Goal: Contribute content: Contribute content

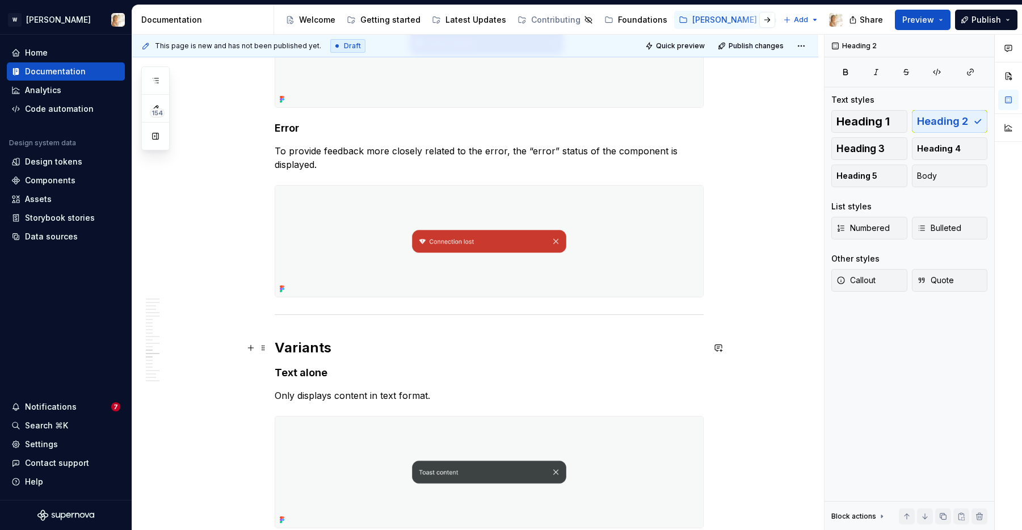
scroll to position [3276, 0]
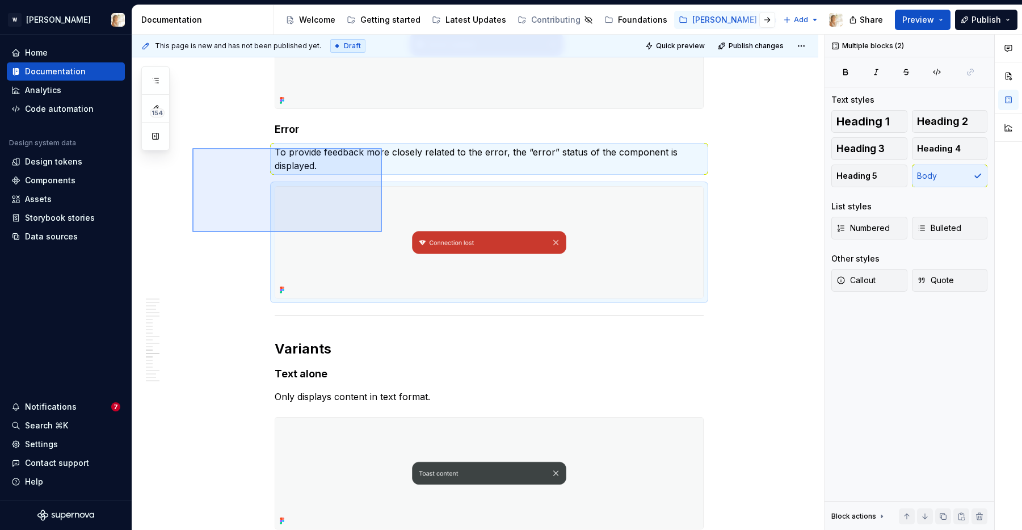
drag, startPoint x: 192, startPoint y: 148, endPoint x: 382, endPoint y: 232, distance: 207.4
click at [382, 232] on div "**********" at bounding box center [478, 283] width 692 height 496
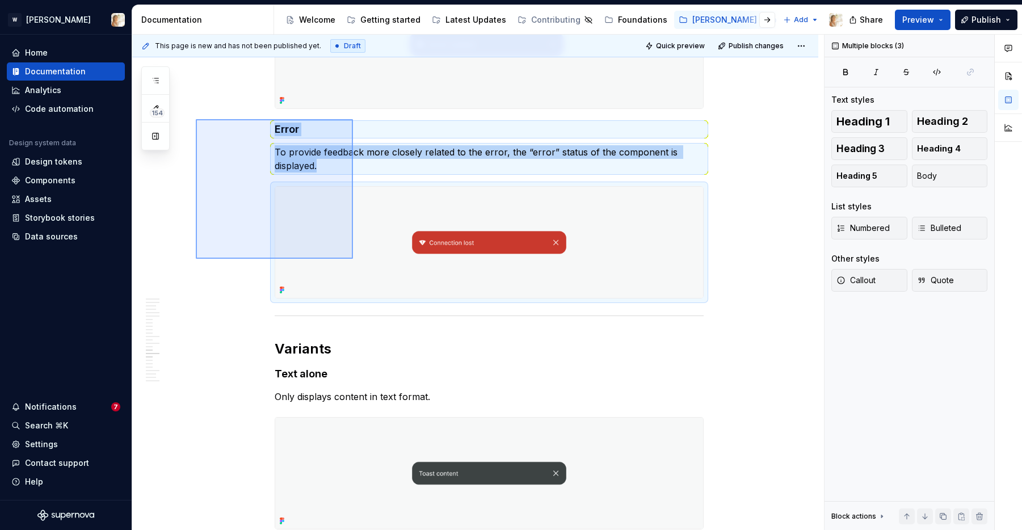
drag, startPoint x: 196, startPoint y: 119, endPoint x: 353, endPoint y: 259, distance: 210.3
click at [353, 259] on div "**********" at bounding box center [478, 283] width 692 height 496
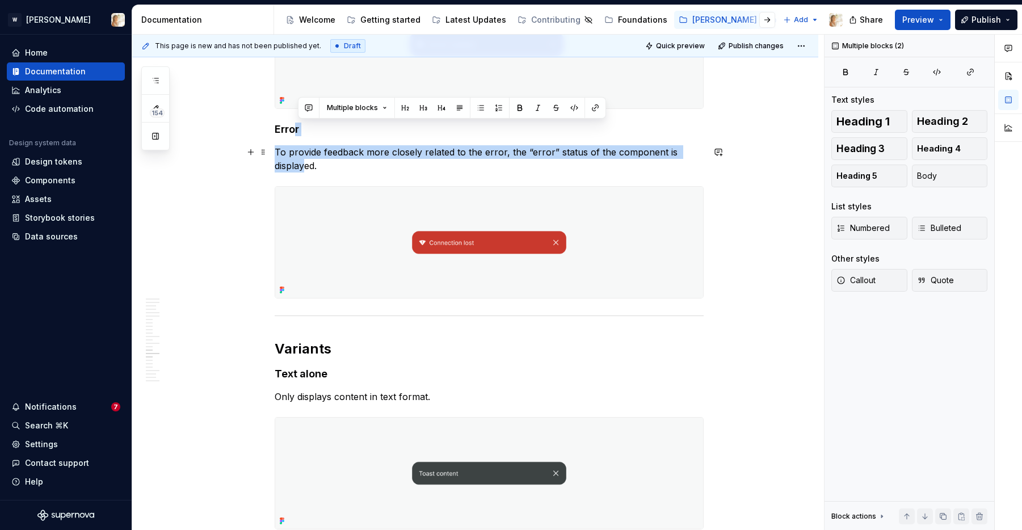
drag, startPoint x: 296, startPoint y: 131, endPoint x: 305, endPoint y: 173, distance: 42.4
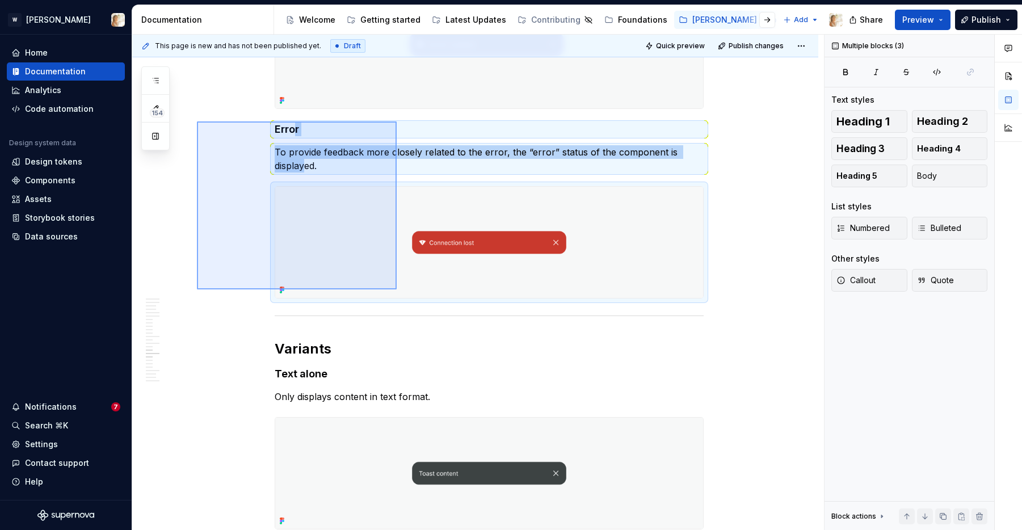
drag, startPoint x: 197, startPoint y: 121, endPoint x: 397, endPoint y: 289, distance: 261.0
click at [397, 289] on div "**********" at bounding box center [478, 283] width 692 height 496
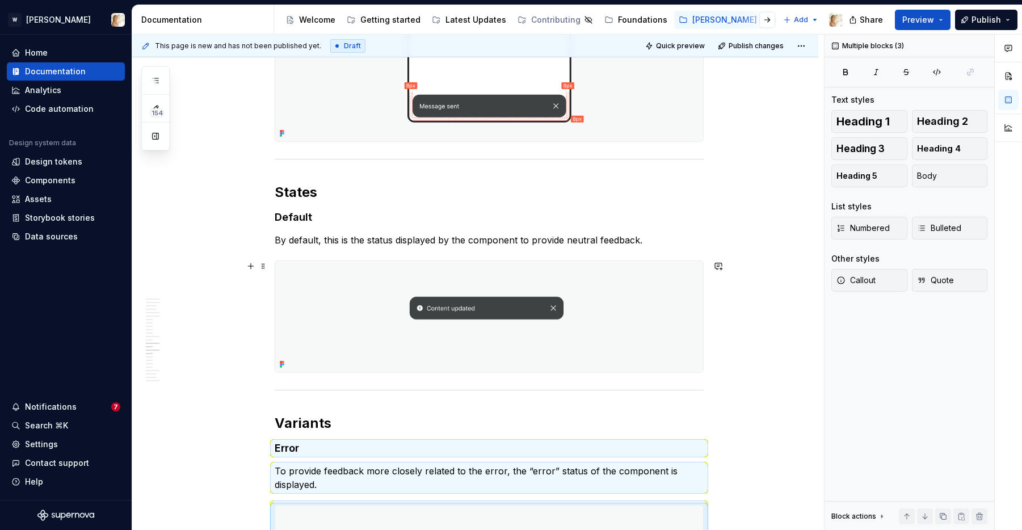
scroll to position [3045, 0]
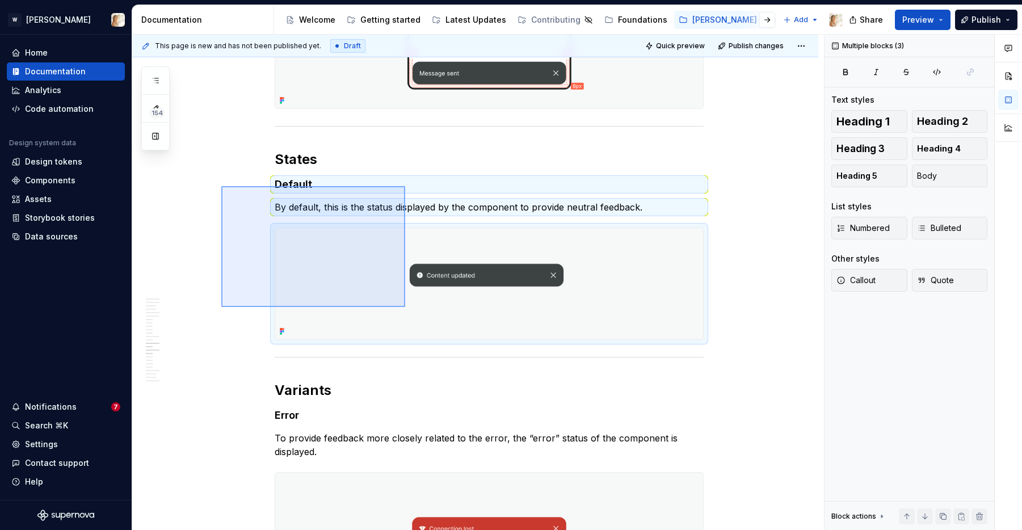
drag, startPoint x: 221, startPoint y: 186, endPoint x: 405, endPoint y: 307, distance: 220.1
click at [405, 307] on div "**********" at bounding box center [478, 283] width 692 height 496
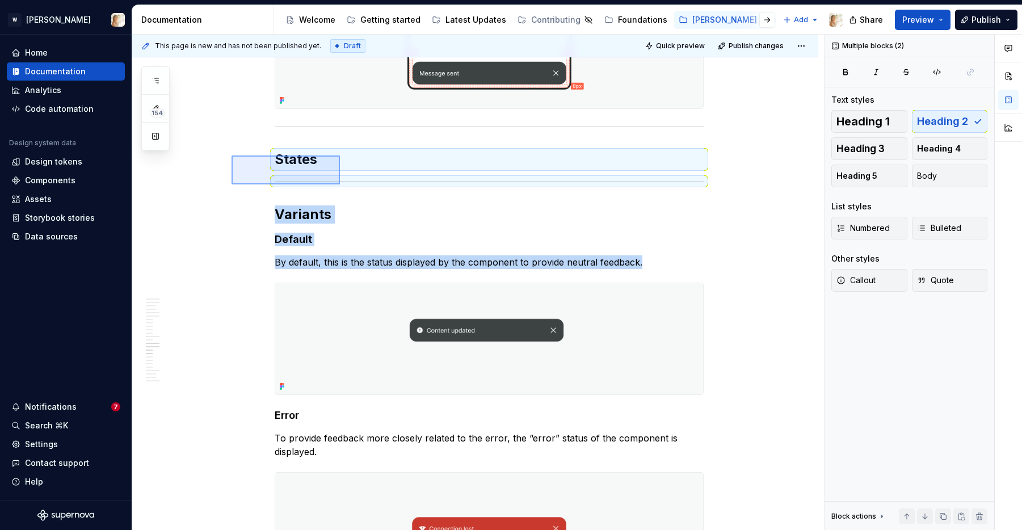
drag, startPoint x: 232, startPoint y: 156, endPoint x: 340, endPoint y: 184, distance: 112.2
click at [340, 184] on div "**********" at bounding box center [478, 283] width 692 height 496
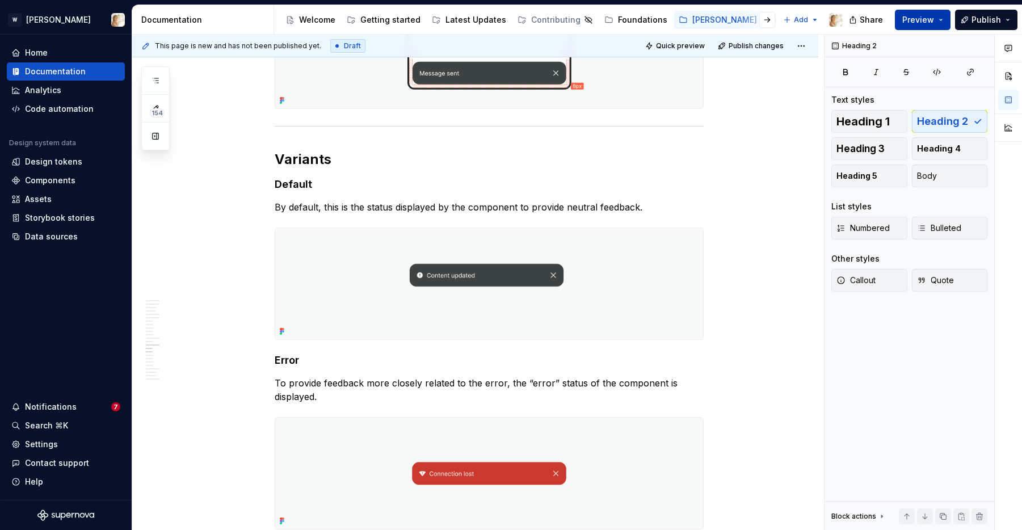
click at [917, 18] on span "Preview" at bounding box center [918, 19] width 32 height 11
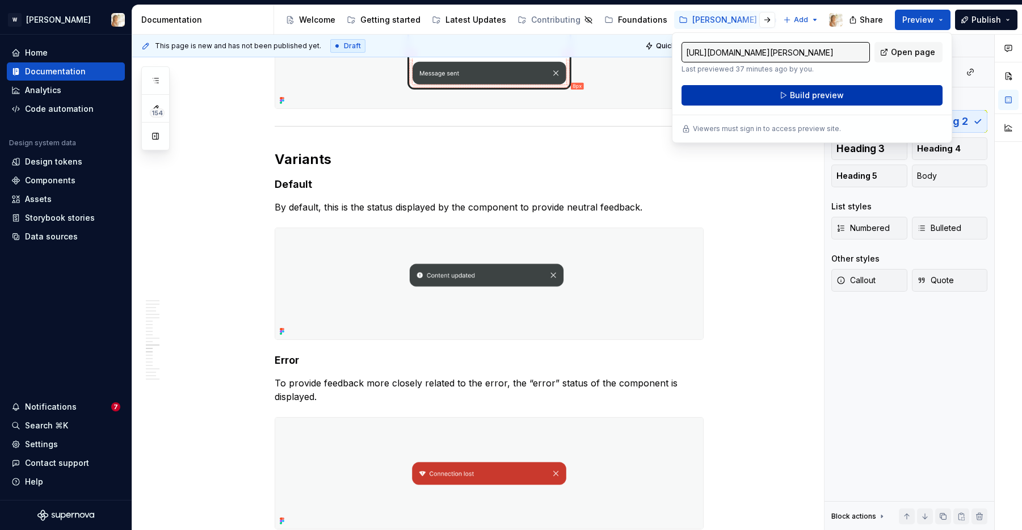
click at [838, 95] on span "Build preview" at bounding box center [817, 95] width 54 height 11
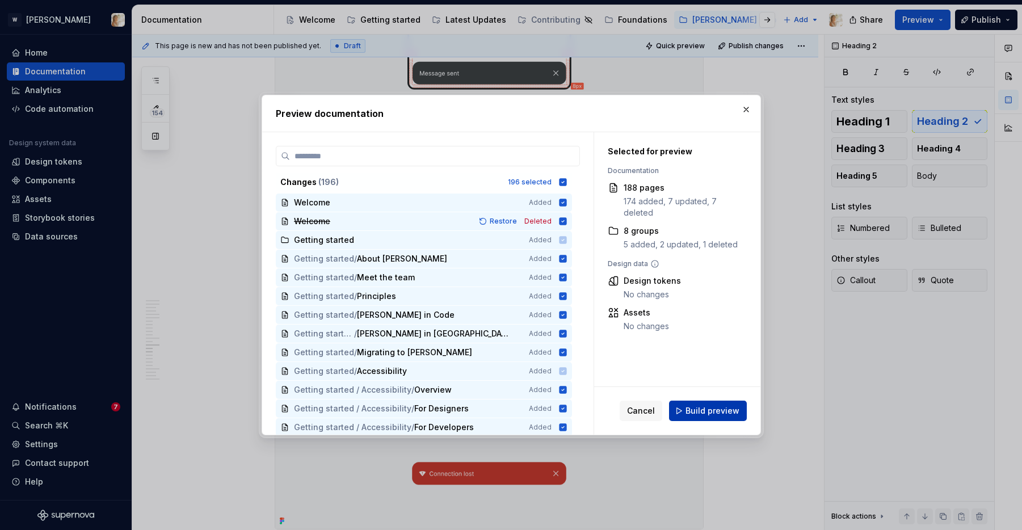
click at [713, 414] on span "Build preview" at bounding box center [713, 410] width 54 height 11
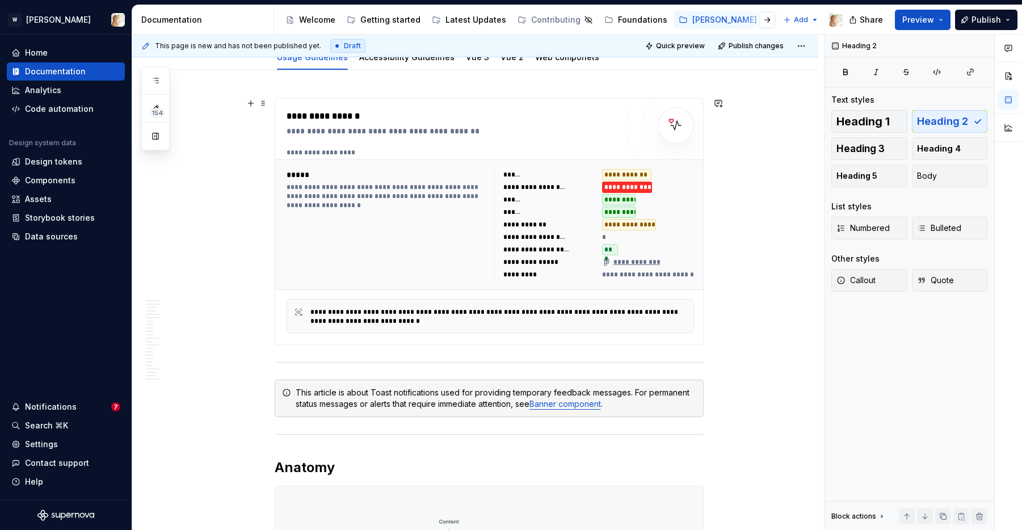
scroll to position [0, 0]
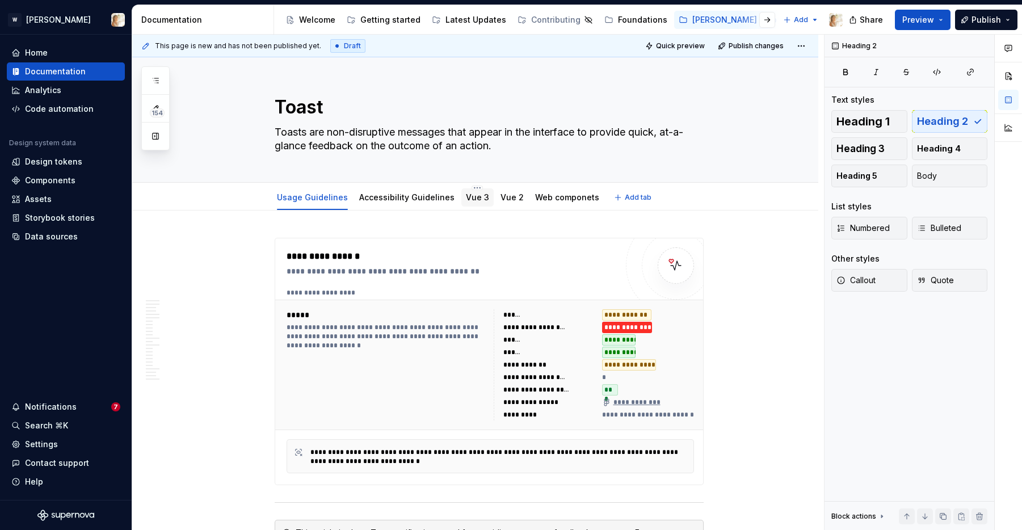
click at [472, 197] on link "Vue 3" at bounding box center [477, 197] width 23 height 10
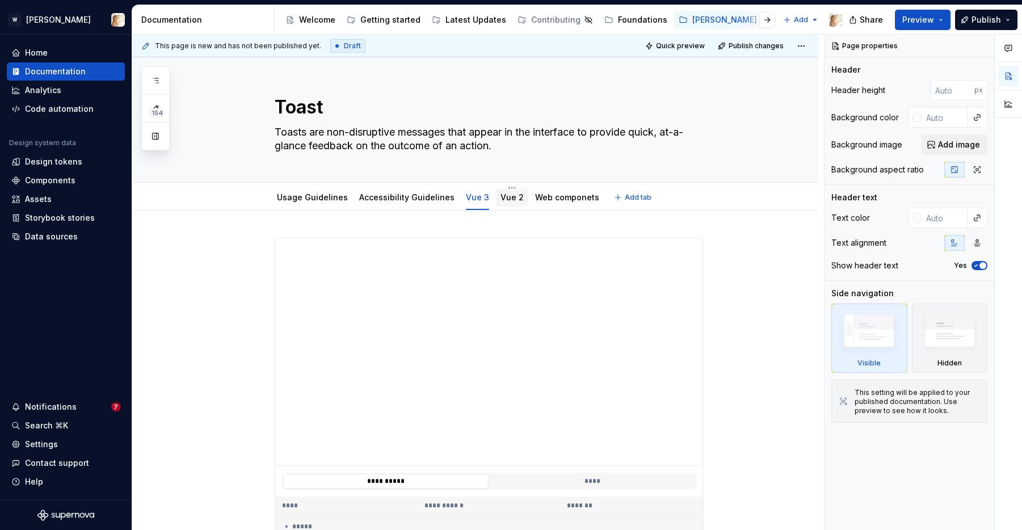
click at [501, 203] on div "Vue 2" at bounding box center [512, 197] width 23 height 11
click at [501, 198] on link "Vue 2" at bounding box center [512, 197] width 23 height 10
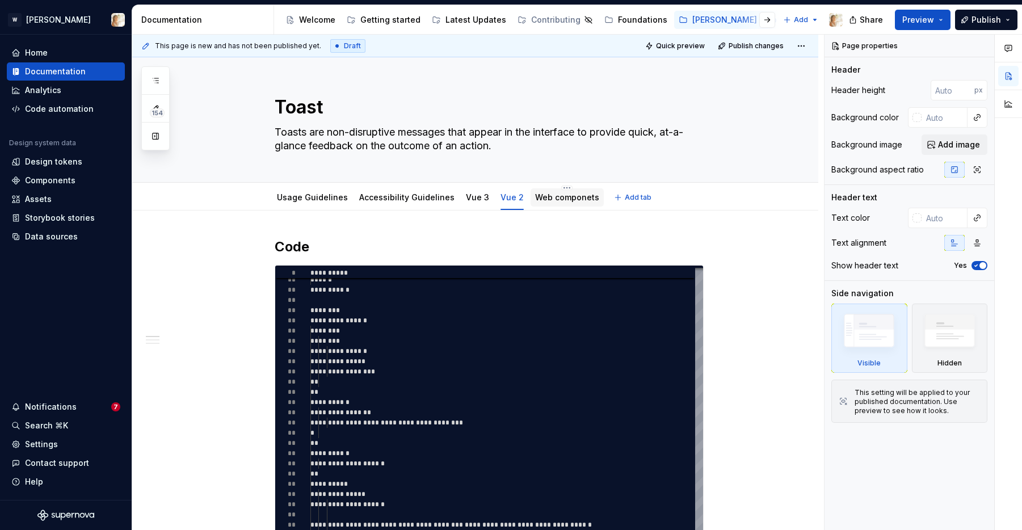
click at [548, 203] on div "Web componets" at bounding box center [567, 197] width 64 height 11
click at [547, 196] on link "Web componets" at bounding box center [567, 197] width 64 height 10
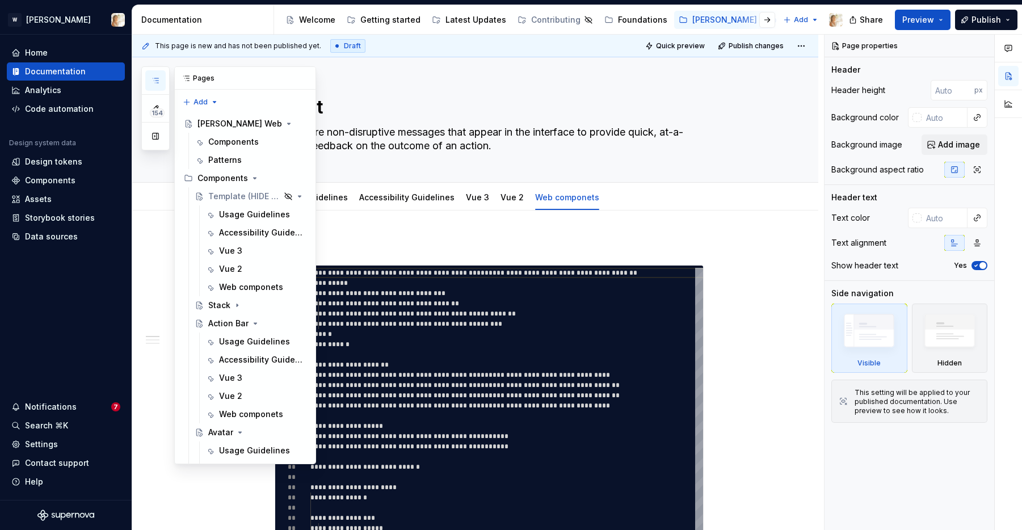
click at [154, 82] on icon "button" at bounding box center [155, 80] width 9 height 9
click at [279, 194] on button "Page tree" at bounding box center [283, 196] width 16 height 16
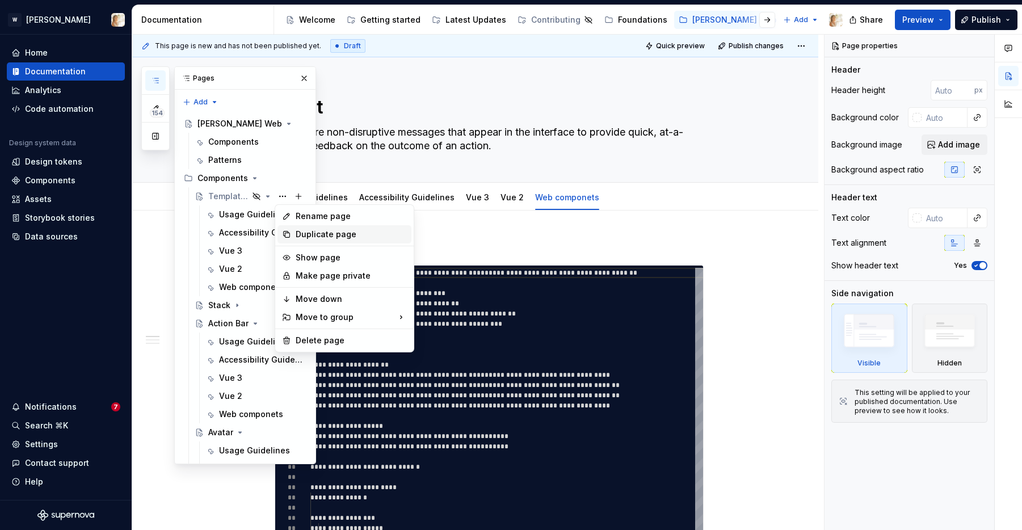
click at [303, 233] on div "Duplicate page" at bounding box center [351, 234] width 111 height 11
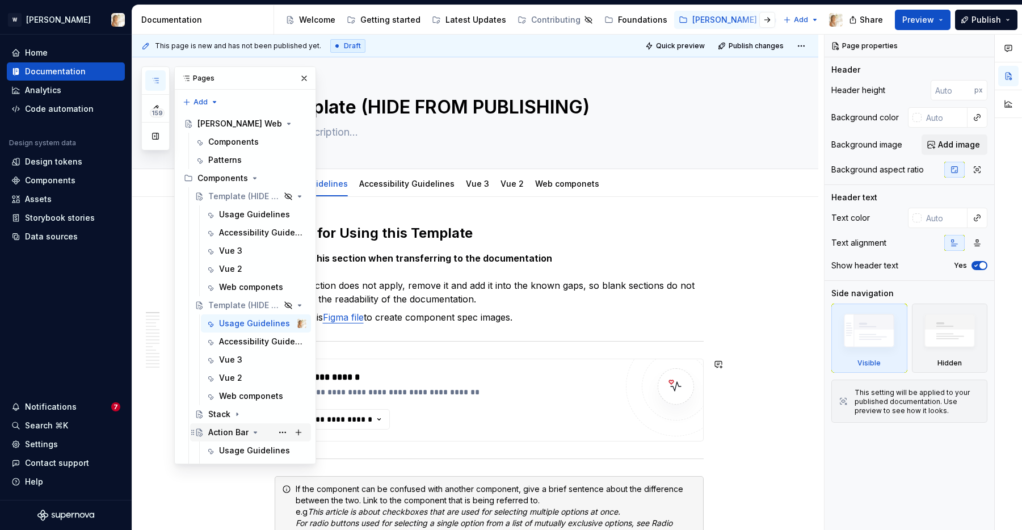
click at [256, 431] on icon "Page tree" at bounding box center [255, 432] width 9 height 9
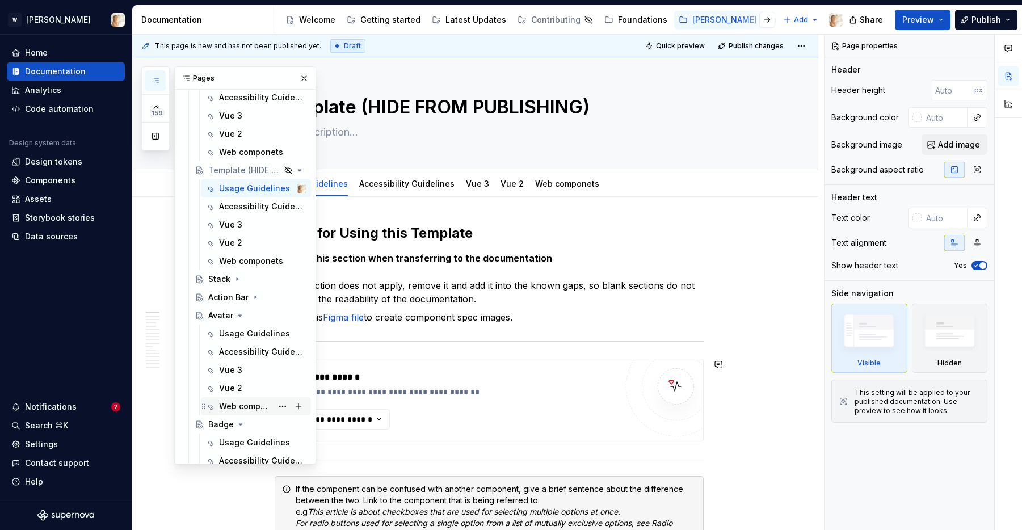
scroll to position [187, 0]
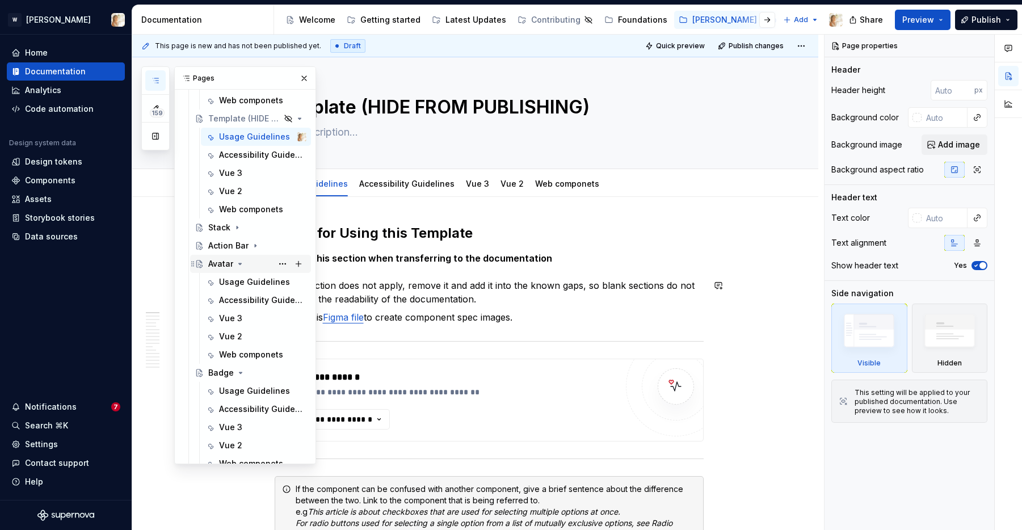
click at [240, 266] on icon "Page tree" at bounding box center [240, 263] width 9 height 9
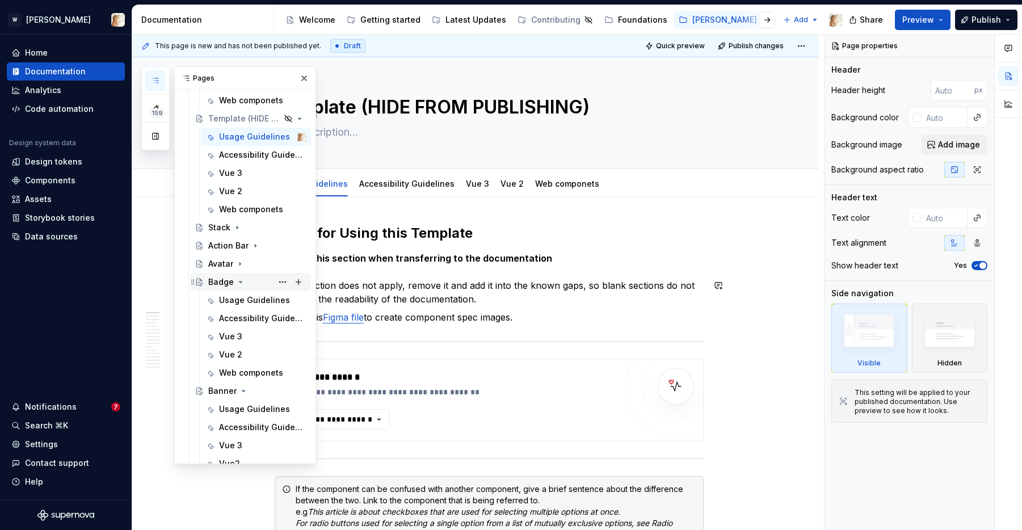
click at [239, 280] on icon "Page tree" at bounding box center [240, 282] width 9 height 9
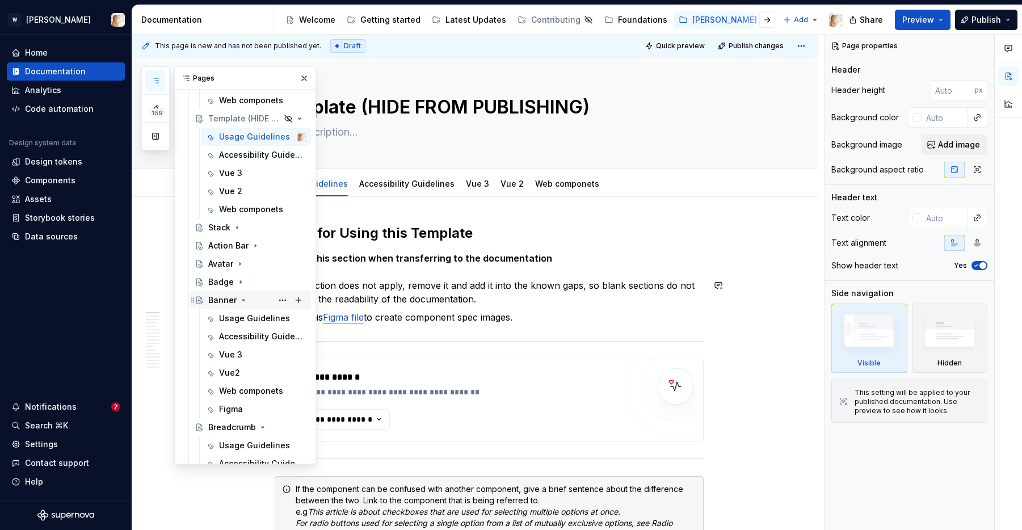
click at [236, 302] on div "Banner" at bounding box center [257, 300] width 98 height 16
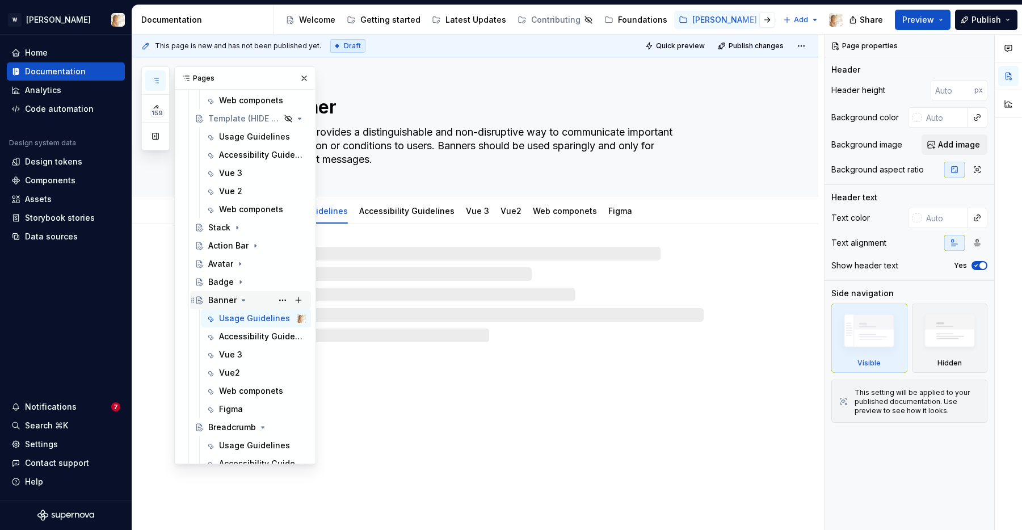
click at [243, 301] on icon "Page tree" at bounding box center [243, 300] width 9 height 9
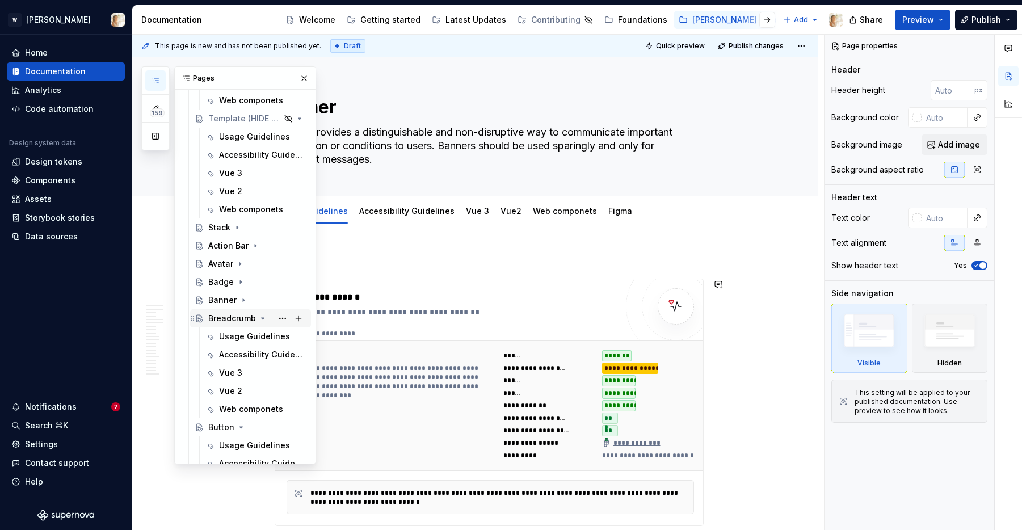
click at [261, 320] on icon "Page tree" at bounding box center [262, 318] width 9 height 9
click at [238, 336] on icon "Page tree" at bounding box center [241, 336] width 9 height 9
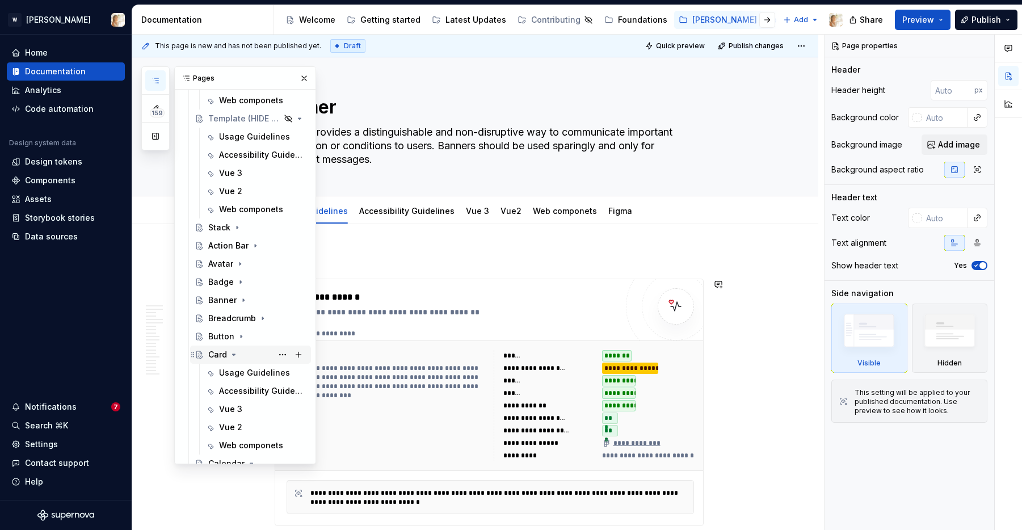
click at [240, 350] on div "Card" at bounding box center [257, 355] width 98 height 16
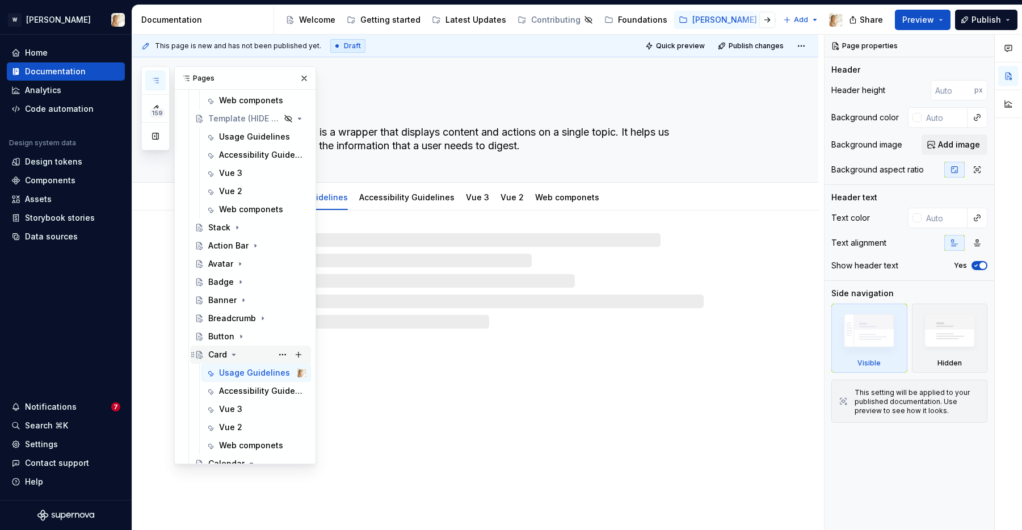
click at [231, 352] on icon "Page tree" at bounding box center [233, 354] width 9 height 9
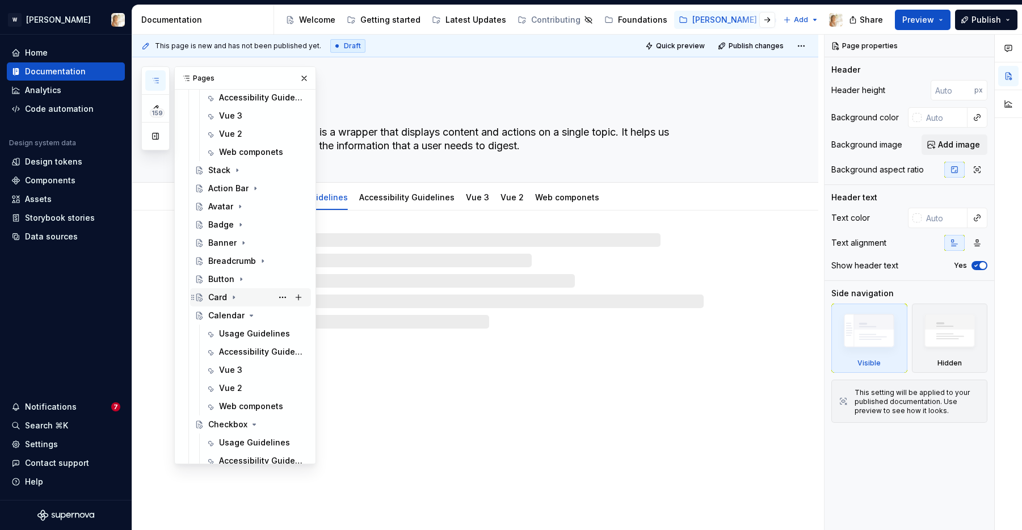
scroll to position [278, 0]
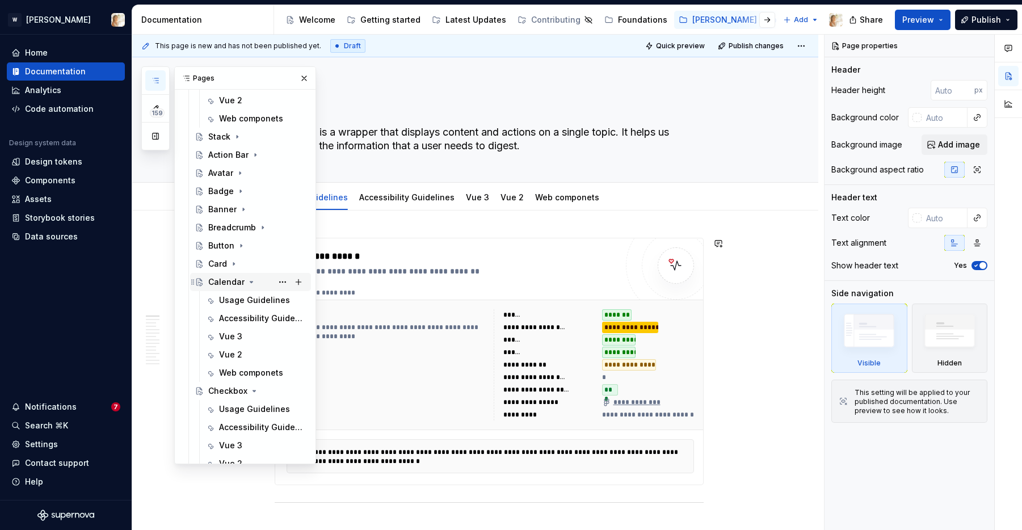
click at [249, 279] on icon "Page tree" at bounding box center [251, 282] width 9 height 9
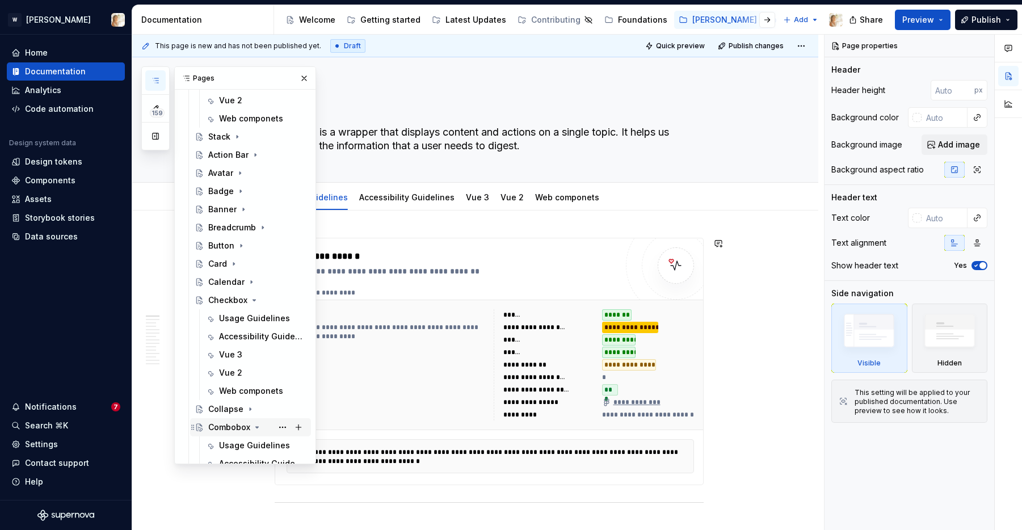
click at [256, 427] on icon "Page tree" at bounding box center [257, 427] width 3 height 1
click at [255, 299] on icon "Page tree" at bounding box center [254, 300] width 9 height 9
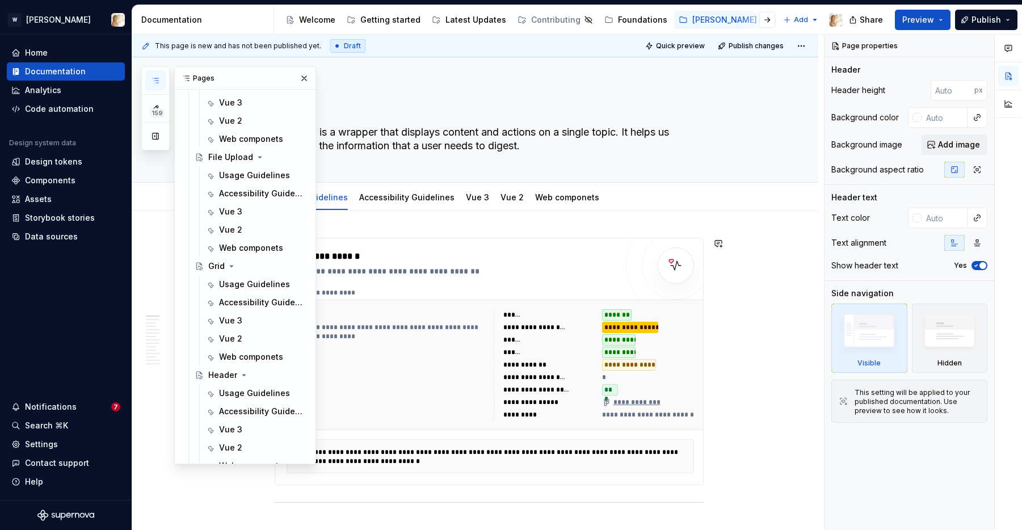
scroll to position [805, 0]
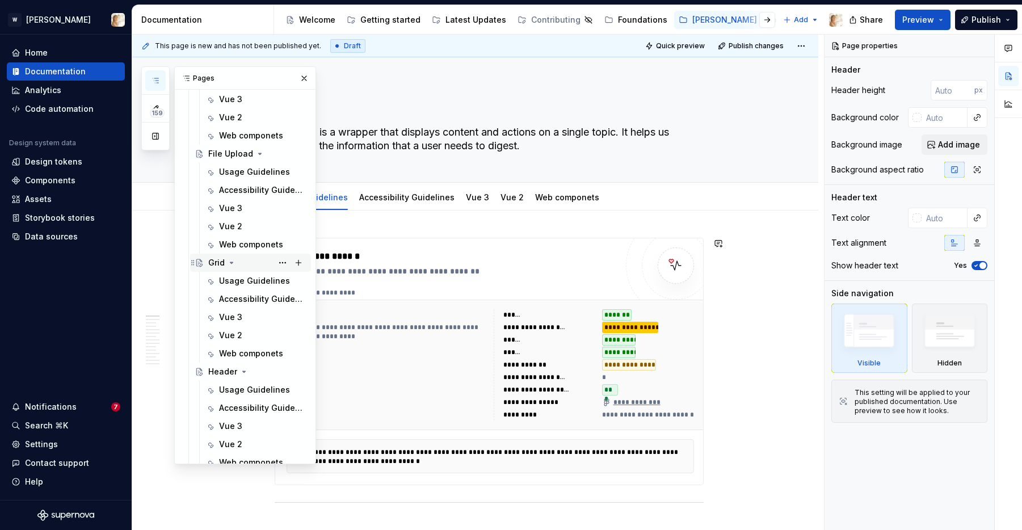
click at [232, 258] on icon "Page tree" at bounding box center [231, 262] width 9 height 9
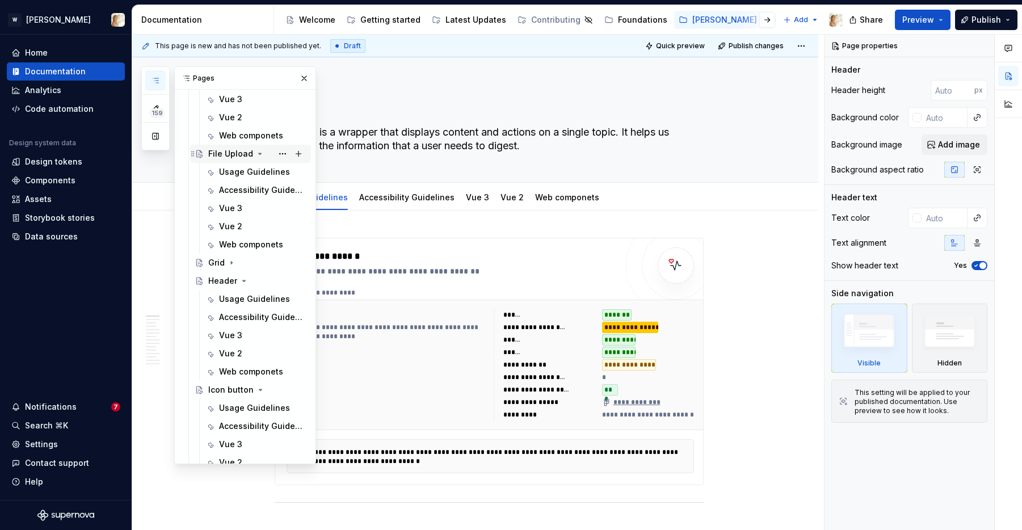
click at [257, 152] on icon "Page tree" at bounding box center [259, 153] width 9 height 9
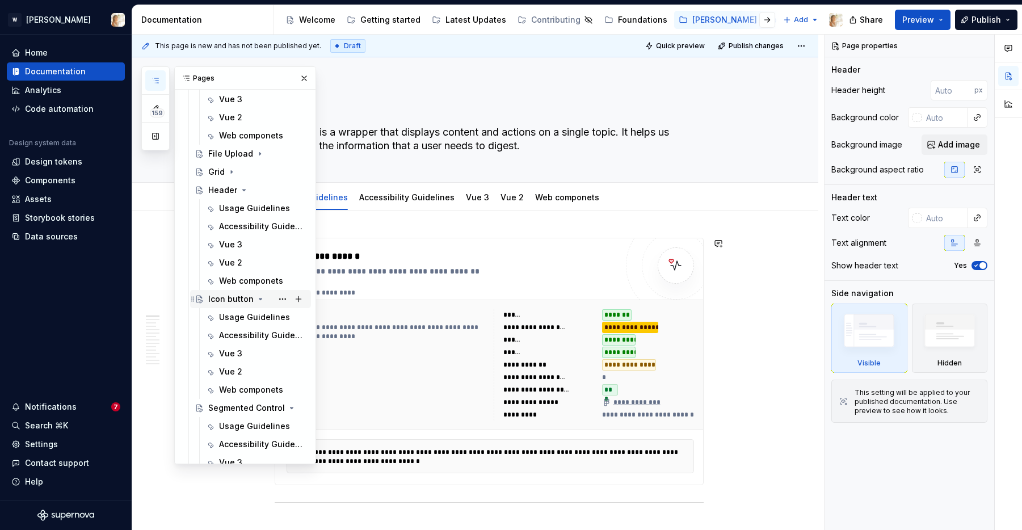
click at [257, 296] on icon "Page tree" at bounding box center [260, 299] width 9 height 9
click at [268, 317] on icon "Page tree" at bounding box center [268, 317] width 3 height 1
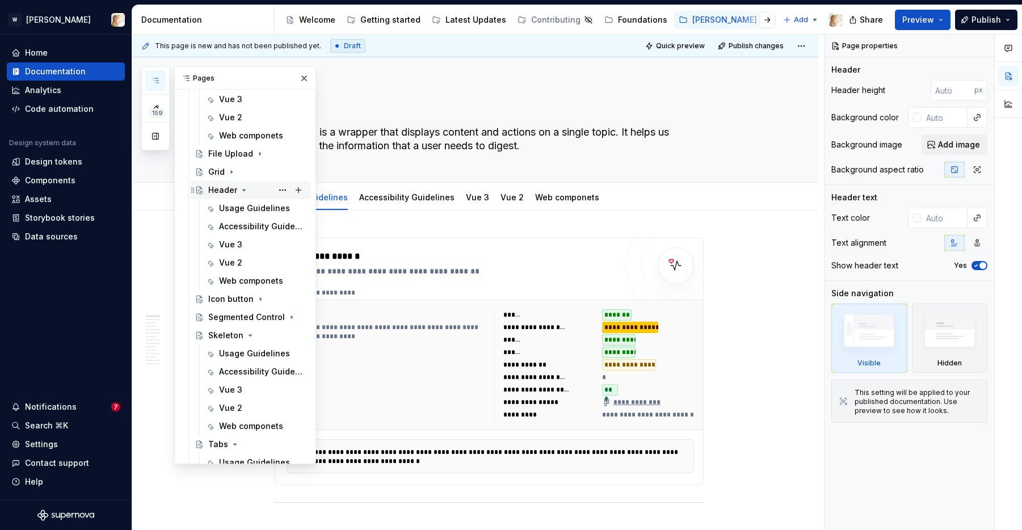
click at [244, 186] on icon "Page tree" at bounding box center [244, 190] width 9 height 9
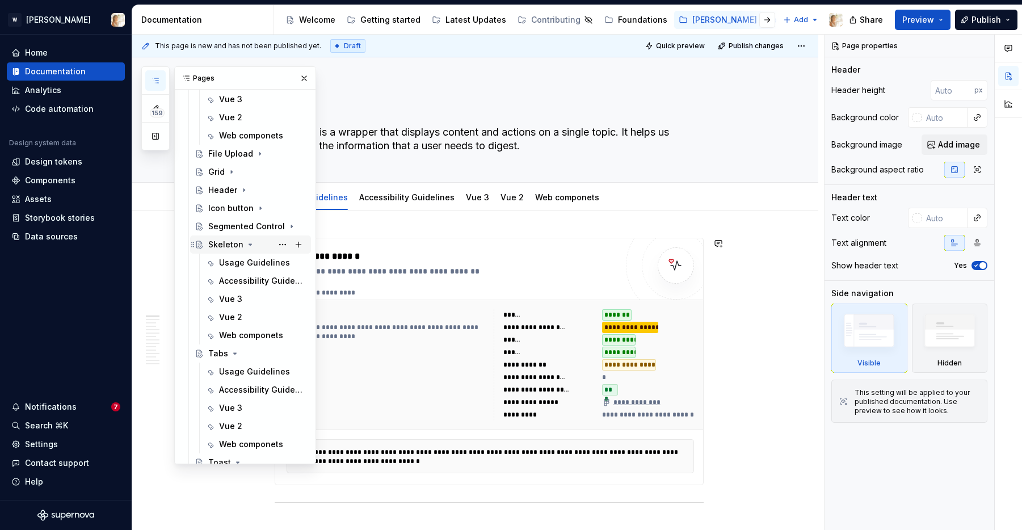
click at [249, 245] on icon "Page tree" at bounding box center [250, 244] width 3 height 1
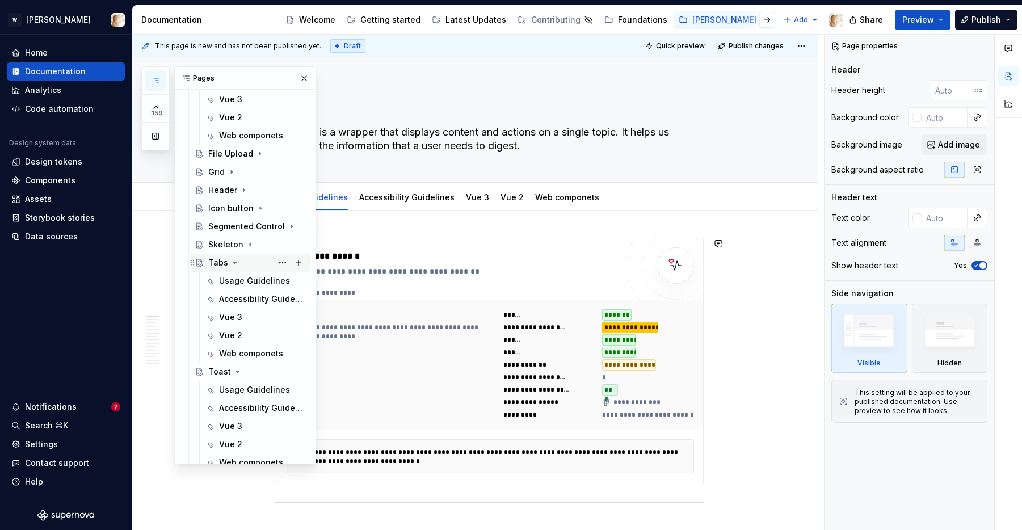
click at [238, 262] on button "Page tree" at bounding box center [234, 262] width 9 height 9
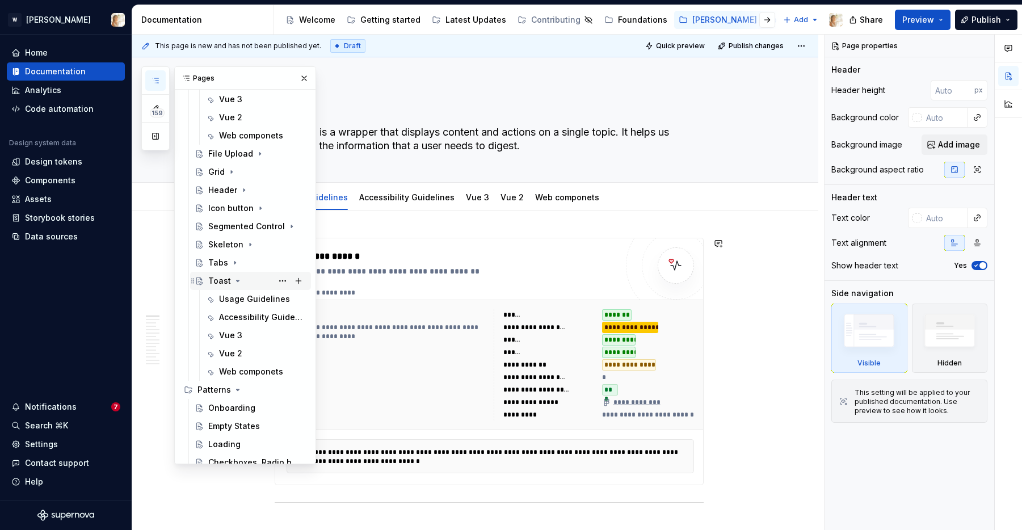
click at [236, 280] on icon "Page tree" at bounding box center [237, 280] width 9 height 9
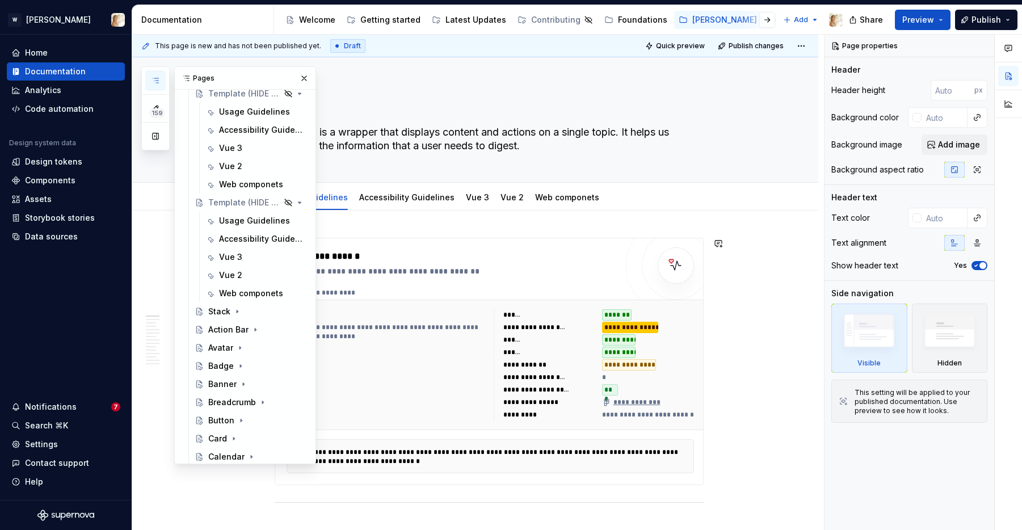
scroll to position [15, 0]
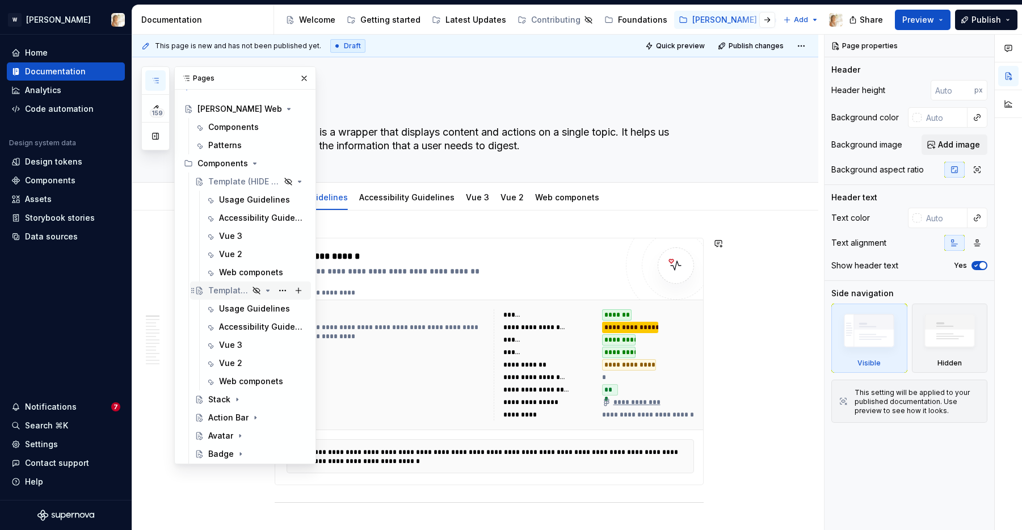
click at [252, 287] on icon "Page tree" at bounding box center [256, 290] width 9 height 9
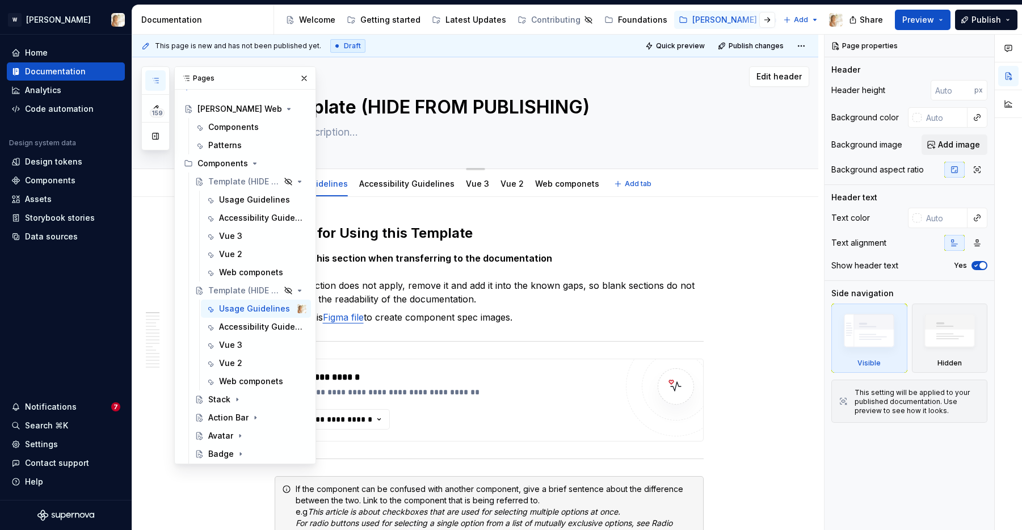
click at [392, 106] on textarea "Template (HIDE FROM PUBLISHING)" at bounding box center [486, 107] width 429 height 27
type textarea "*"
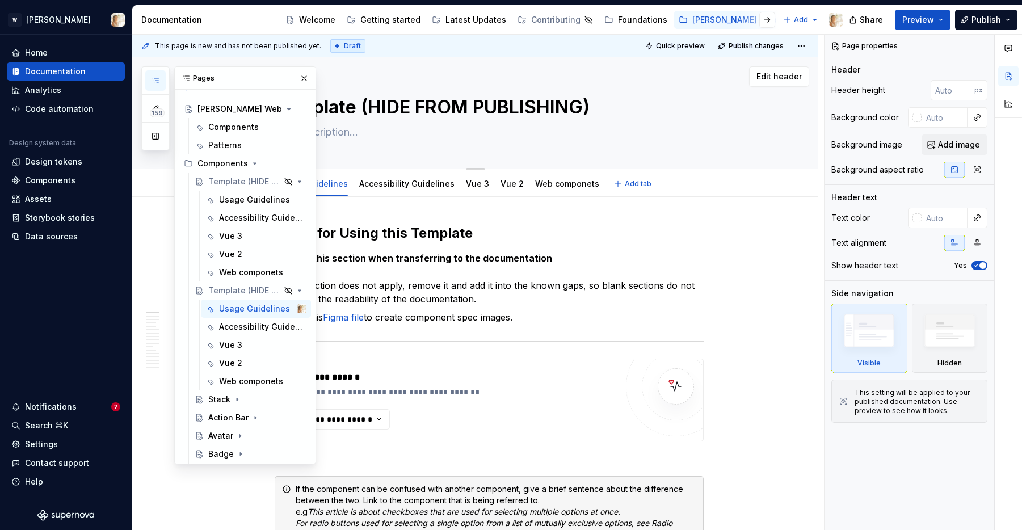
type textarea "P"
type textarea "*"
type textarea "Pa"
type textarea "*"
type textarea "Pag"
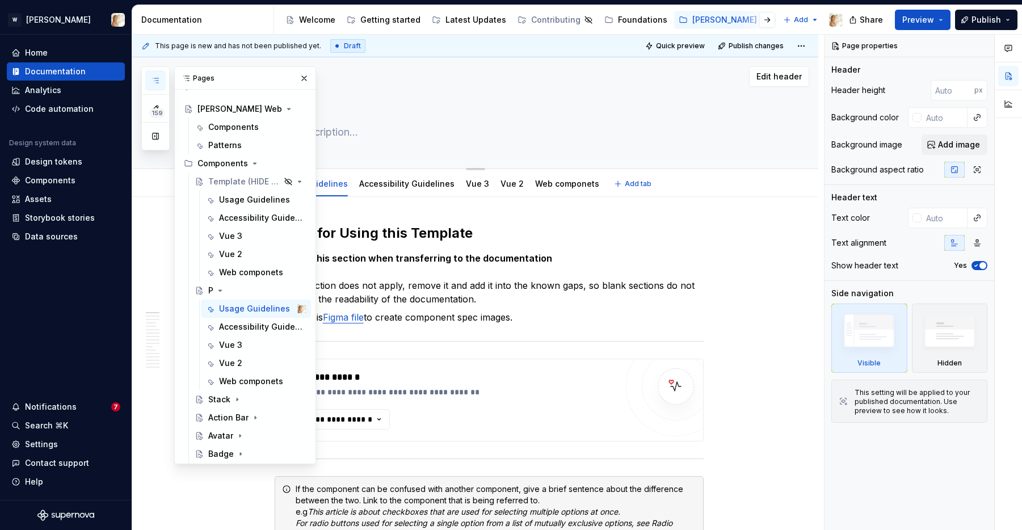
type textarea "*"
type textarea "Pagi"
type textarea "*"
type textarea "Pagin"
type textarea "*"
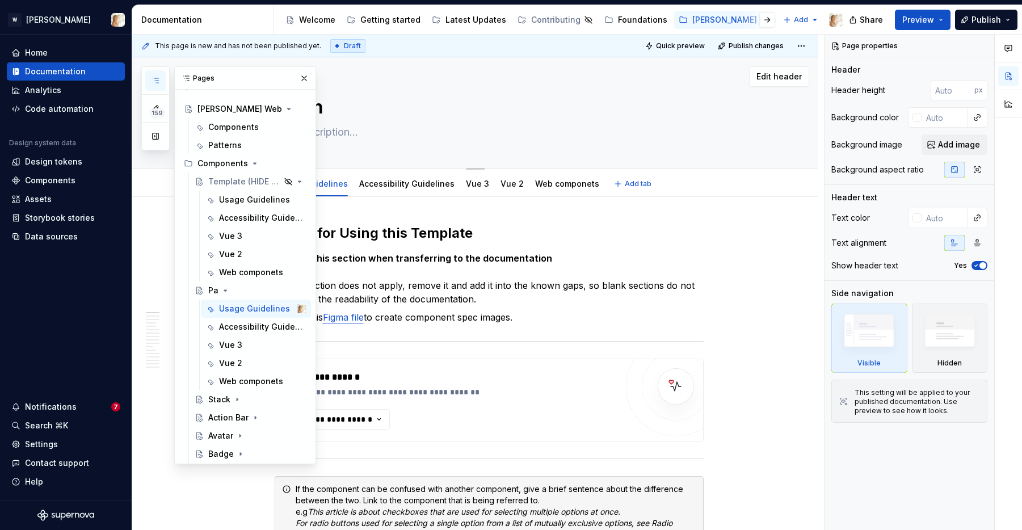
type textarea "Pagina"
type textarea "*"
type textarea "Paginat"
type textarea "*"
type textarea "Paginatio"
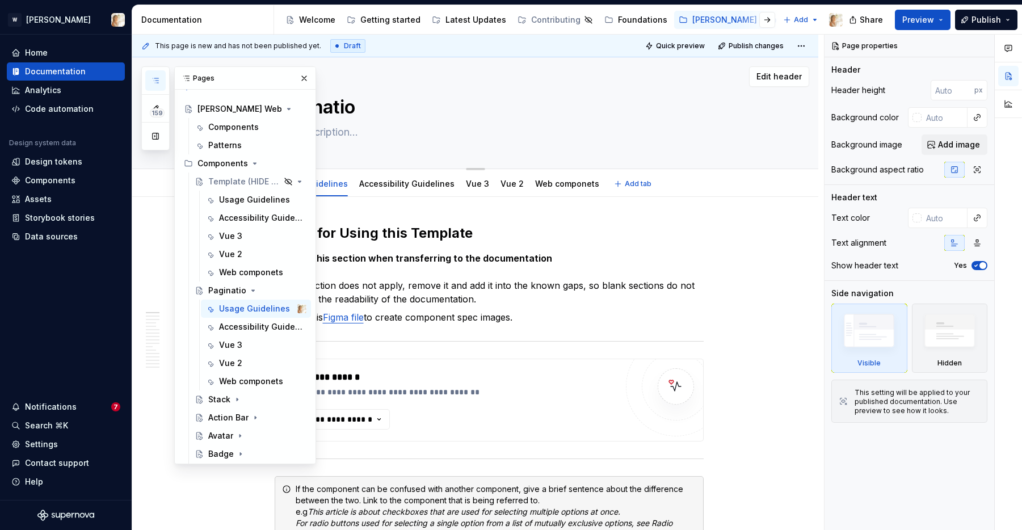
type textarea "*"
type textarea "Pagination"
type textarea "*"
type textarea "Pagination"
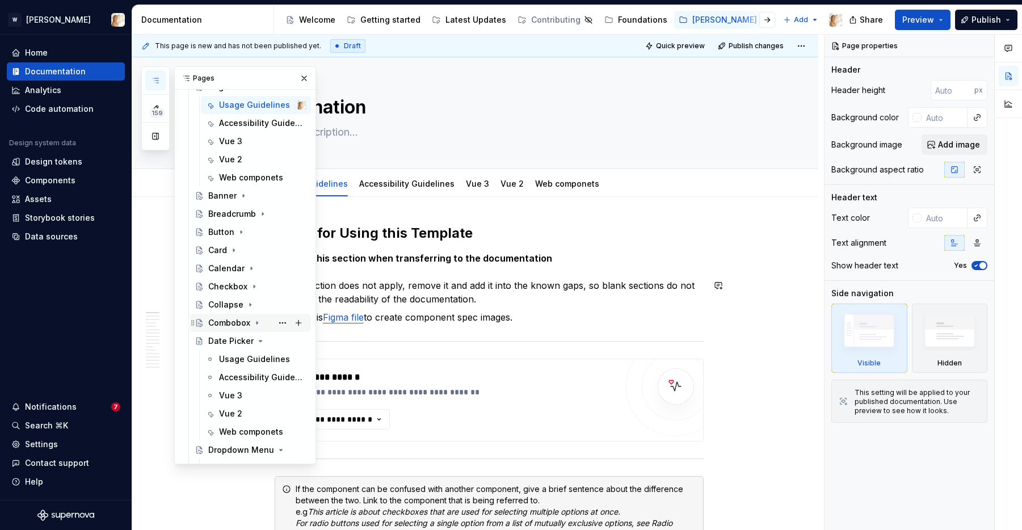
scroll to position [286, 0]
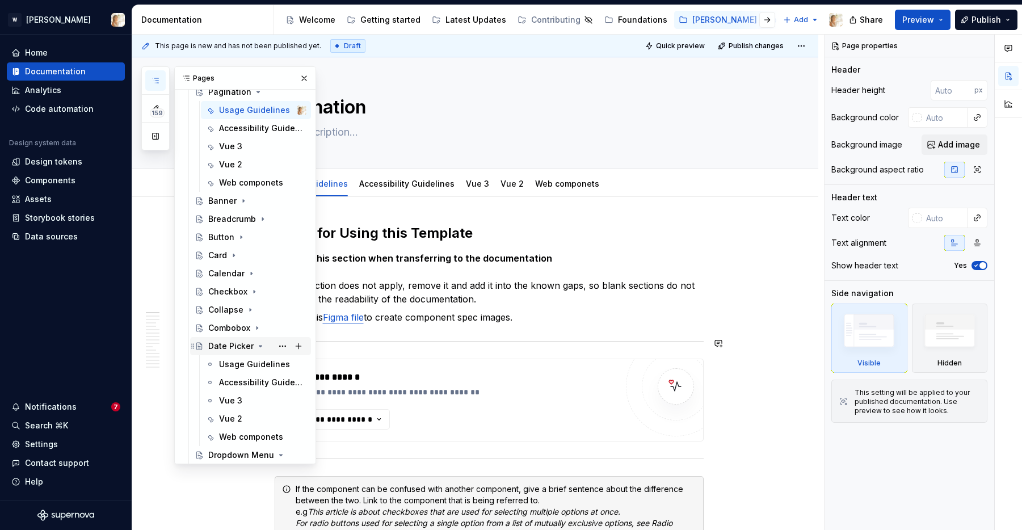
click at [260, 348] on icon "Page tree" at bounding box center [260, 346] width 9 height 9
click at [271, 363] on icon "Page tree" at bounding box center [267, 364] width 9 height 9
click at [259, 382] on icon "Page tree" at bounding box center [262, 382] width 9 height 9
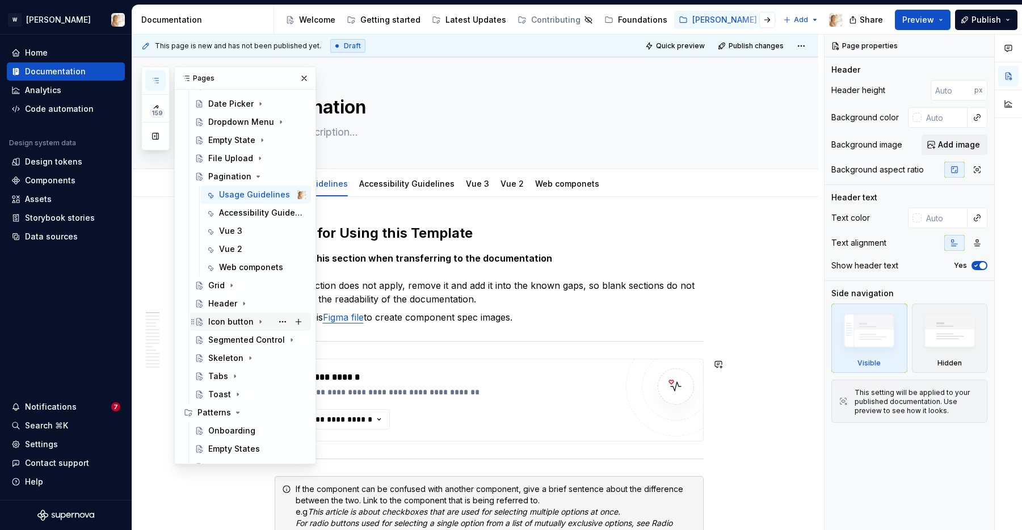
scroll to position [429, 0]
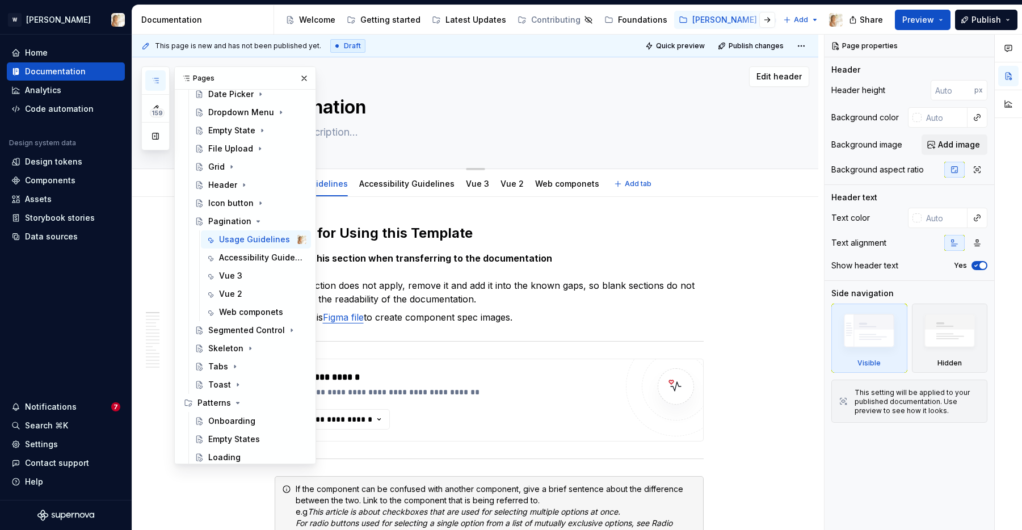
click at [476, 136] on textarea at bounding box center [486, 132] width 429 height 18
click at [462, 115] on textarea "Pagination" at bounding box center [486, 107] width 429 height 27
click at [308, 75] on button "button" at bounding box center [304, 78] width 16 height 16
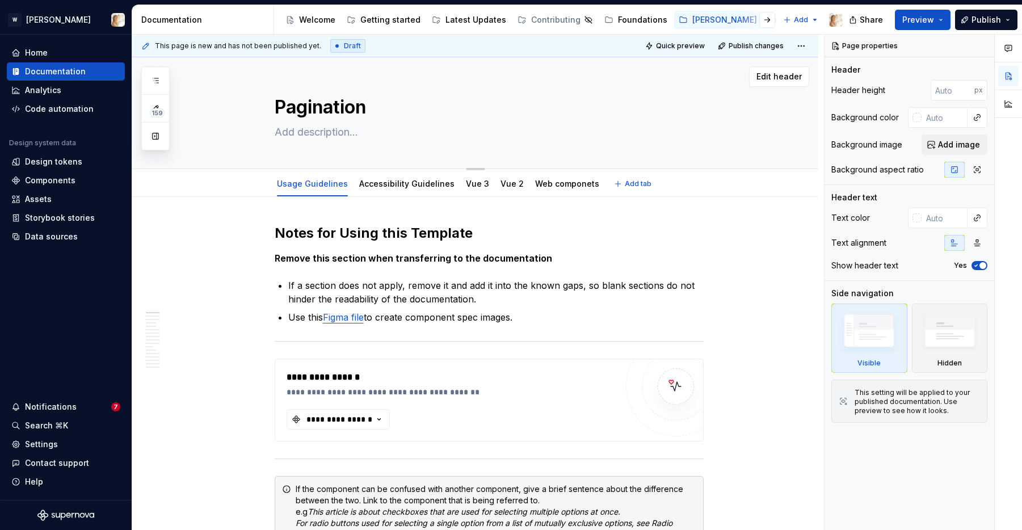
click at [282, 135] on textarea at bounding box center [486, 132] width 429 height 18
paste textarea "Pagination allows you to divide large amounts of content into smaller chunks ac…"
type textarea "*"
type textarea "Pagination allows you to divide large amounts of content into smaller chunks ac…"
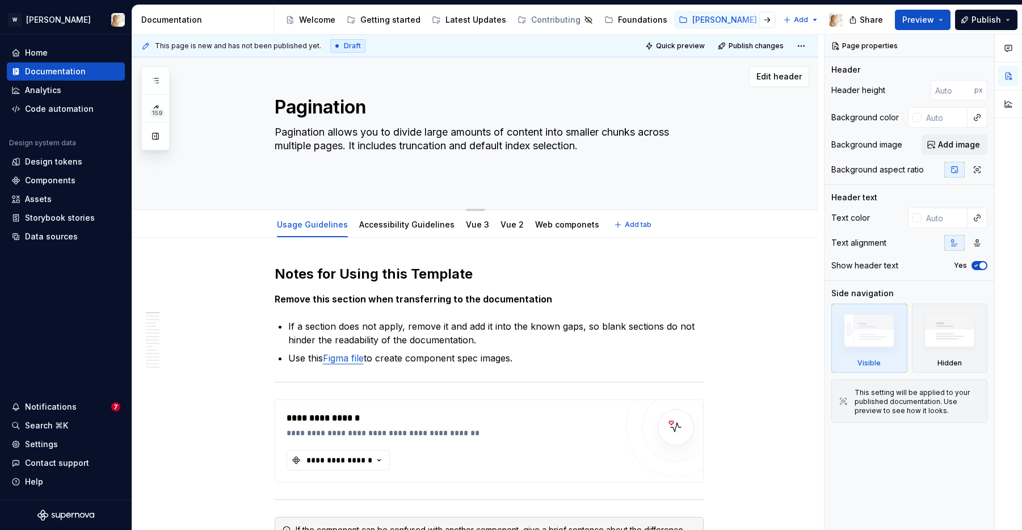
type textarea "*"
type textarea "Pagination allows you to divide large amounts of content into smaller chunks ac…"
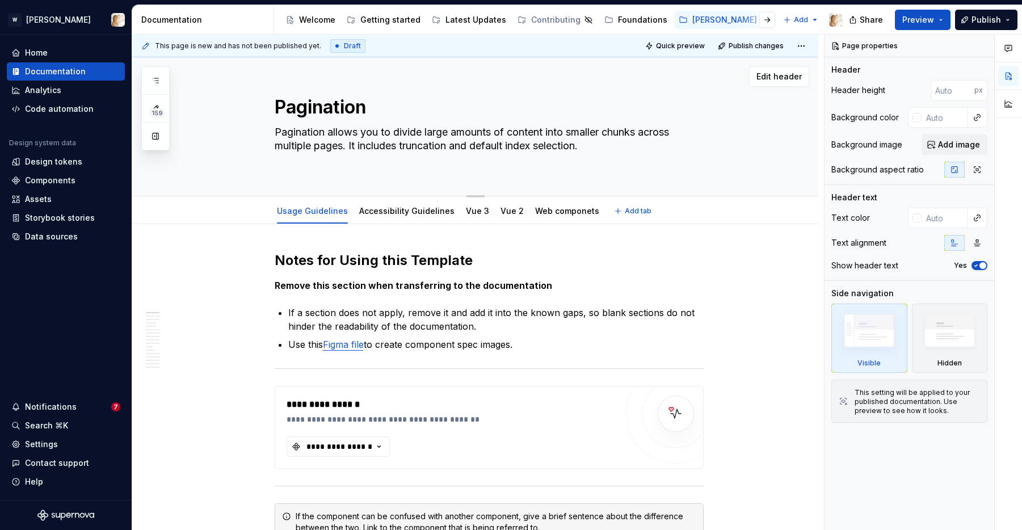
type textarea "*"
type textarea "Pagination allows you to divide large amounts of content into smaller chunks ac…"
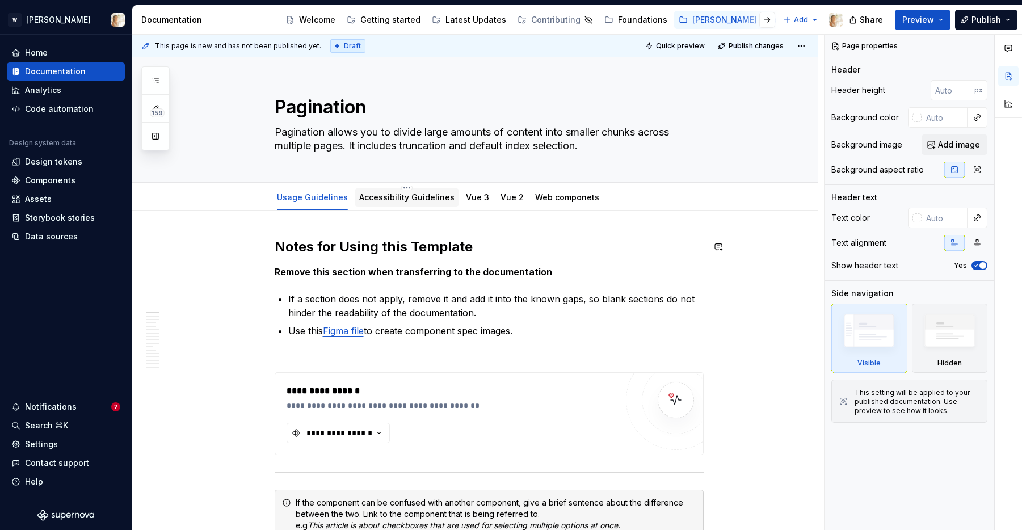
type textarea "*"
type textarea "Pagination allows you to divide large amounts of content into smaller chunks ac…"
click at [466, 195] on link "Vue 3" at bounding box center [477, 197] width 23 height 10
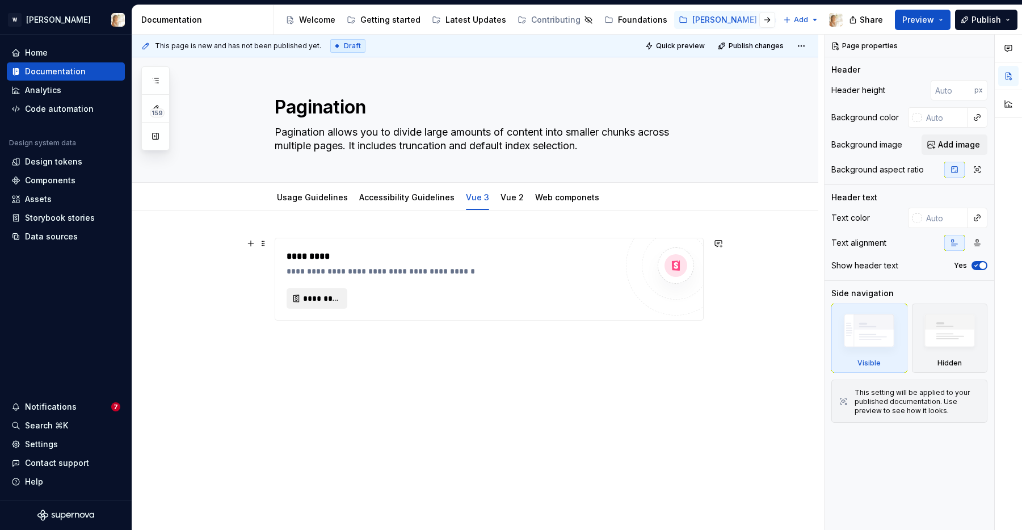
click at [329, 305] on button "*********" at bounding box center [317, 298] width 61 height 20
type textarea "*"
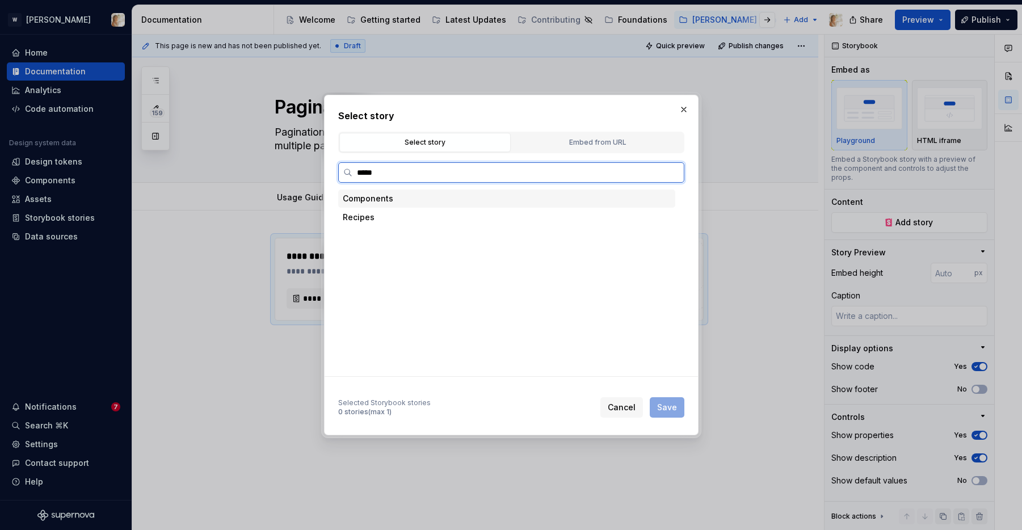
type input "******"
click at [404, 216] on div "Pagina tion" at bounding box center [388, 217] width 43 height 11
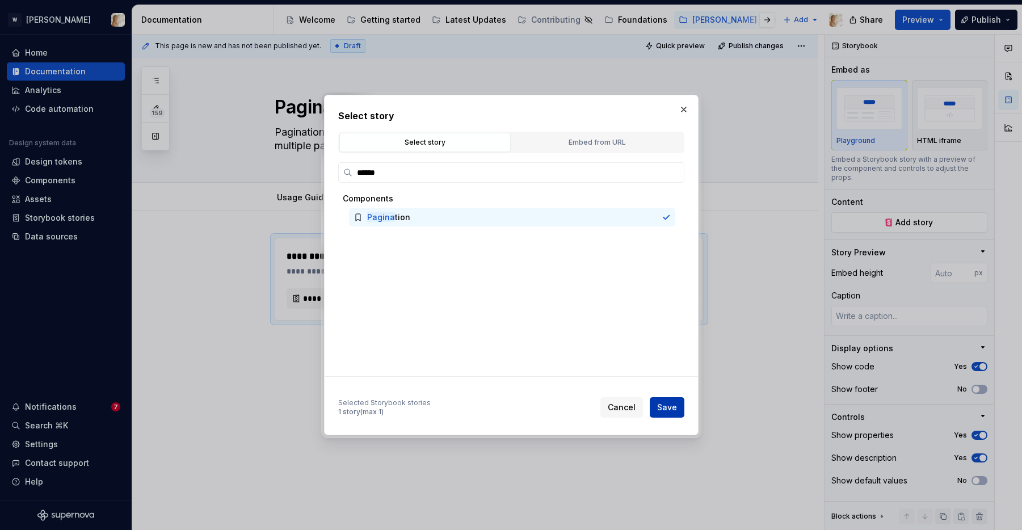
click at [661, 412] on span "Save" at bounding box center [667, 407] width 20 height 11
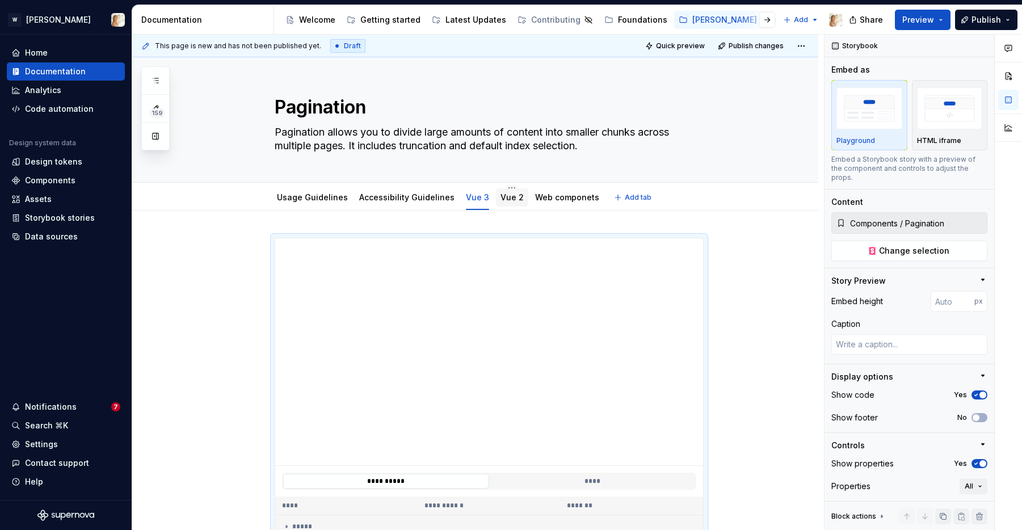
click at [509, 201] on link "Vue 2" at bounding box center [512, 197] width 23 height 10
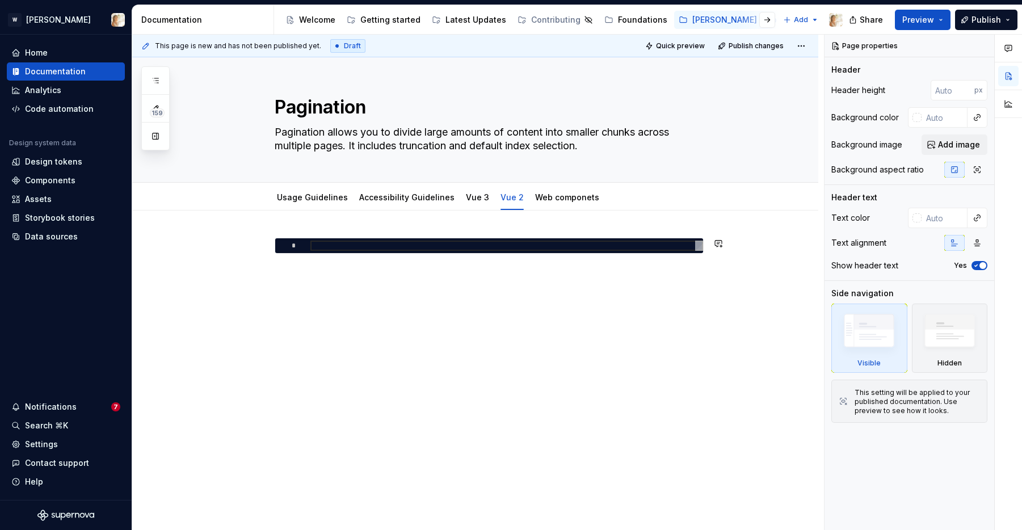
click at [292, 271] on div "*" at bounding box center [489, 259] width 429 height 43
click at [282, 226] on div "*" at bounding box center [475, 332] width 686 height 243
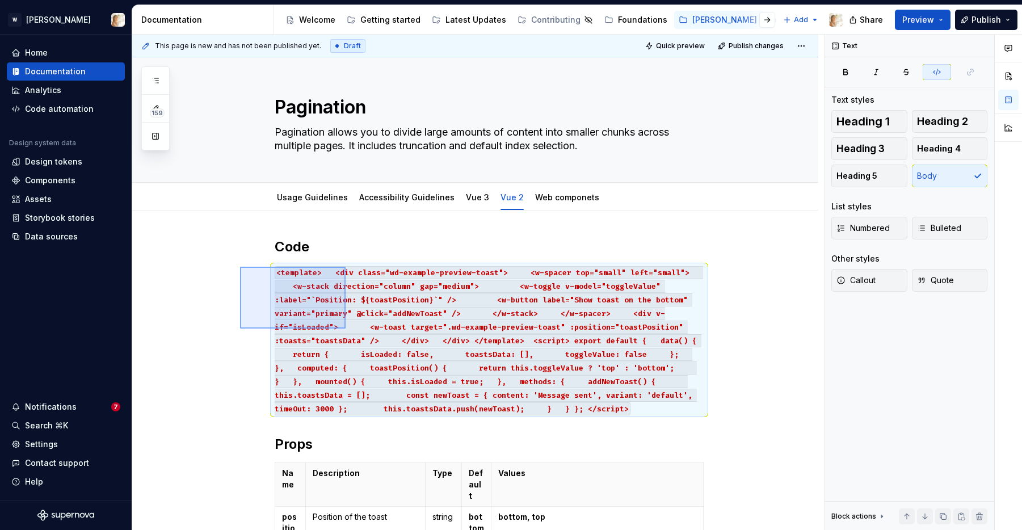
drag, startPoint x: 240, startPoint y: 267, endPoint x: 372, endPoint y: 379, distance: 172.7
click at [372, 379] on div "This page is new and has not been published yet. Draft Quick preview Publish ch…" at bounding box center [478, 283] width 692 height 496
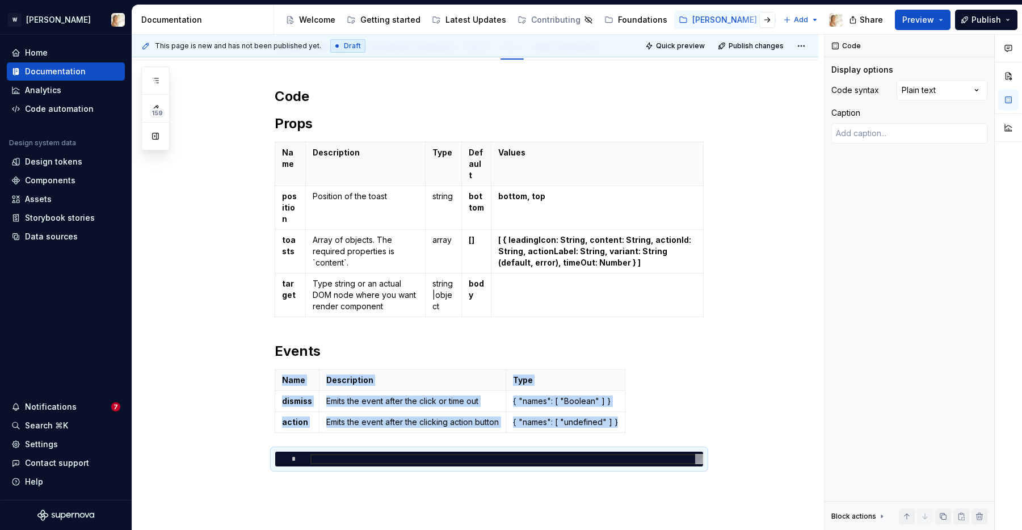
scroll to position [150, 0]
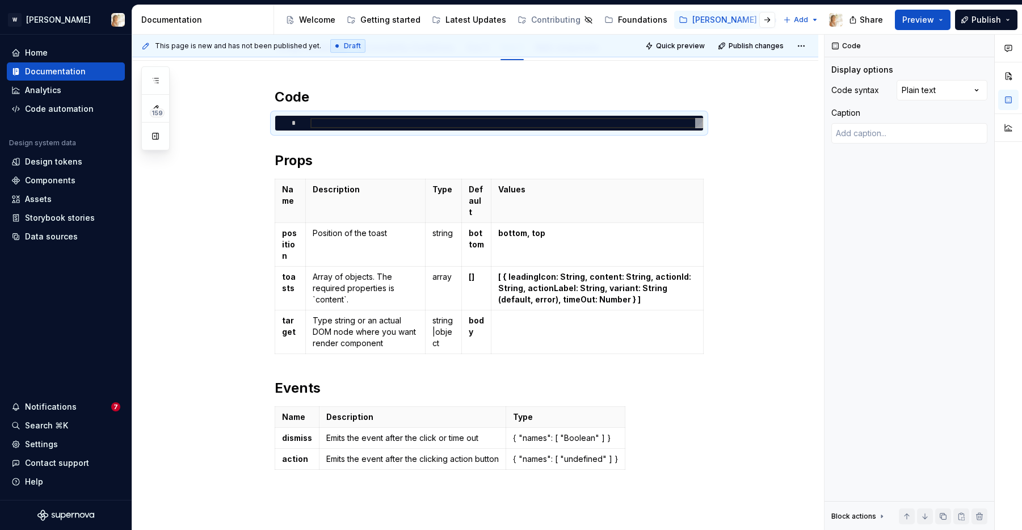
drag, startPoint x: 265, startPoint y: 349, endPoint x: 436, endPoint y: 1, distance: 388.1
click at [314, 121] on div at bounding box center [506, 123] width 393 height 10
type textarea "*"
type textarea "**********"
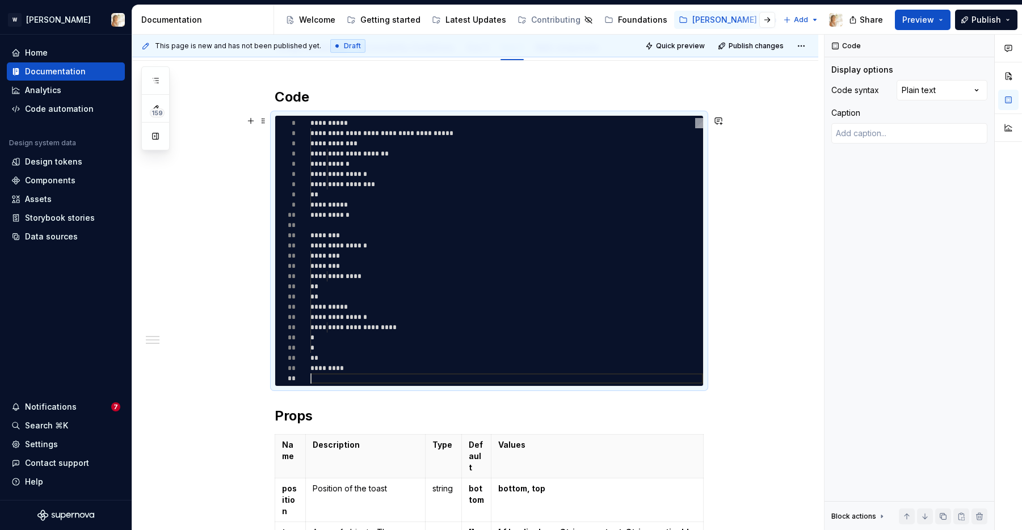
scroll to position [51, 0]
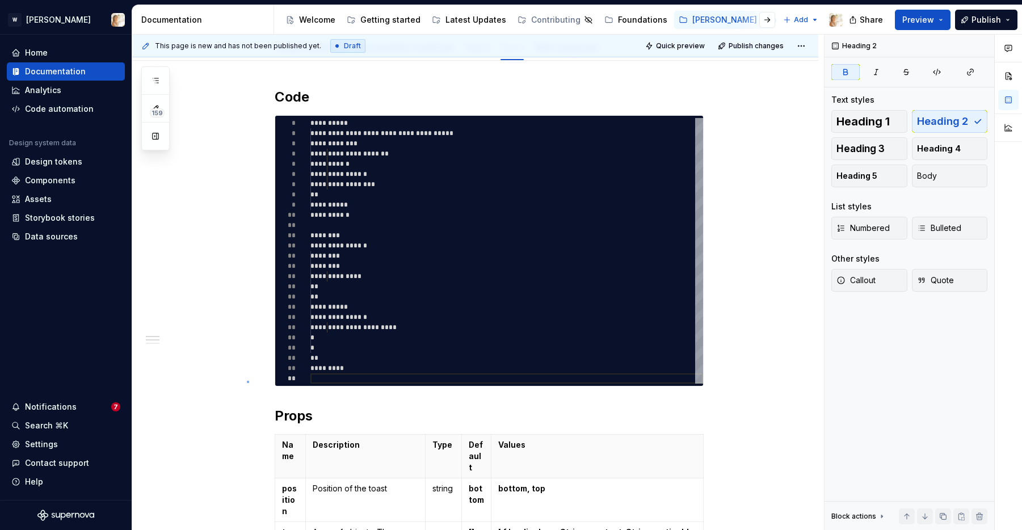
click at [247, 381] on div "**********" at bounding box center [478, 283] width 692 height 496
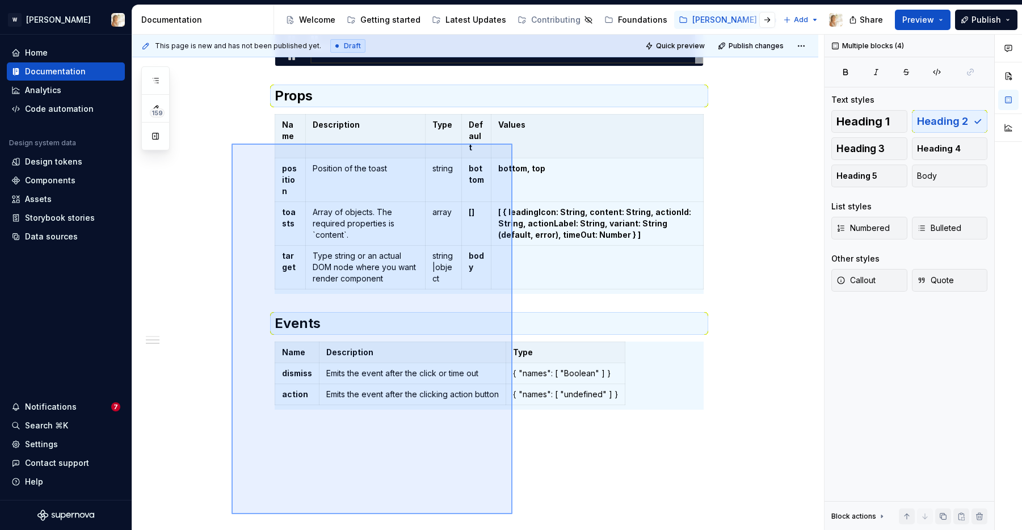
drag, startPoint x: 232, startPoint y: 416, endPoint x: 513, endPoint y: 514, distance: 297.6
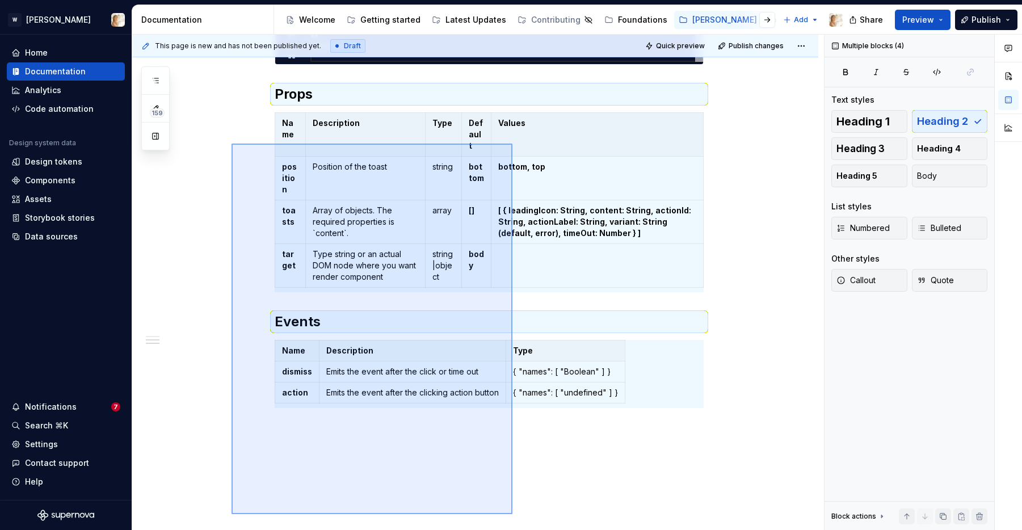
click at [513, 514] on div "**********" at bounding box center [478, 283] width 692 height 496
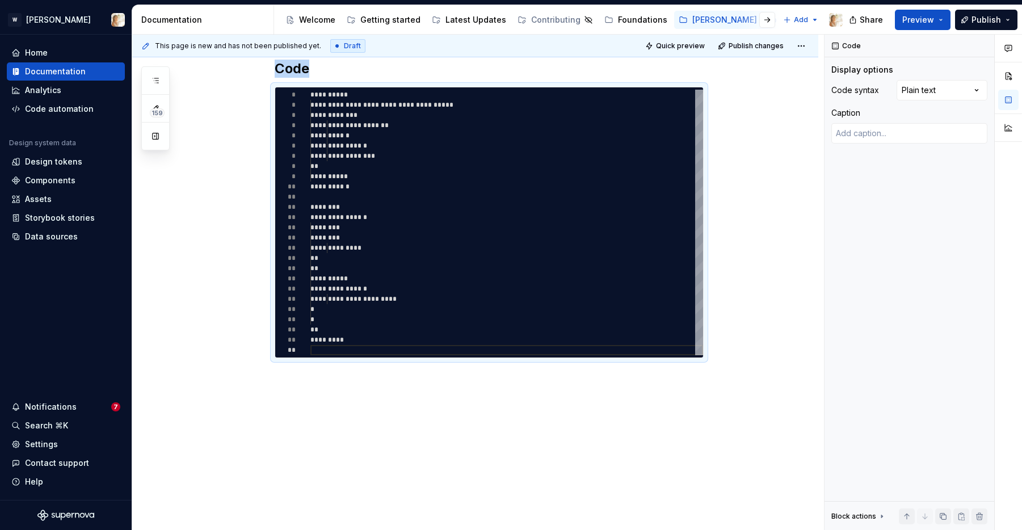
scroll to position [178, 0]
click at [349, 408] on div "**********" at bounding box center [478, 283] width 692 height 496
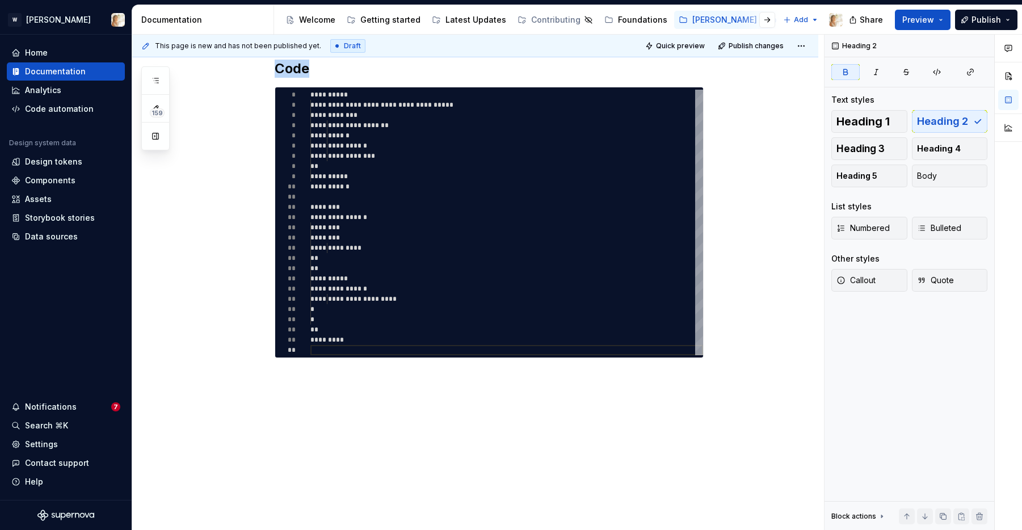
click at [337, 389] on div "**********" at bounding box center [475, 281] width 686 height 498
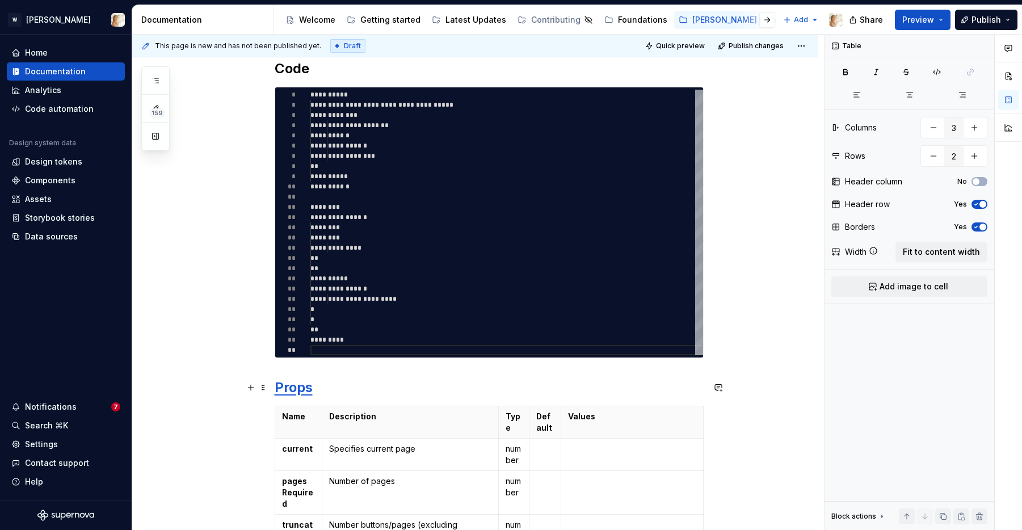
click at [296, 392] on strong "Props" at bounding box center [294, 387] width 38 height 16
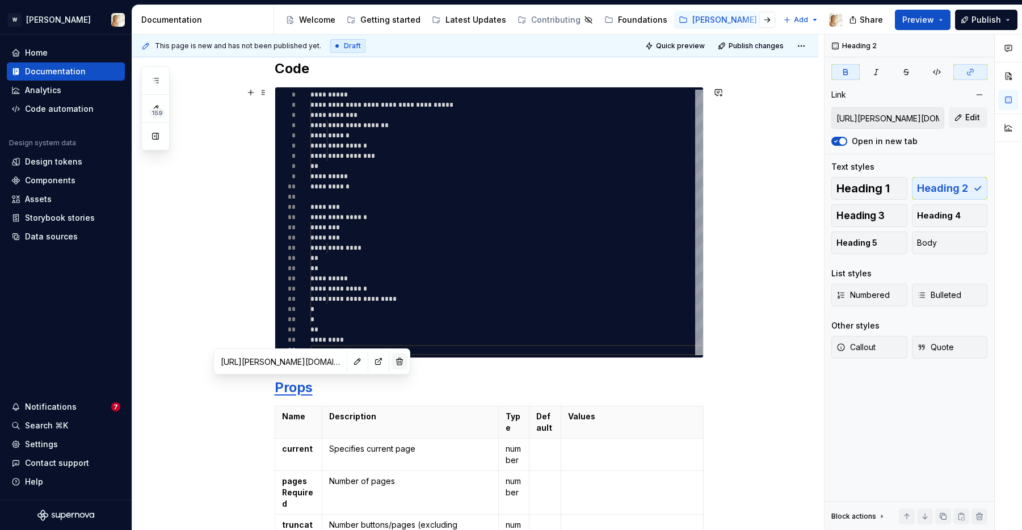
click at [392, 361] on button "button" at bounding box center [400, 362] width 16 height 16
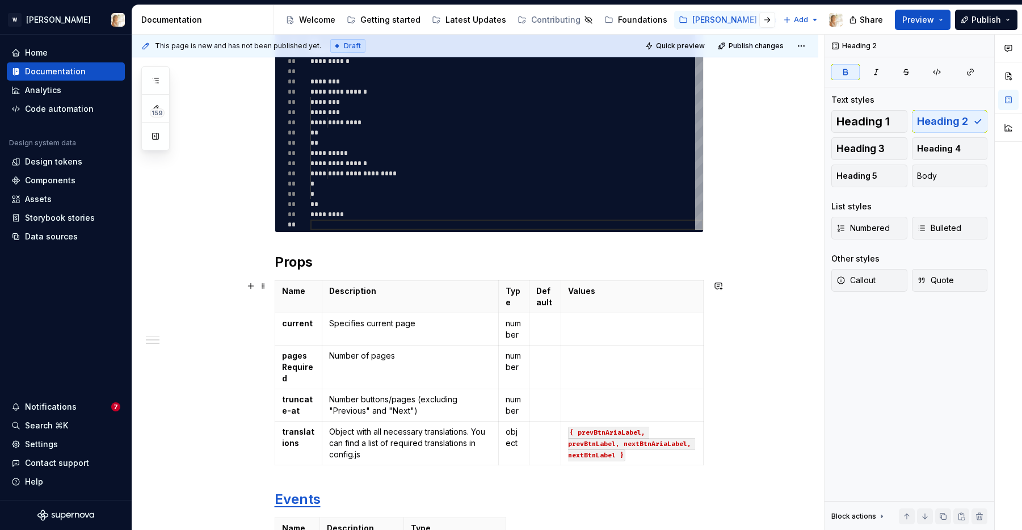
scroll to position [510, 0]
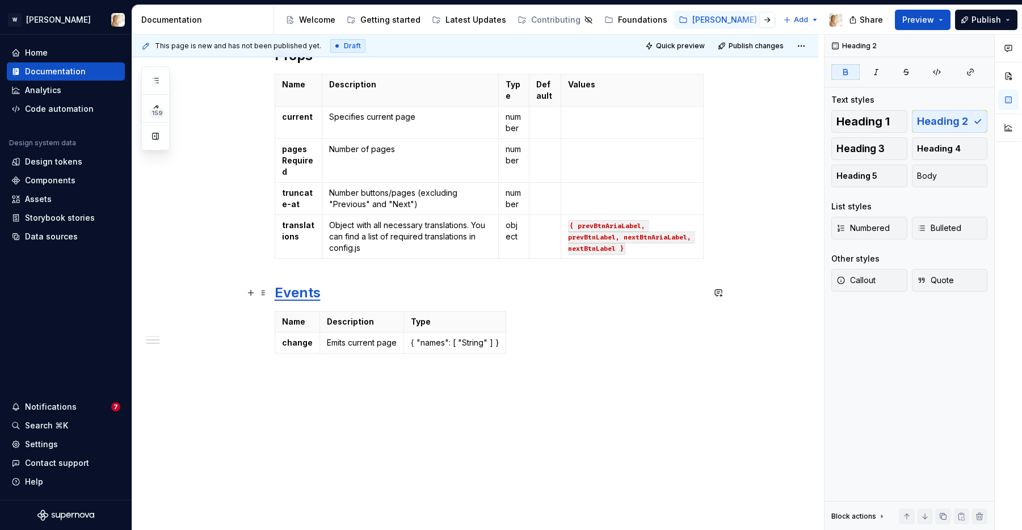
click at [304, 289] on strong "Events" at bounding box center [298, 292] width 46 height 16
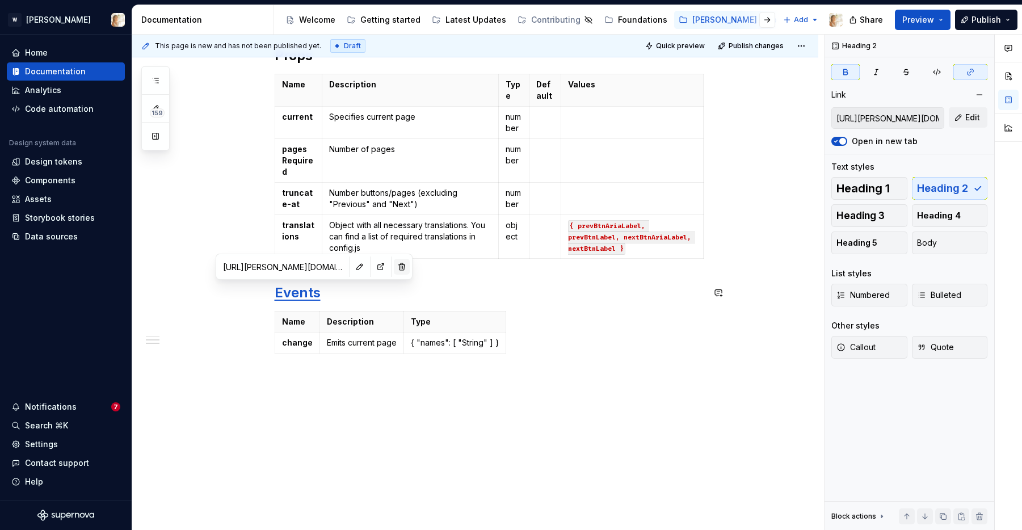
click at [394, 264] on button "button" at bounding box center [402, 267] width 16 height 16
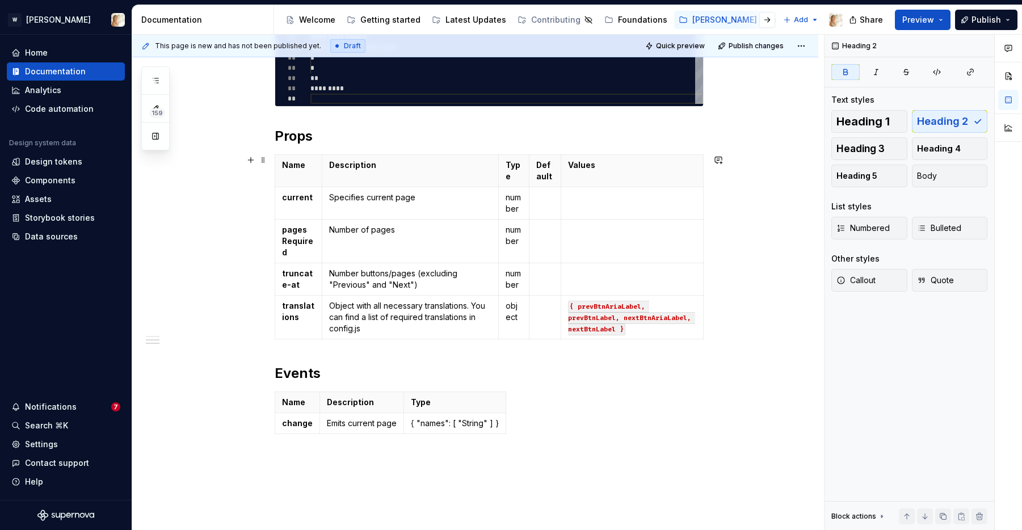
scroll to position [424, 0]
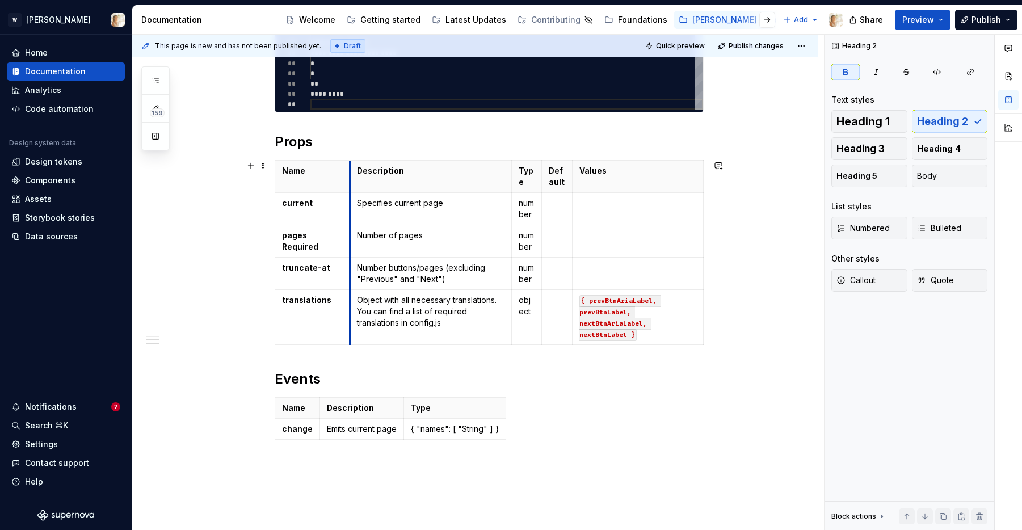
drag, startPoint x: 324, startPoint y: 181, endPoint x: 352, endPoint y: 185, distance: 28.7
click at [352, 185] on th "Description" at bounding box center [431, 177] width 162 height 32
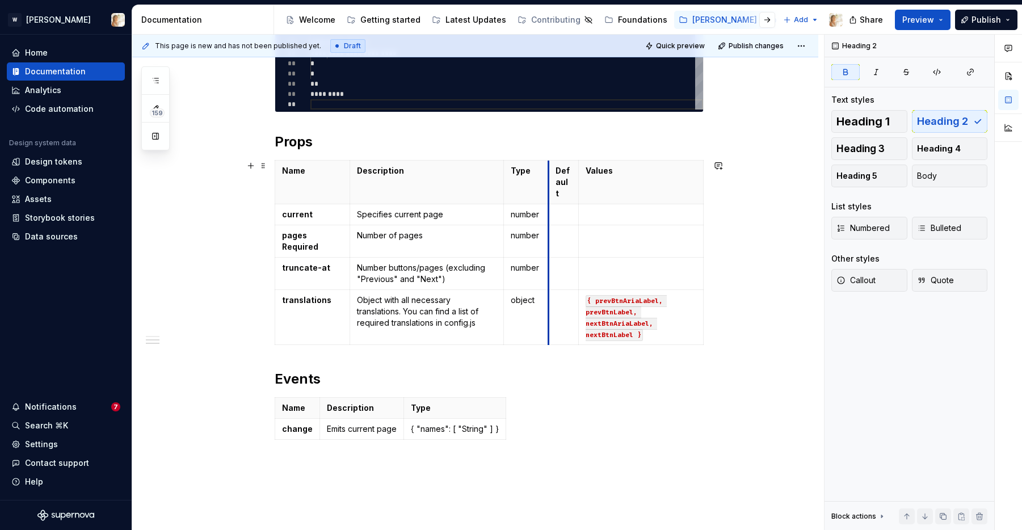
drag, startPoint x: 548, startPoint y: 188, endPoint x: 562, endPoint y: 187, distance: 14.2
click at [562, 187] on th "Default" at bounding box center [563, 183] width 30 height 44
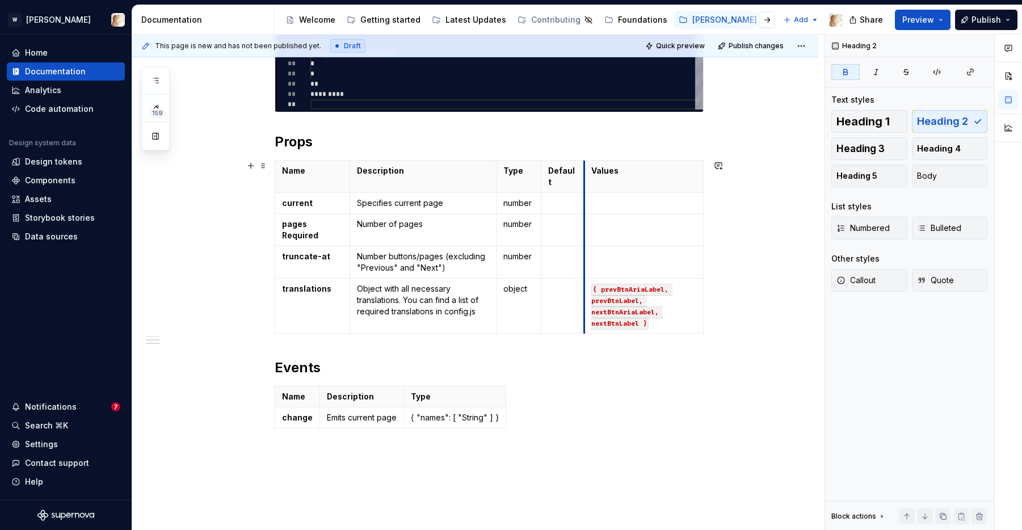
drag, startPoint x: 582, startPoint y: 187, endPoint x: 597, endPoint y: 187, distance: 14.2
click at [597, 187] on tbody "Name Description Type Default Values current Specifies current page number page…" at bounding box center [489, 247] width 429 height 173
click at [517, 359] on h2 "Events" at bounding box center [489, 368] width 429 height 18
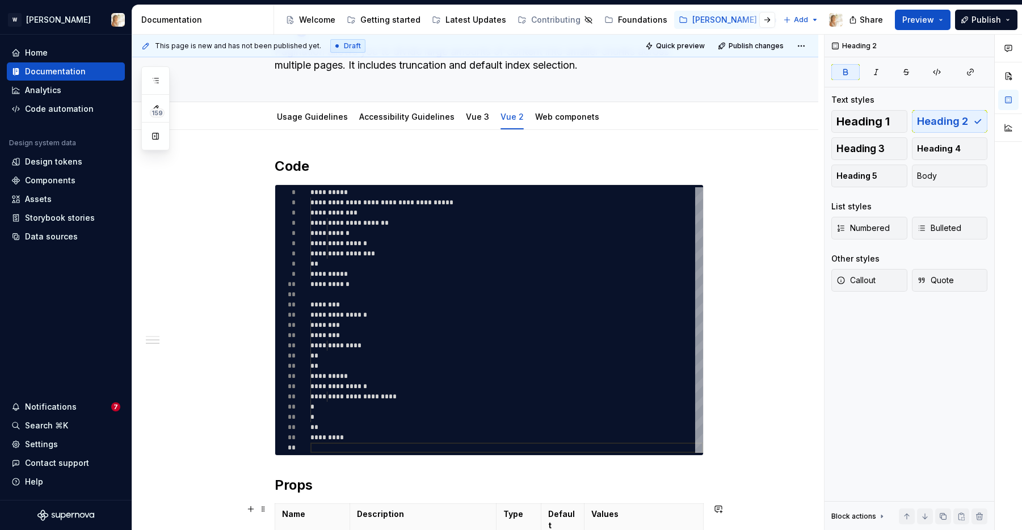
scroll to position [0, 0]
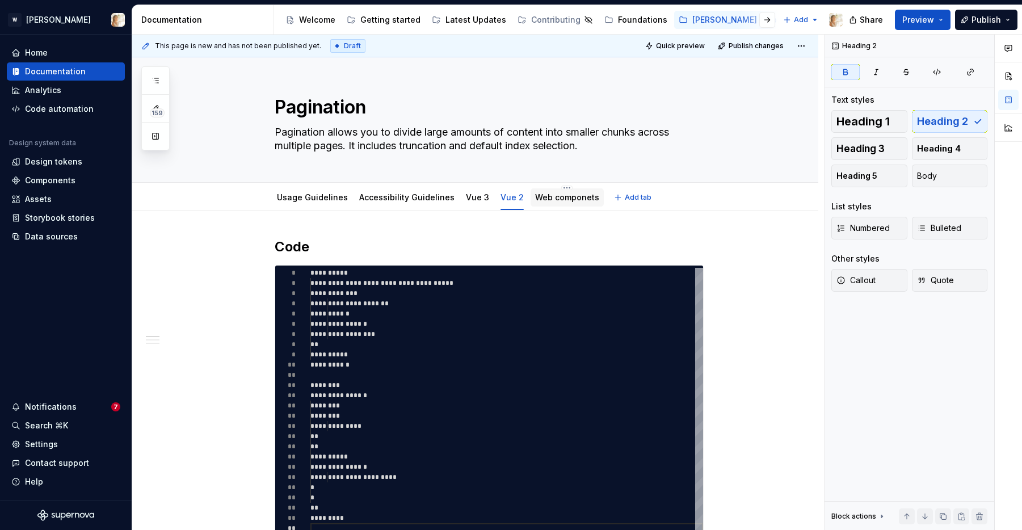
click at [562, 192] on link "Web componets" at bounding box center [567, 197] width 64 height 10
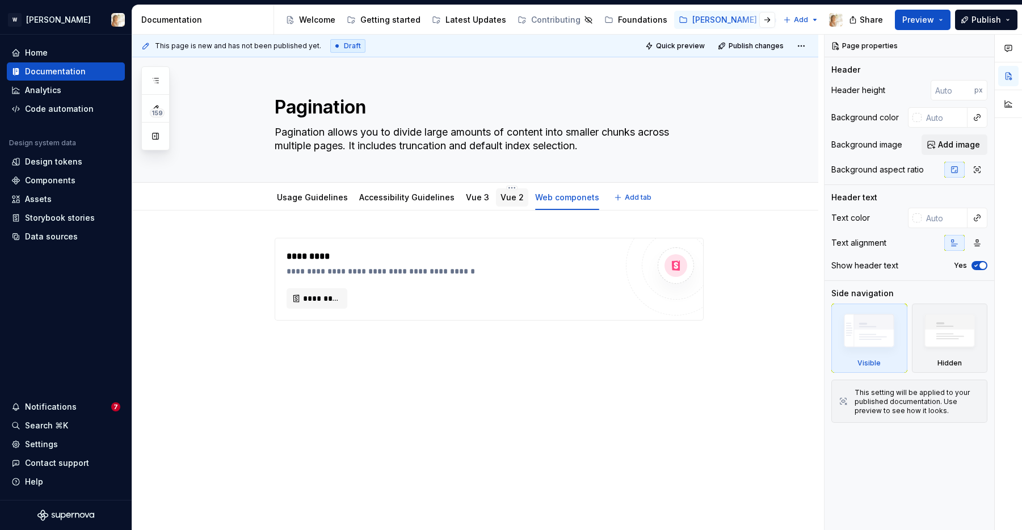
click at [501, 201] on link "Vue 2" at bounding box center [512, 197] width 23 height 10
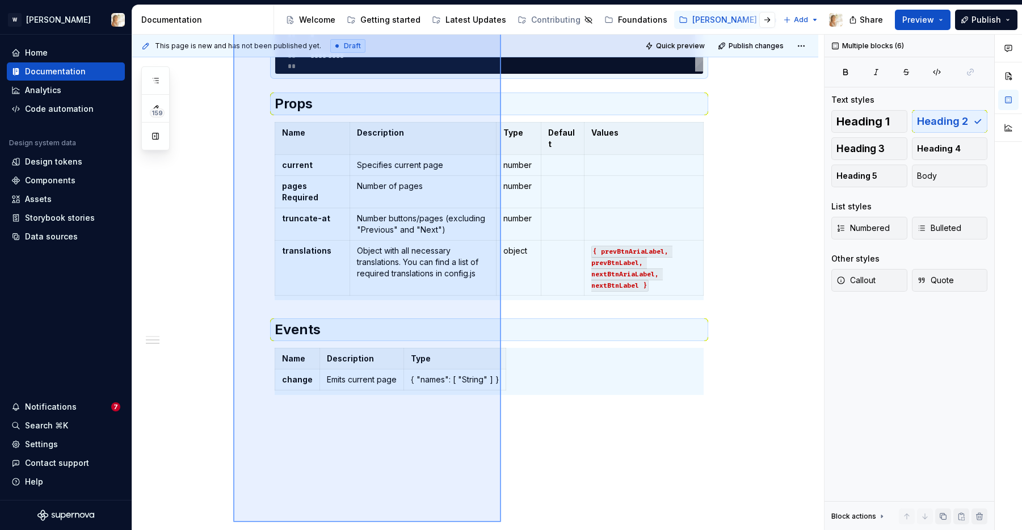
drag, startPoint x: 233, startPoint y: 230, endPoint x: 527, endPoint y: 526, distance: 417.0
click at [527, 526] on div "**********" at bounding box center [478, 283] width 692 height 496
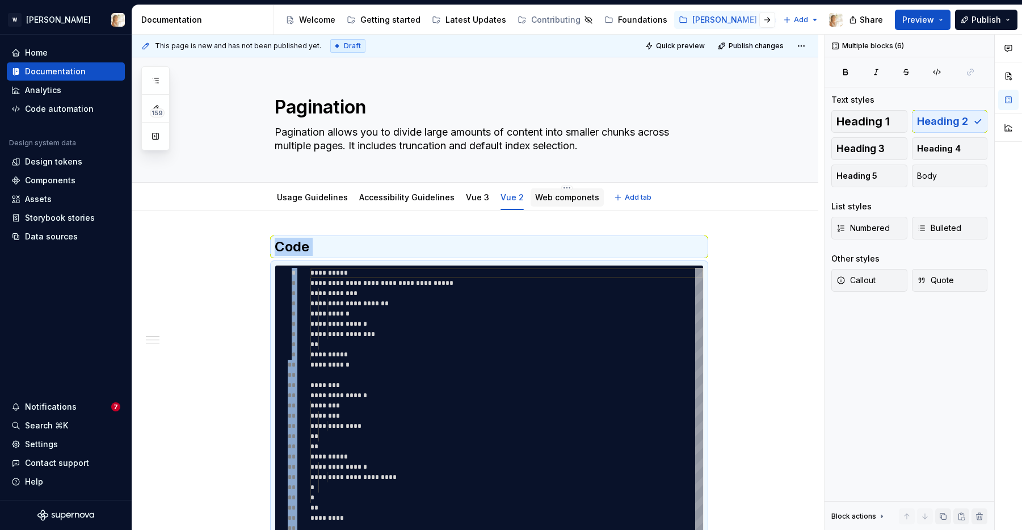
click at [549, 197] on link "Web componets" at bounding box center [567, 197] width 64 height 10
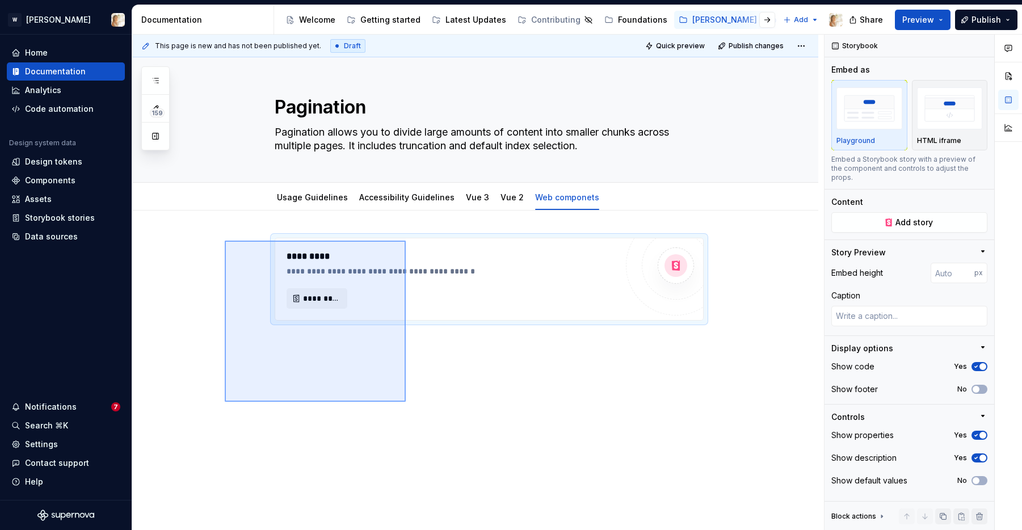
drag, startPoint x: 225, startPoint y: 241, endPoint x: 406, endPoint y: 403, distance: 243.2
click at [406, 403] on div "**********" at bounding box center [478, 283] width 692 height 496
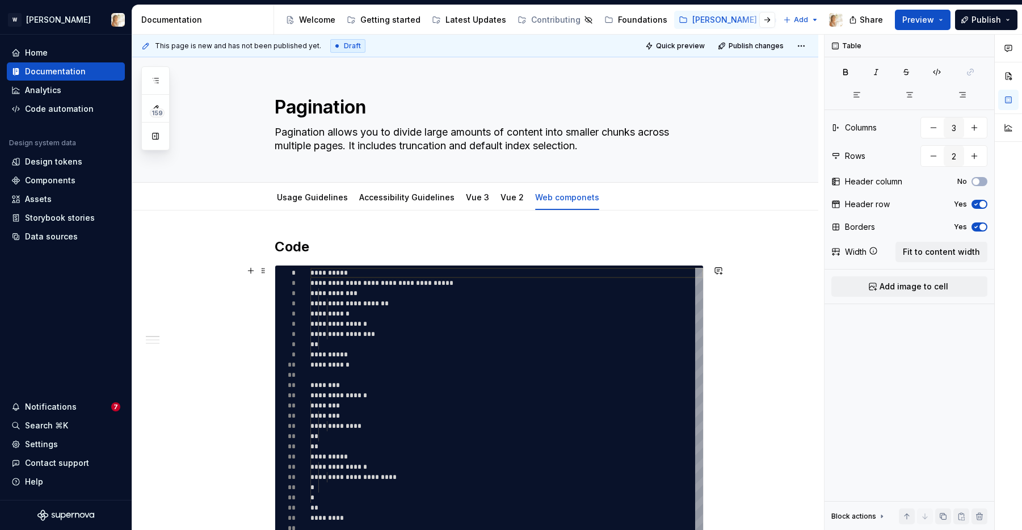
type textarea "*"
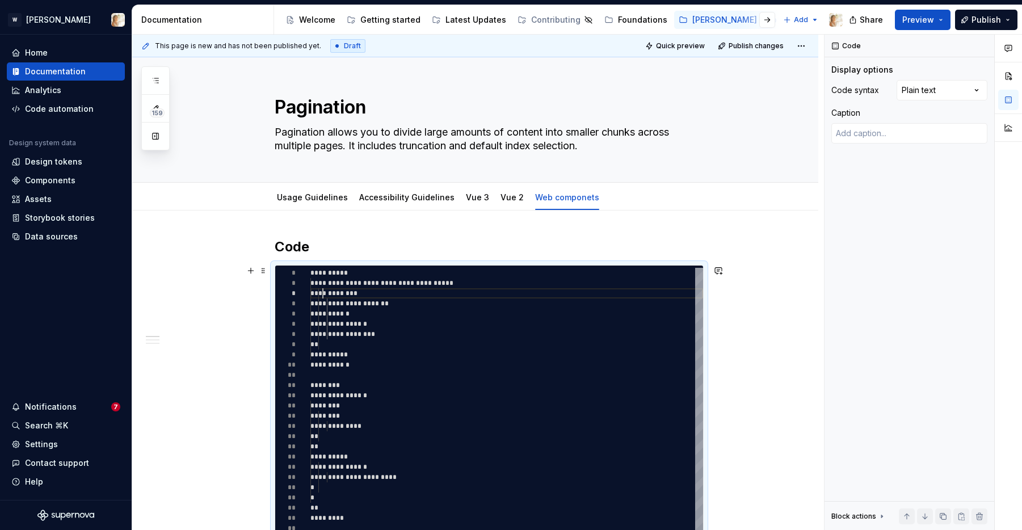
click at [325, 294] on div "**********" at bounding box center [506, 401] width 393 height 266
type textarea "**********"
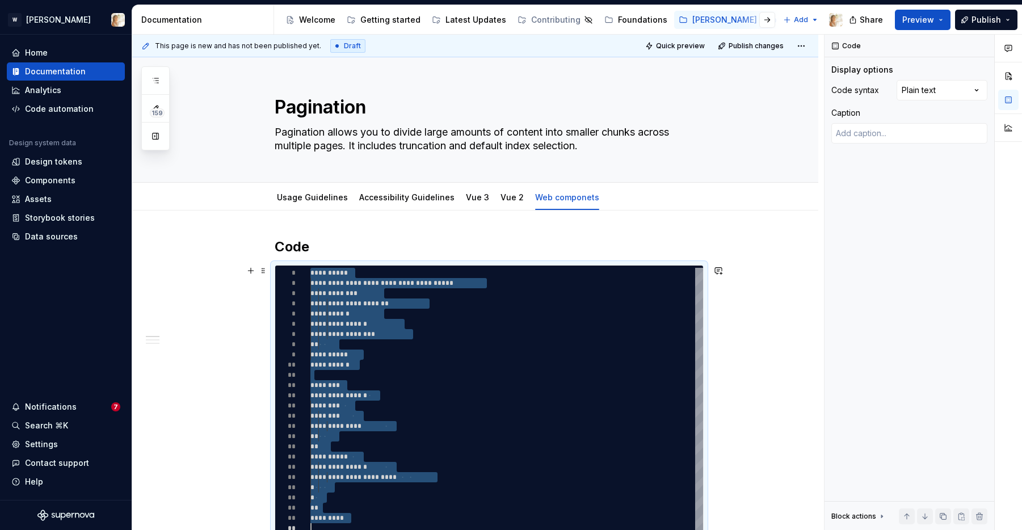
type textarea "*"
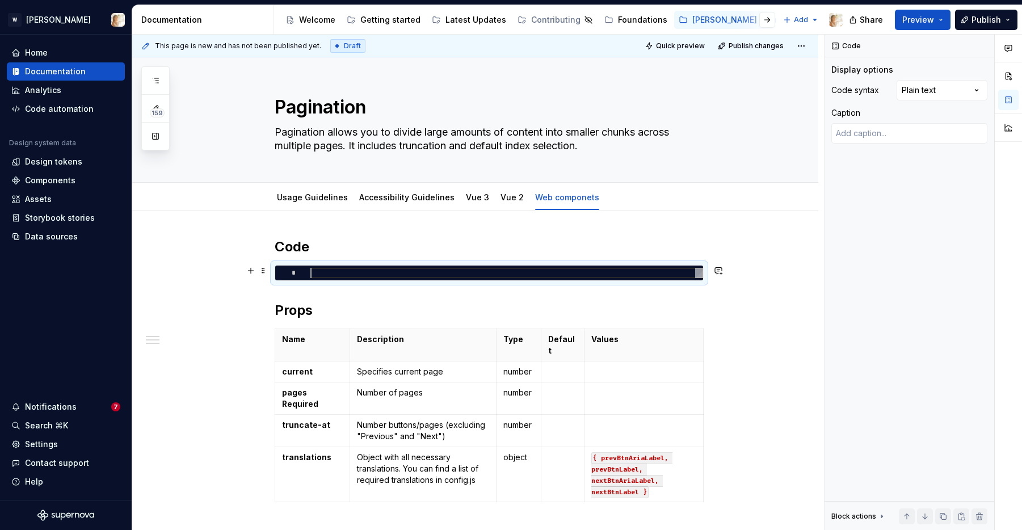
type textarea "*"
type textarea "**********"
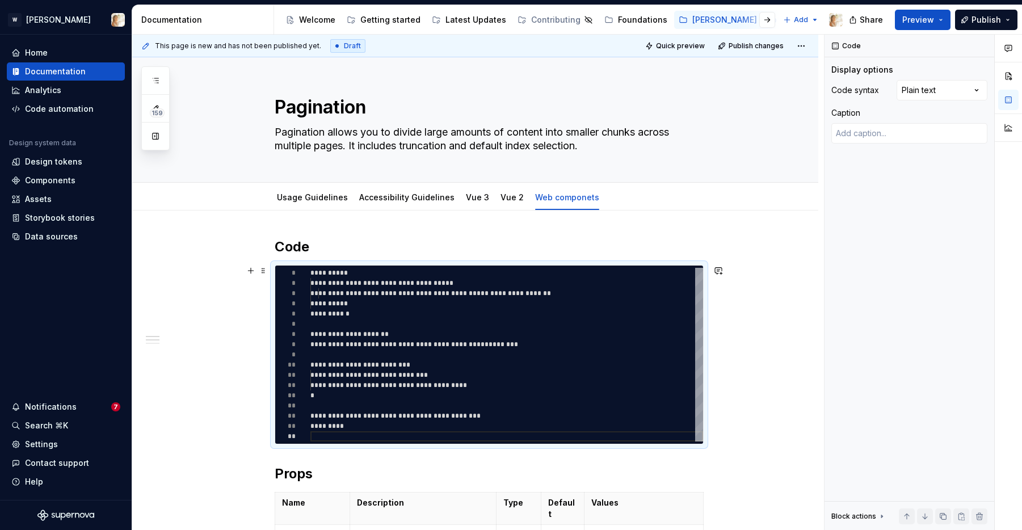
type textarea "*"
type textarea "**********"
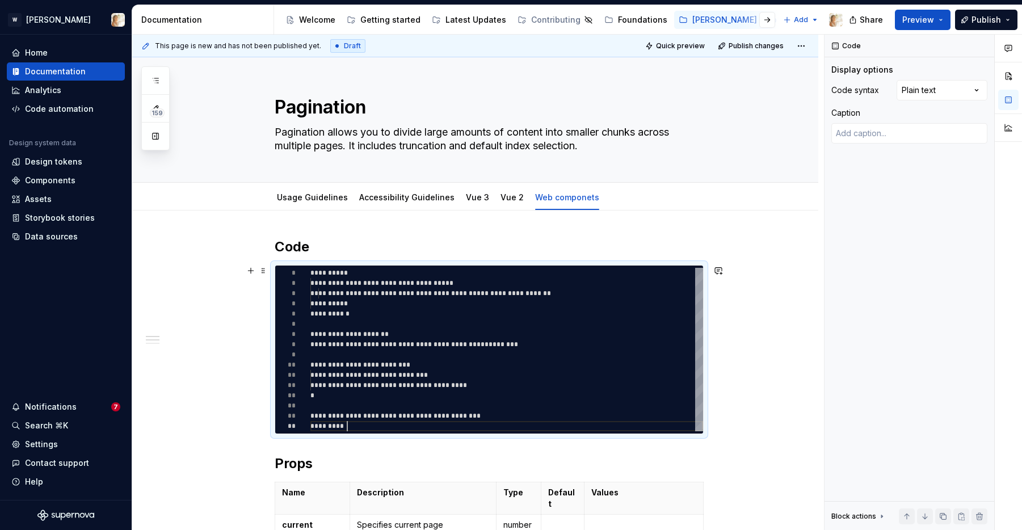
scroll to position [51, 37]
click at [310, 199] on link "Usage Guidelines" at bounding box center [312, 197] width 71 height 10
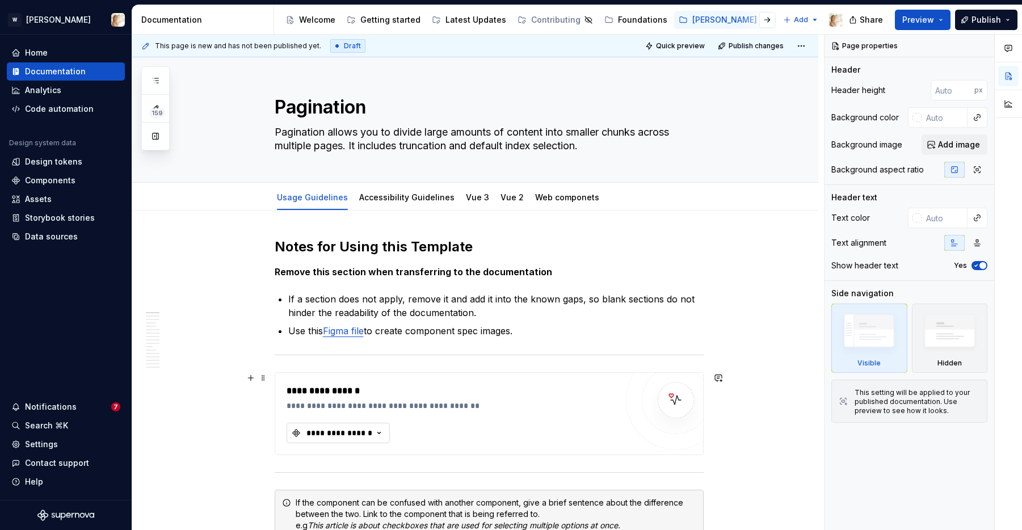
click at [350, 439] on button "**********" at bounding box center [338, 433] width 103 height 20
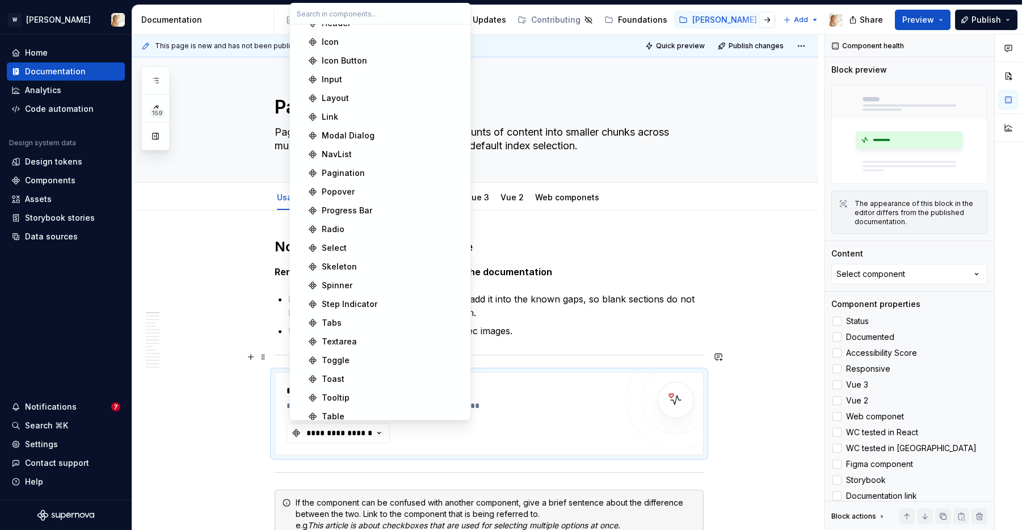
scroll to position [354, 0]
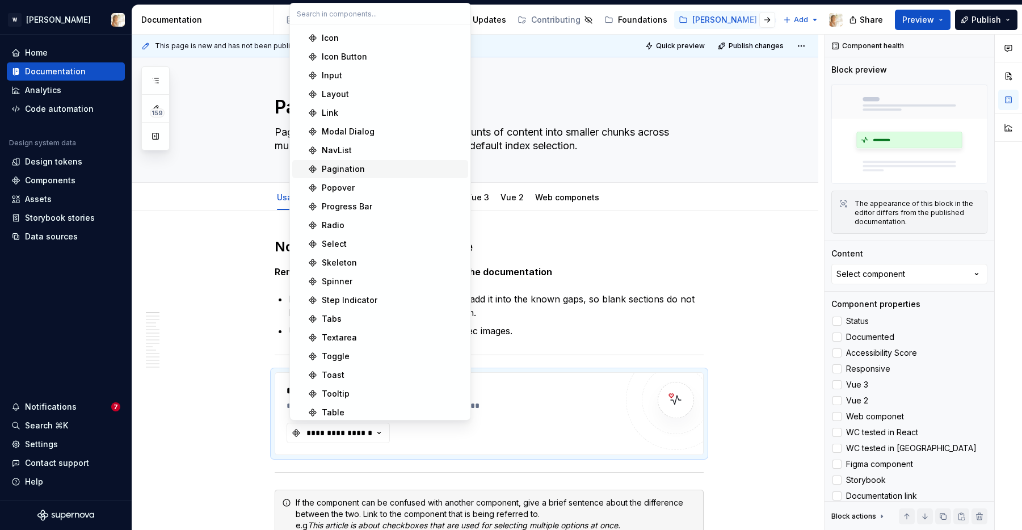
click at [352, 171] on div "Pagination" at bounding box center [343, 168] width 43 height 11
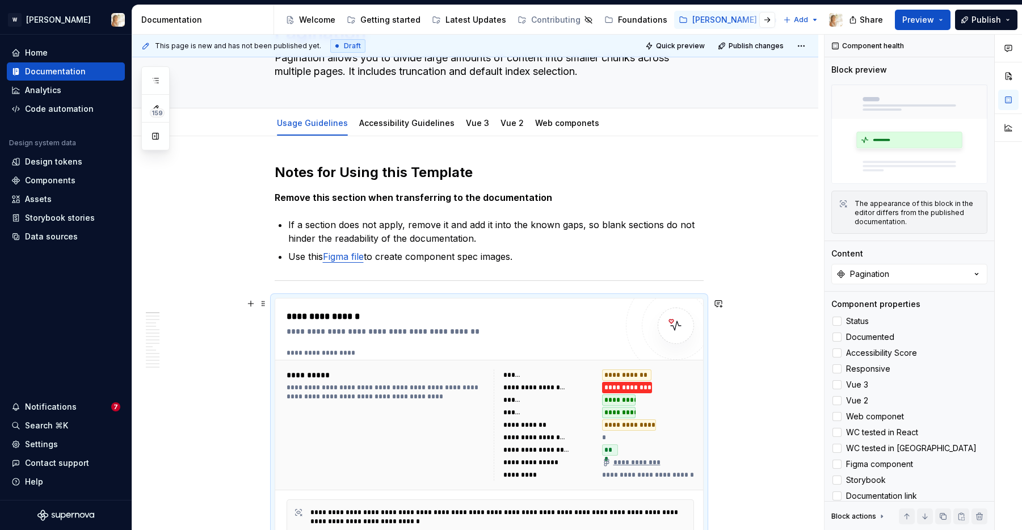
scroll to position [72, 0]
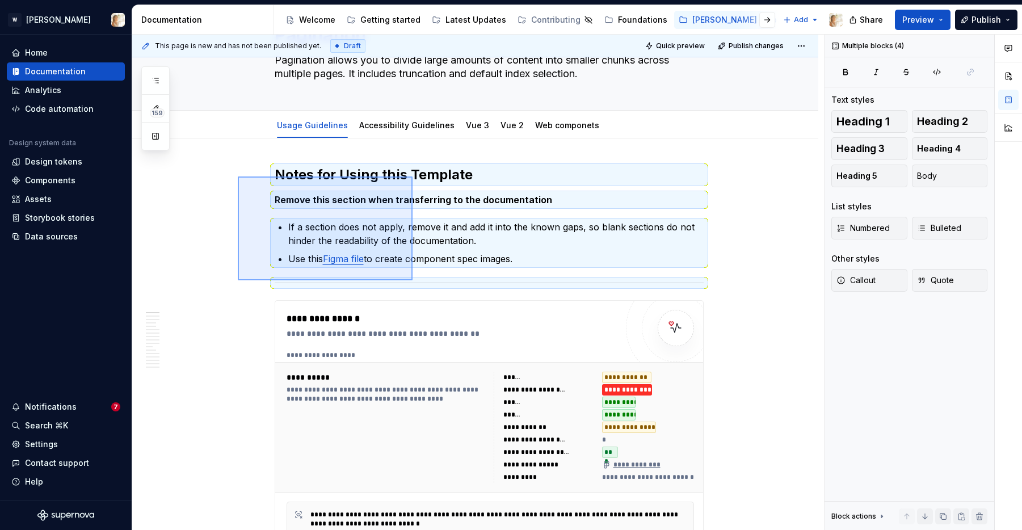
drag, startPoint x: 238, startPoint y: 280, endPoint x: 410, endPoint y: 177, distance: 201.4
click at [410, 177] on div "**********" at bounding box center [478, 283] width 692 height 496
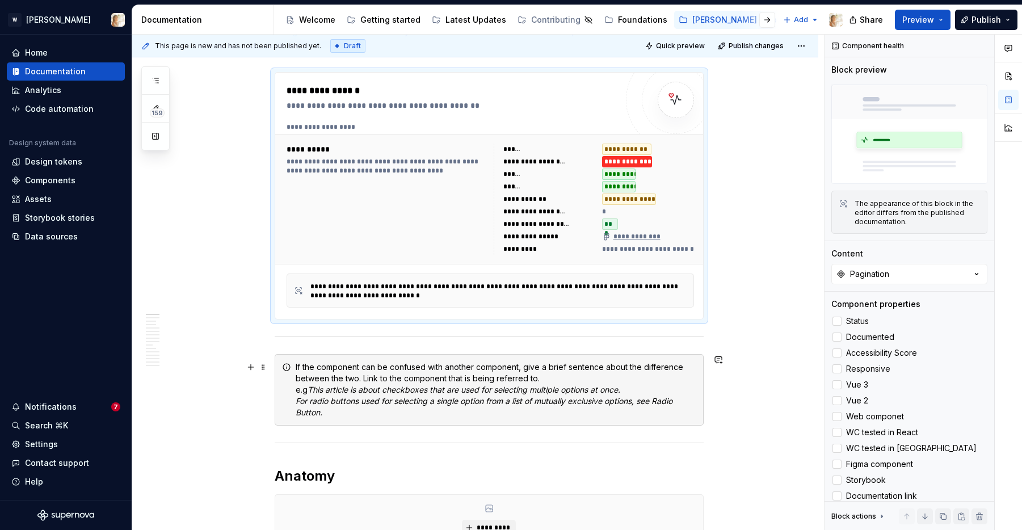
scroll to position [169, 0]
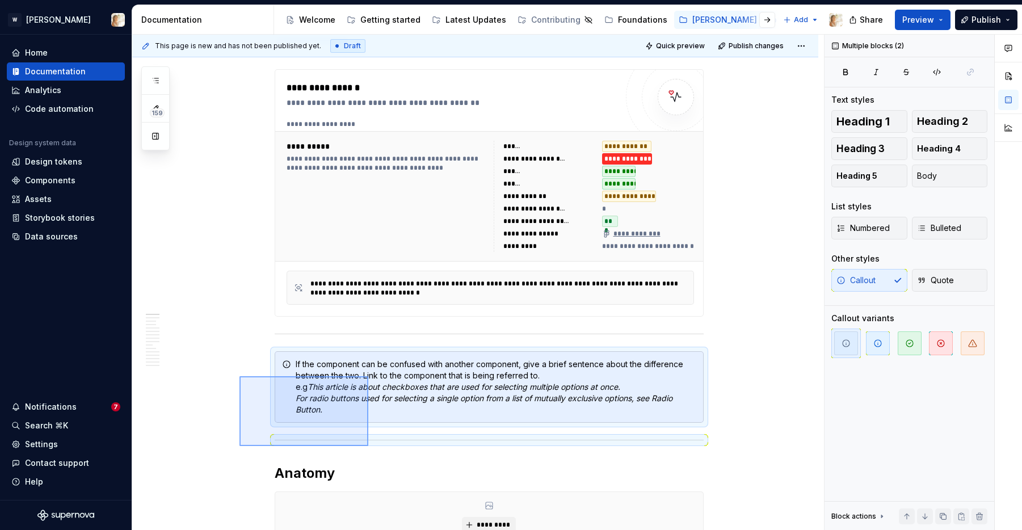
drag, startPoint x: 240, startPoint y: 376, endPoint x: 370, endPoint y: 447, distance: 147.8
click at [370, 447] on div "**********" at bounding box center [478, 283] width 692 height 496
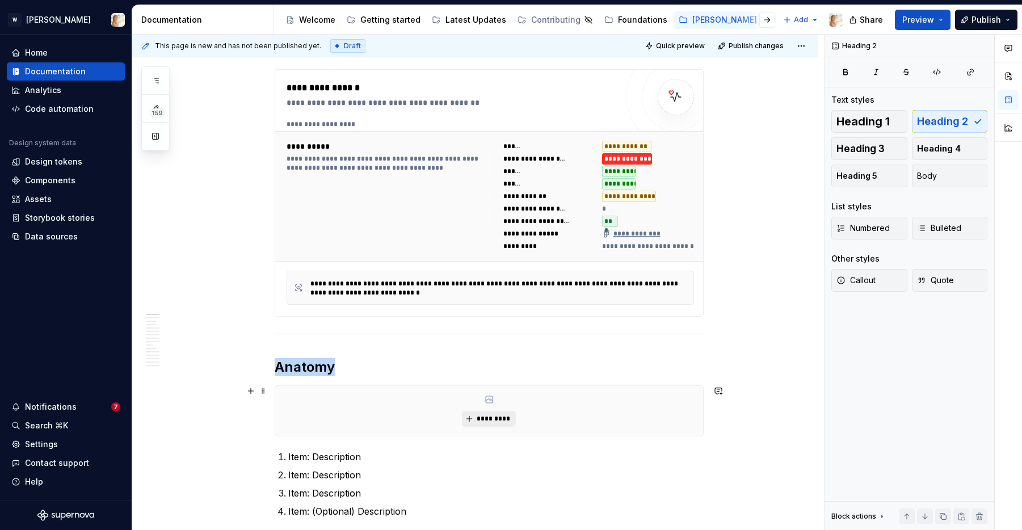
click at [477, 416] on button "*********" at bounding box center [489, 419] width 54 height 16
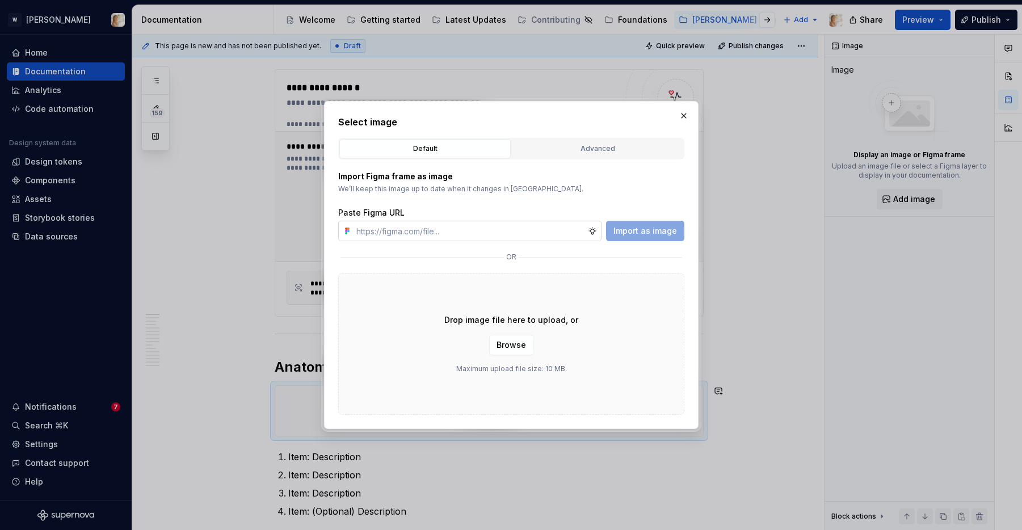
type textarea "*"
type input "https://www.figma.com/design/oPxB51PBWpdybzXO7ZYVlQ/Documentation?node-id=6382-…"
click at [627, 230] on span "Import as image" at bounding box center [646, 230] width 64 height 11
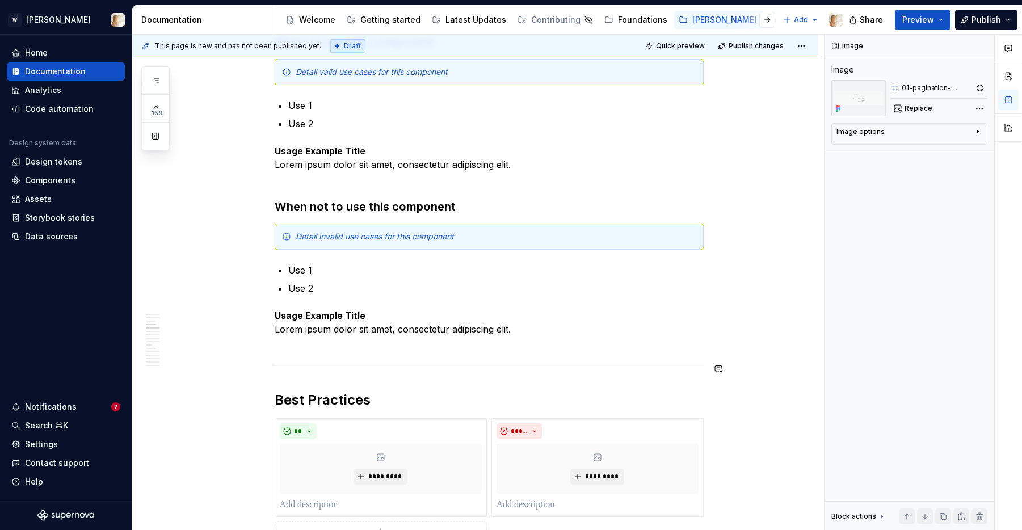
scroll to position [890, 0]
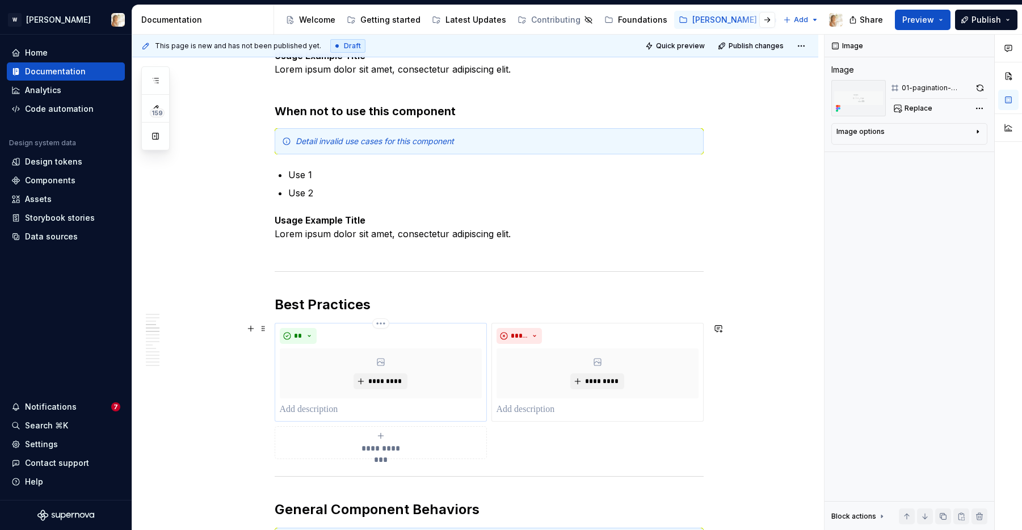
click at [337, 407] on p at bounding box center [381, 410] width 202 height 14
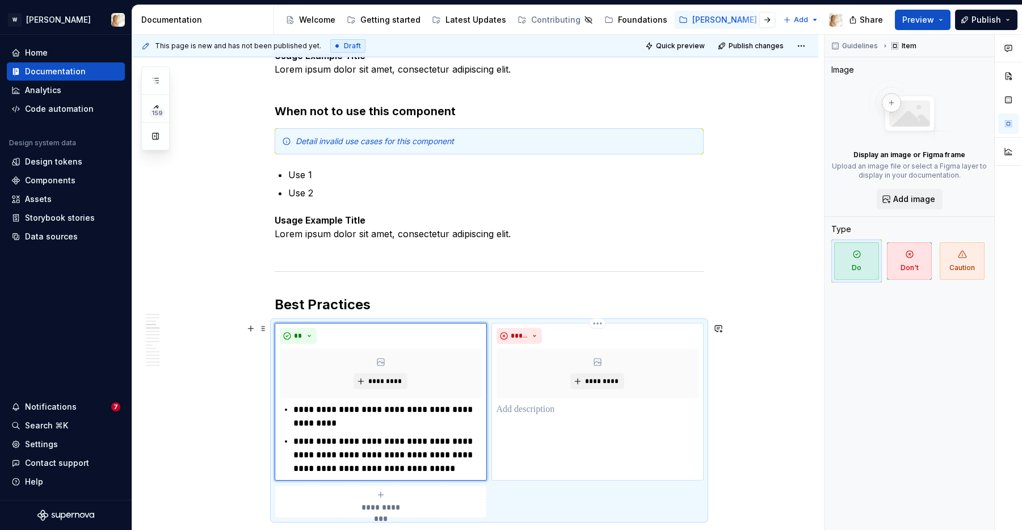
click at [528, 413] on p at bounding box center [598, 410] width 202 height 14
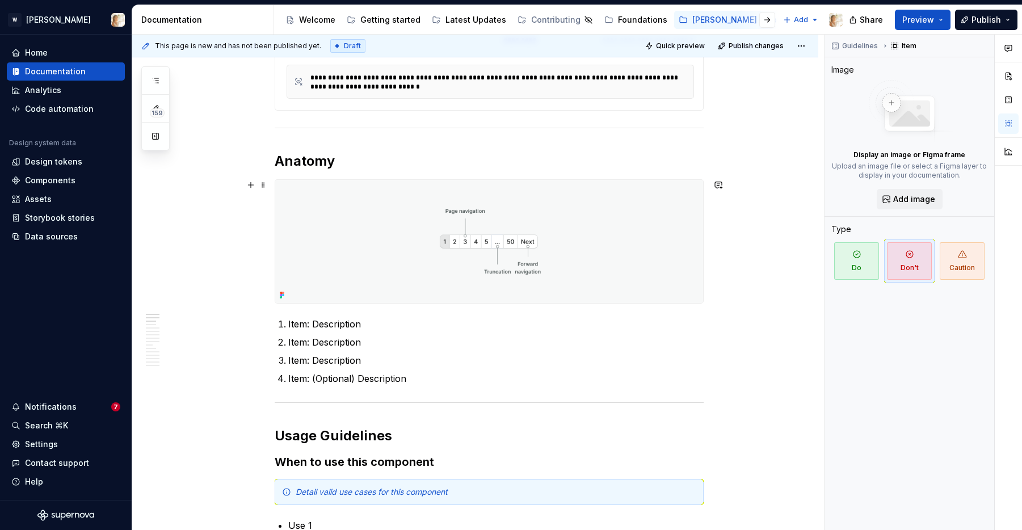
scroll to position [397, 0]
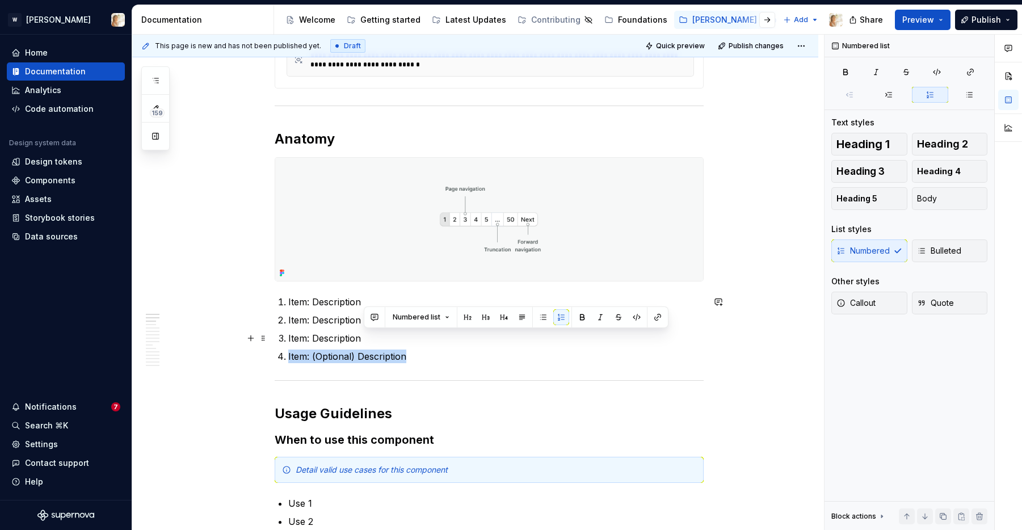
drag, startPoint x: 416, startPoint y: 355, endPoint x: 402, endPoint y: 333, distance: 26.0
click at [402, 333] on ol "Item: Description Item: Description Item: Description Item: (Optional) Descript…" at bounding box center [495, 329] width 415 height 68
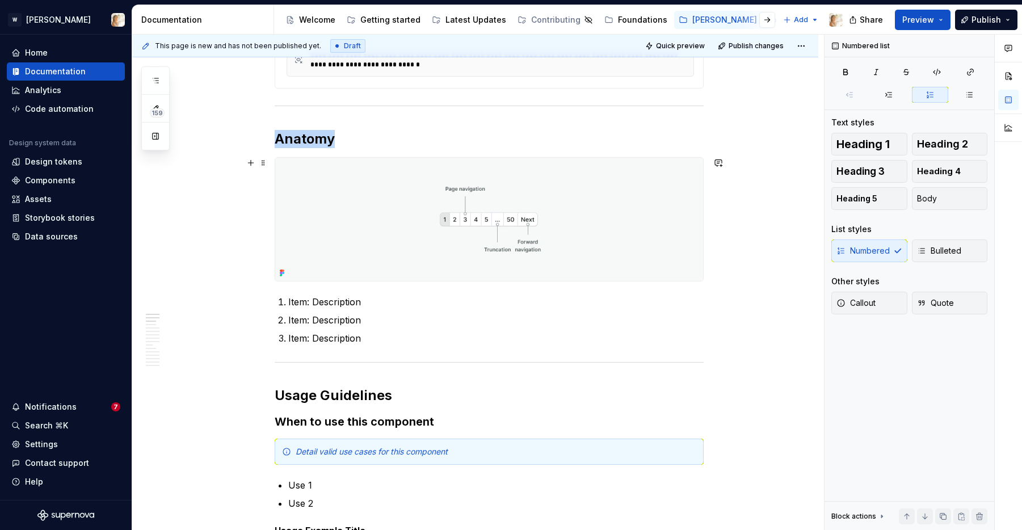
click at [601, 242] on img at bounding box center [489, 219] width 428 height 123
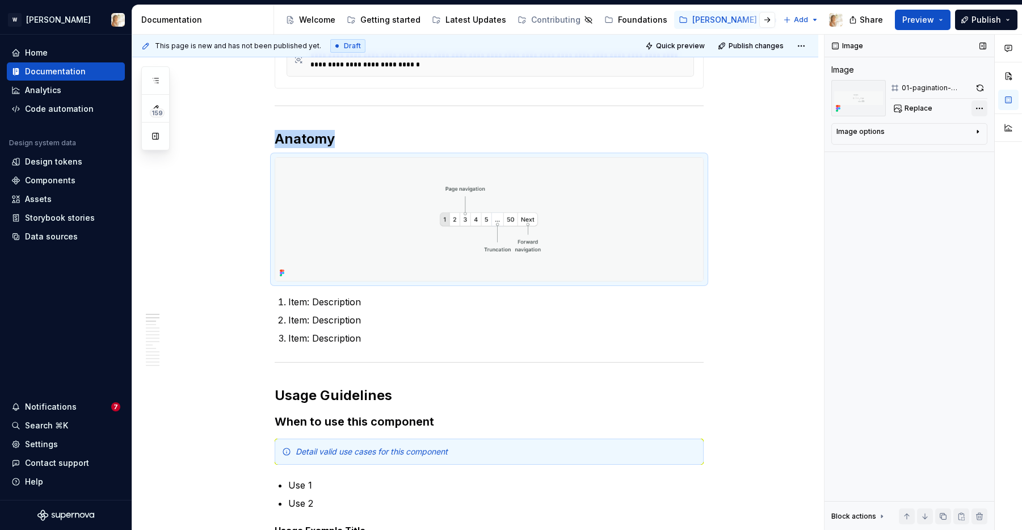
click at [978, 109] on div "Comments Open comments No comments yet Select ‘Comment’ from the block context …" at bounding box center [924, 283] width 198 height 496
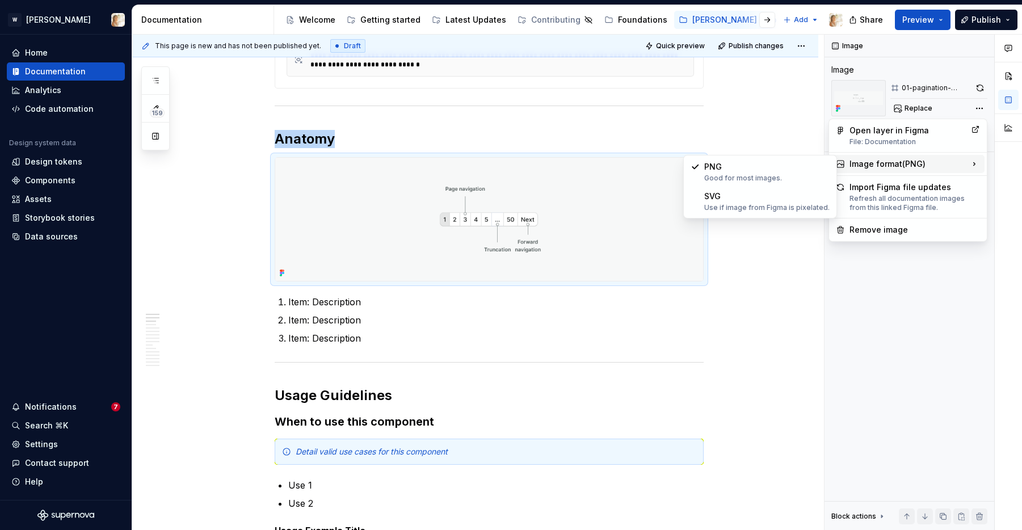
click at [865, 166] on div "Image format ( PNG )" at bounding box center [908, 164] width 153 height 18
click at [773, 196] on div "SVG Use if image from Figma is pixelated." at bounding box center [766, 202] width 125 height 22
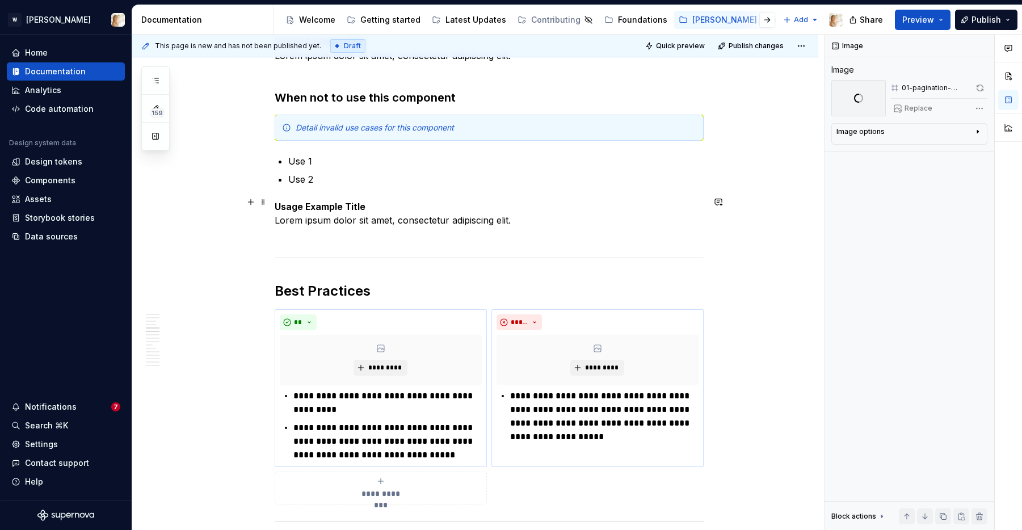
scroll to position [998, 0]
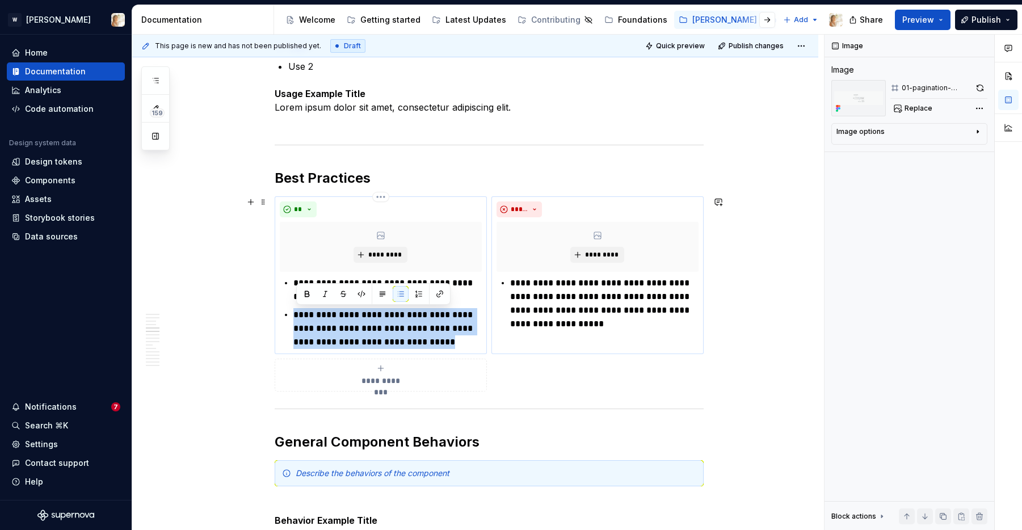
drag, startPoint x: 434, startPoint y: 344, endPoint x: 295, endPoint y: 312, distance: 142.1
click at [295, 312] on div "**********" at bounding box center [381, 312] width 202 height 73
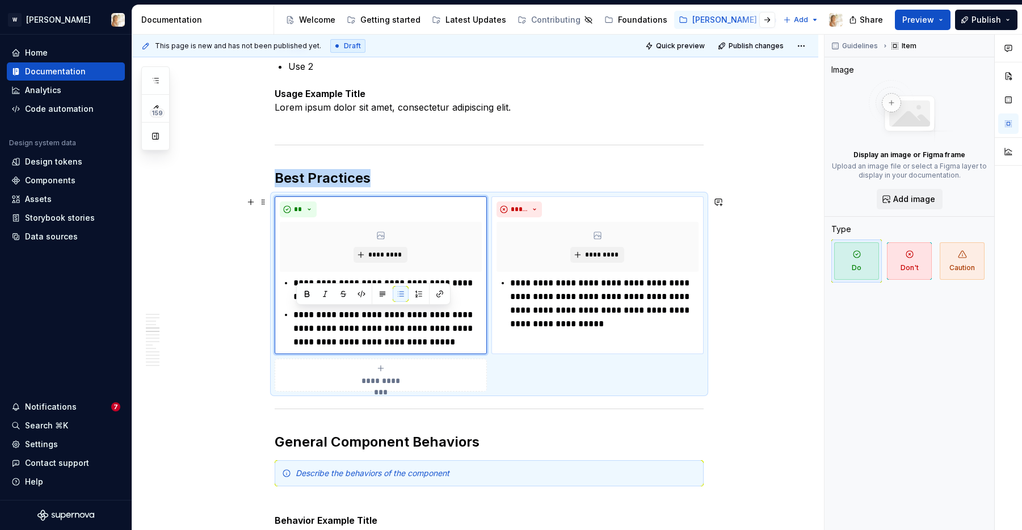
click at [350, 376] on div "**********" at bounding box center [381, 375] width 202 height 23
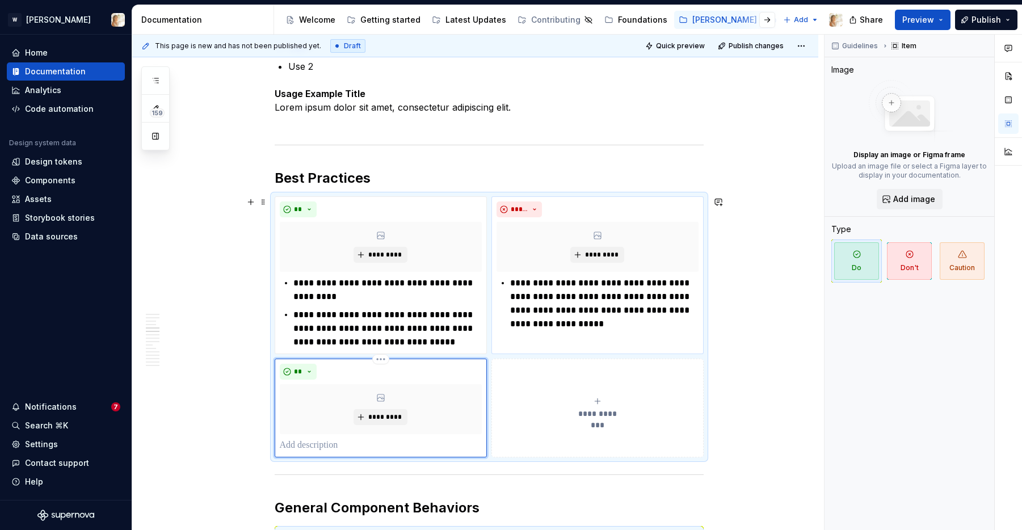
click at [355, 442] on p at bounding box center [381, 446] width 202 height 14
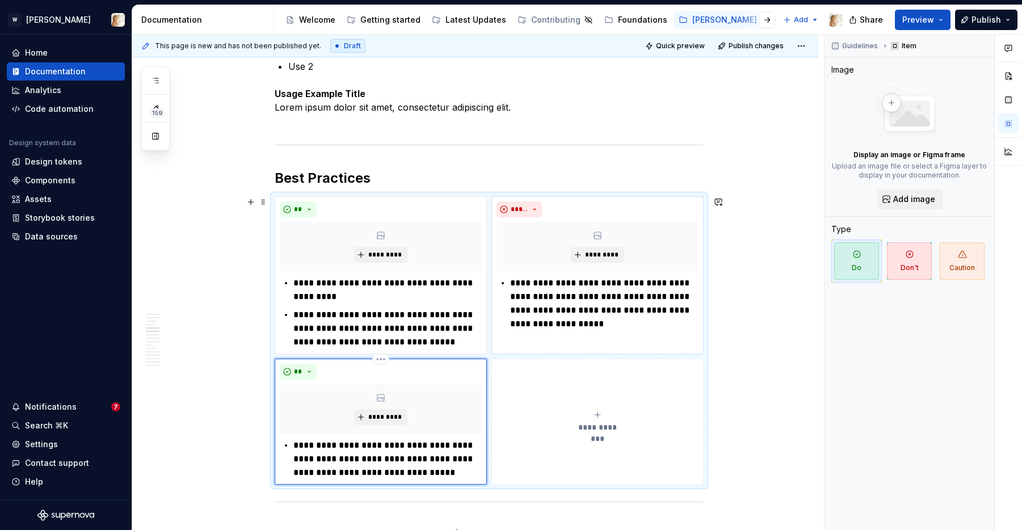
click at [299, 447] on p "**********" at bounding box center [387, 459] width 188 height 41
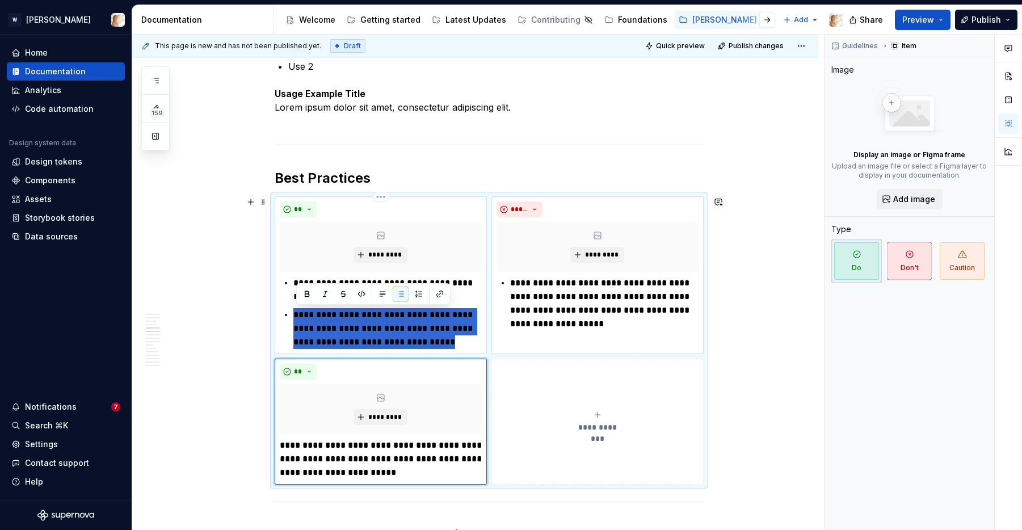
drag, startPoint x: 439, startPoint y: 342, endPoint x: 364, endPoint y: 305, distance: 84.0
click at [364, 305] on ul "**********" at bounding box center [387, 312] width 188 height 73
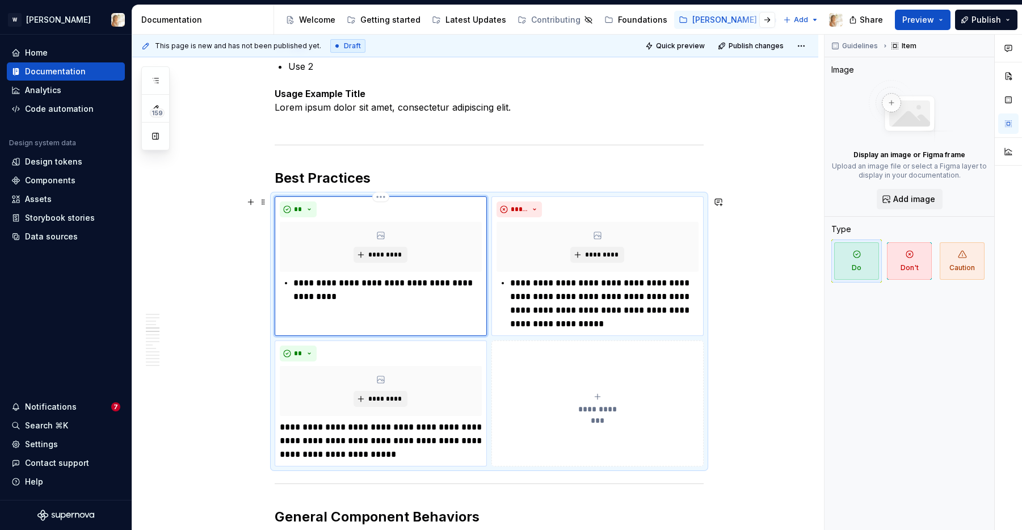
click at [293, 279] on div "**********" at bounding box center [381, 289] width 202 height 27
click at [511, 283] on div "**********" at bounding box center [598, 303] width 202 height 54
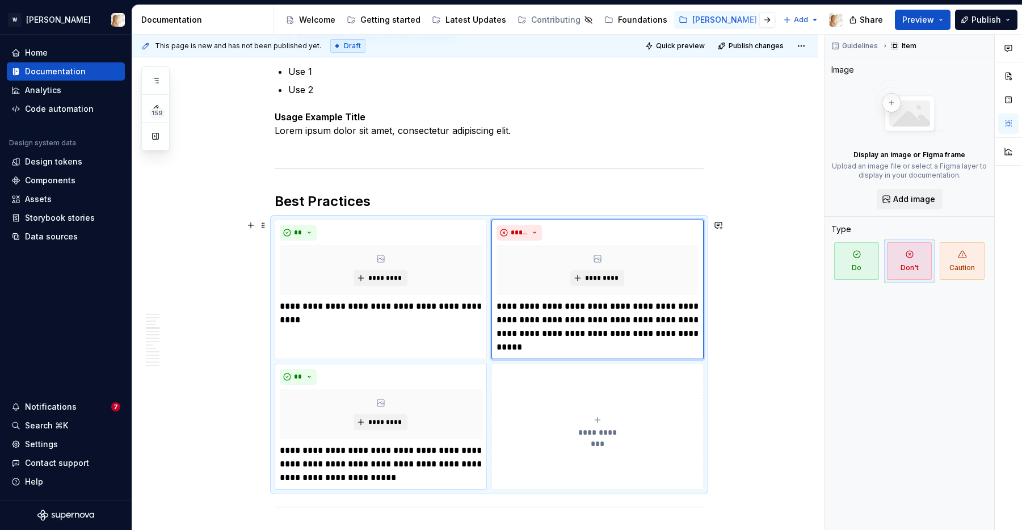
scroll to position [980, 0]
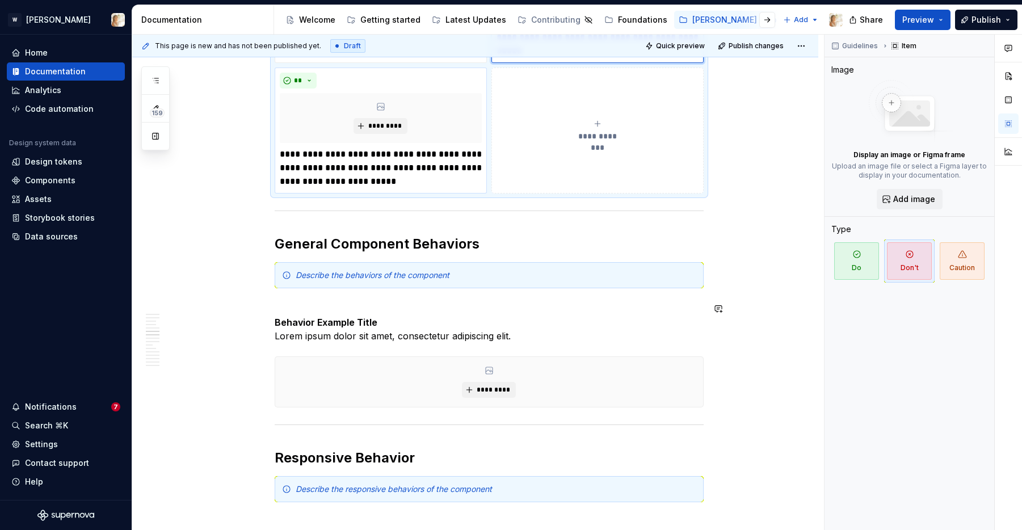
scroll to position [1272, 0]
click at [361, 321] on strong "Behavior Example Title" at bounding box center [326, 321] width 103 height 11
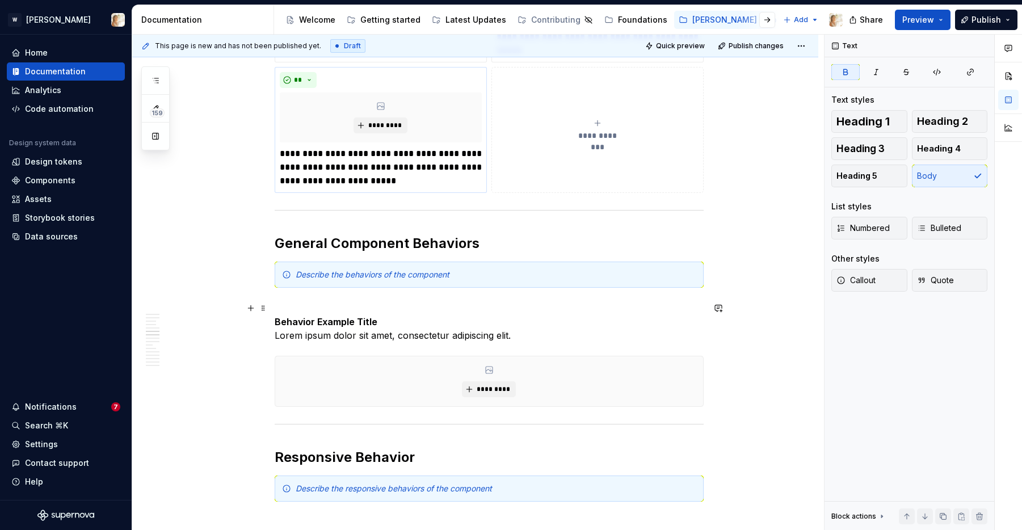
click at [288, 313] on p "Behavior Example Title Lorem ipsum dolor sit amet, consectetur adipiscing elit." at bounding box center [489, 321] width 429 height 41
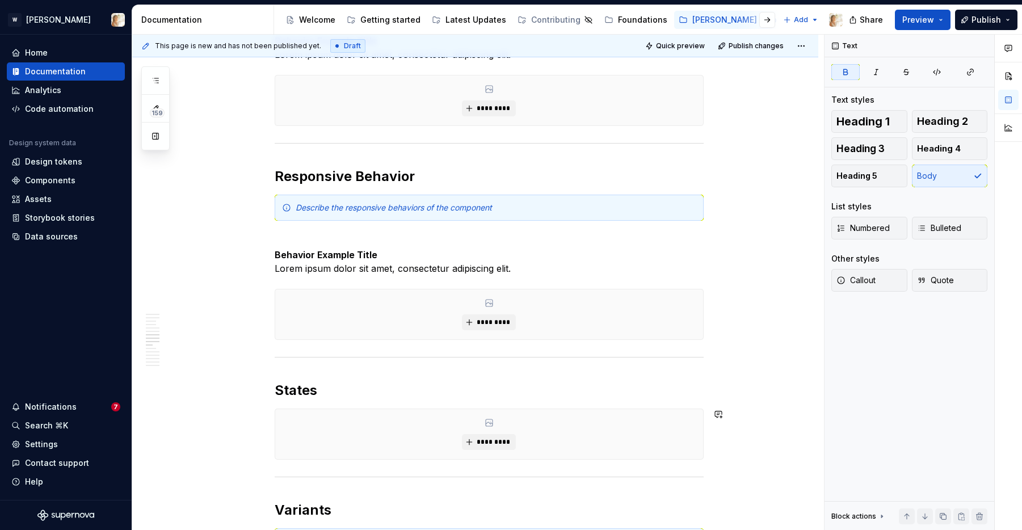
scroll to position [1588, 0]
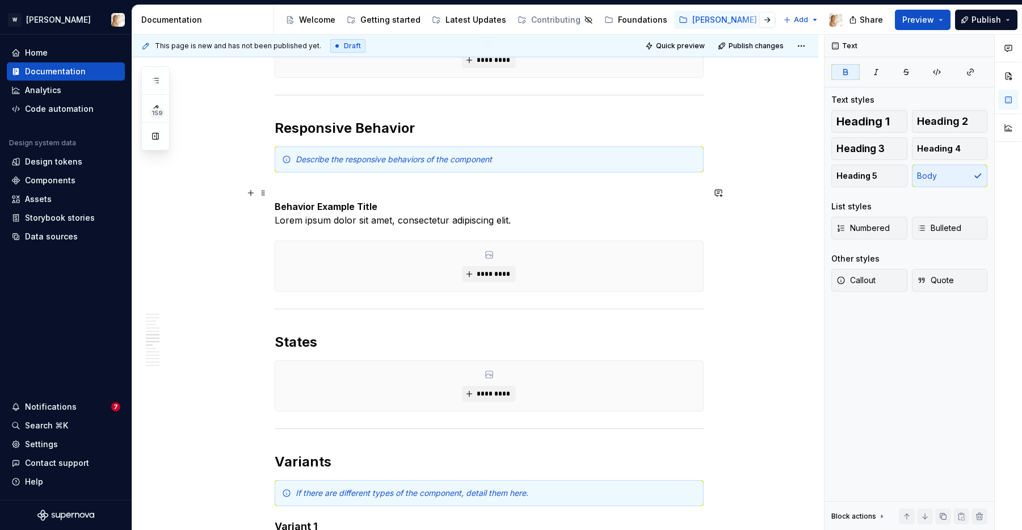
click at [282, 197] on p "Behavior Example Title Lorem ipsum dolor sit amet, consectetur adipiscing elit." at bounding box center [489, 206] width 429 height 41
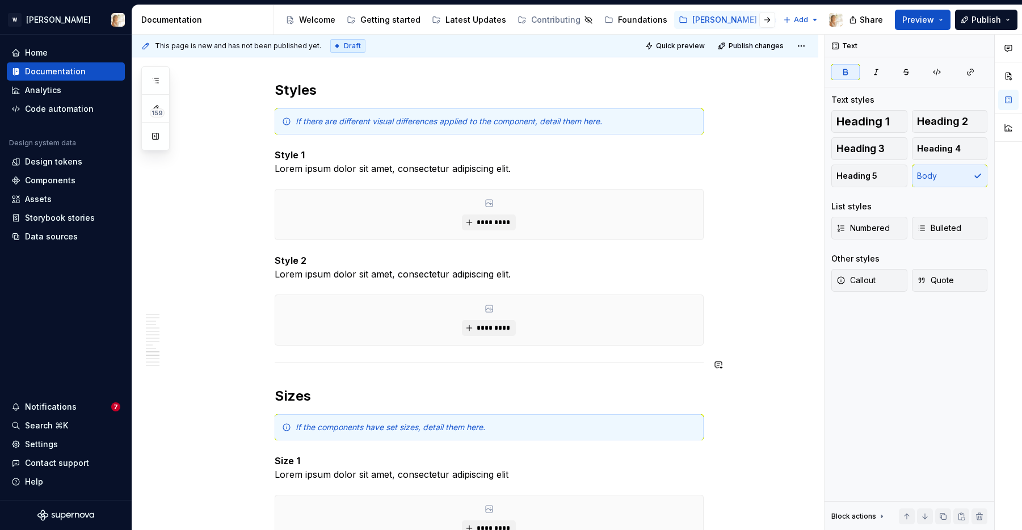
scroll to position [2279, 0]
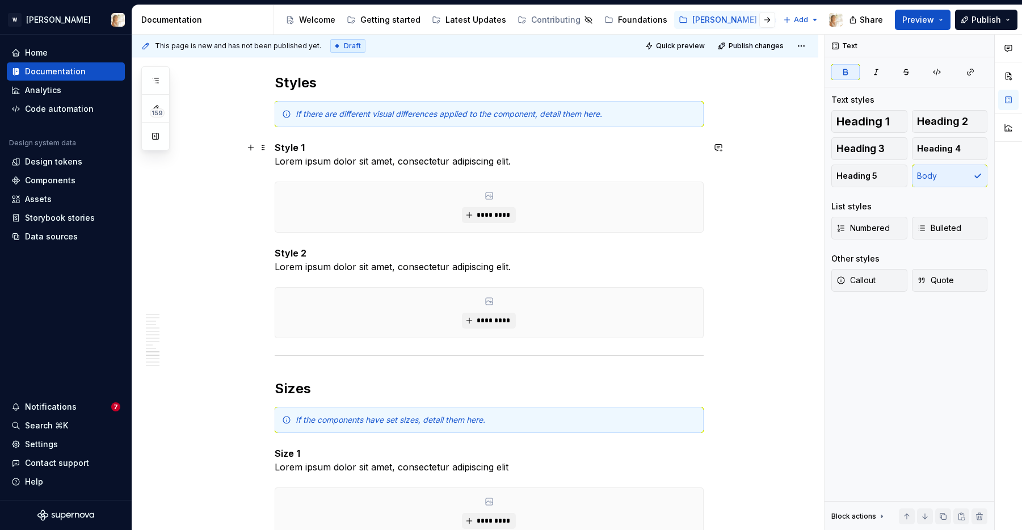
click at [277, 158] on p "Style 1 Lorem ipsum dolor sit amet, consectetur adipiscing elit." at bounding box center [489, 154] width 429 height 27
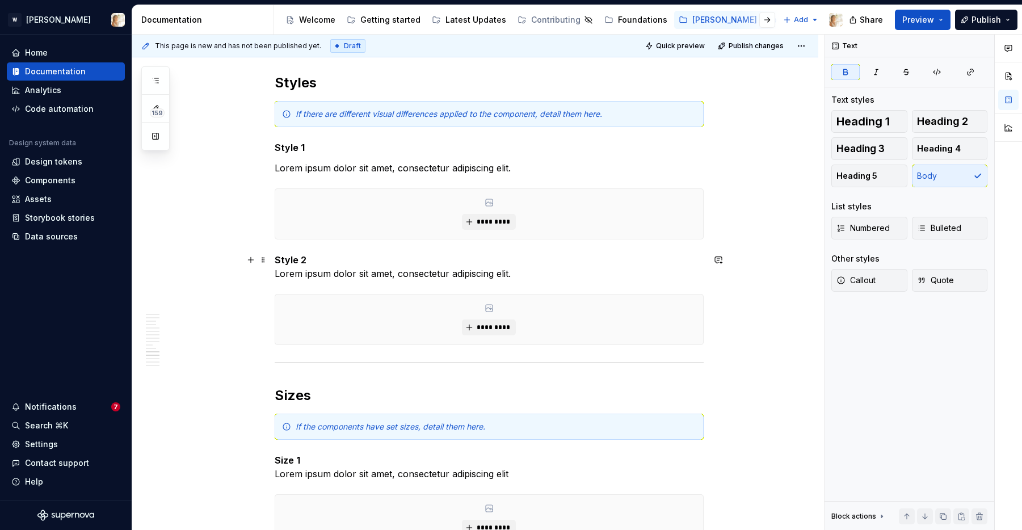
click at [279, 277] on p "Style 2 Lorem ipsum dolor sit amet, consectetur adipiscing elit." at bounding box center [489, 266] width 429 height 27
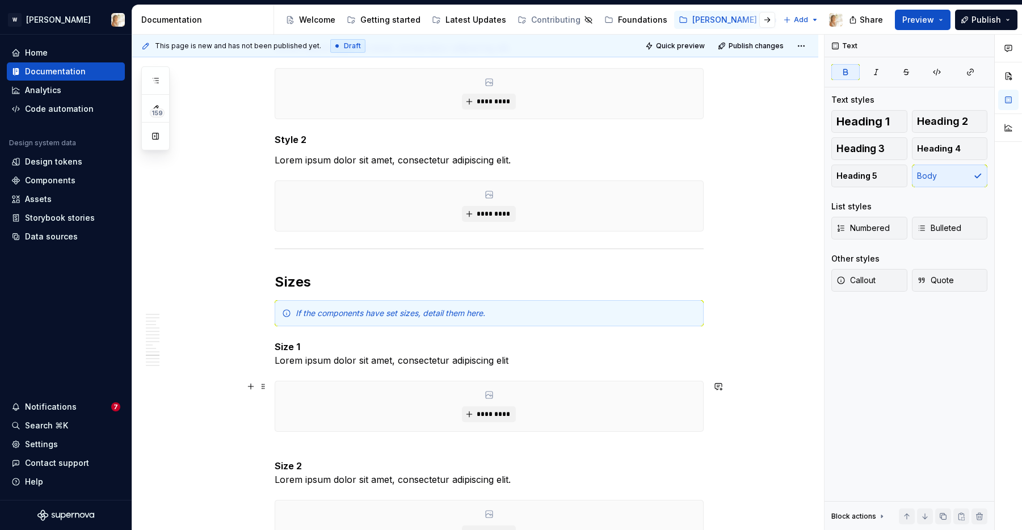
scroll to position [2463, 0]
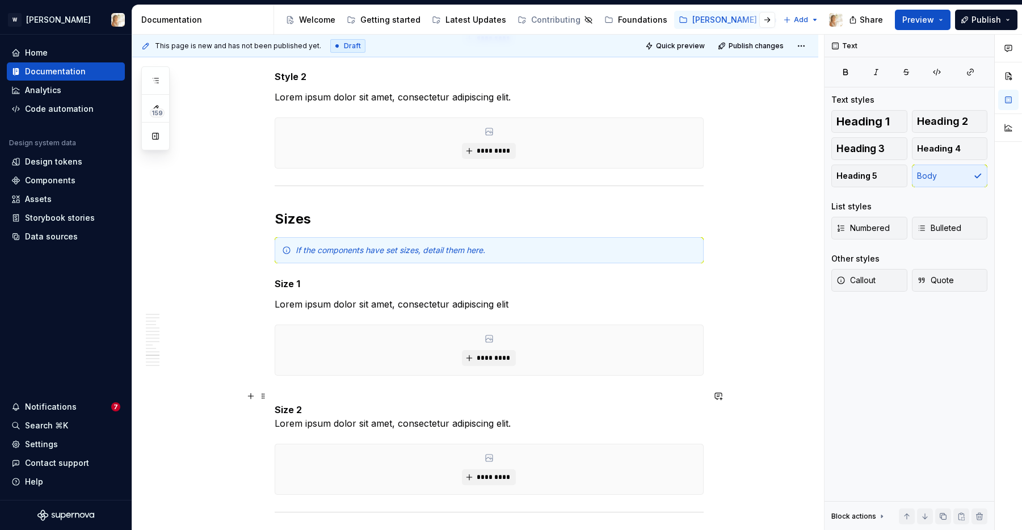
click at [278, 427] on p "Size 2 Lorem ipsum dolor sit amet, consectetur adipiscing elit." at bounding box center [489, 409] width 429 height 41
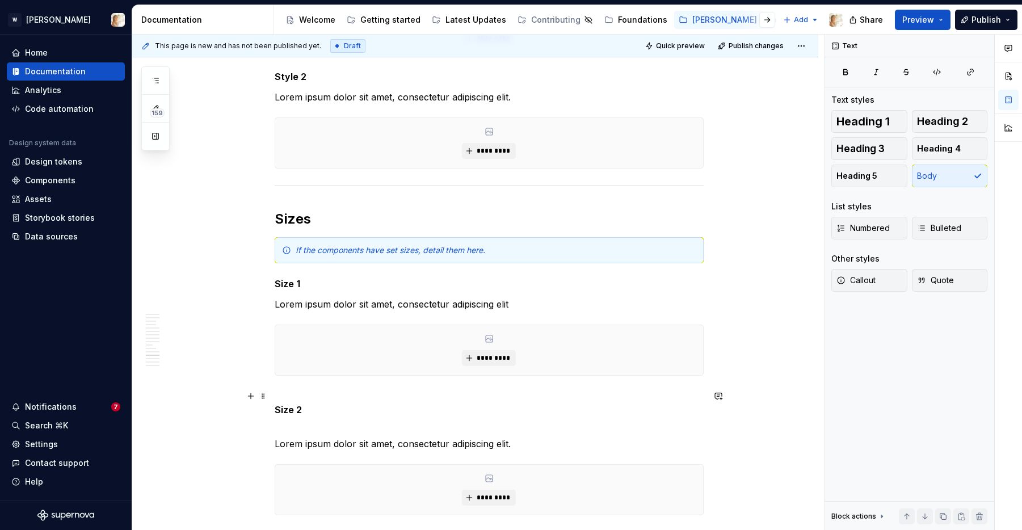
click at [278, 419] on p "Size 2" at bounding box center [489, 409] width 429 height 41
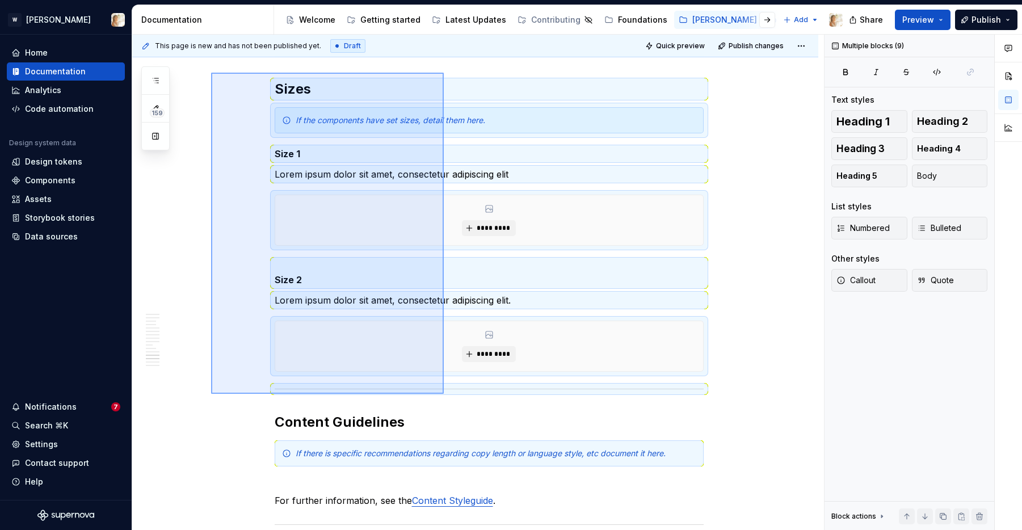
scroll to position [2576, 0]
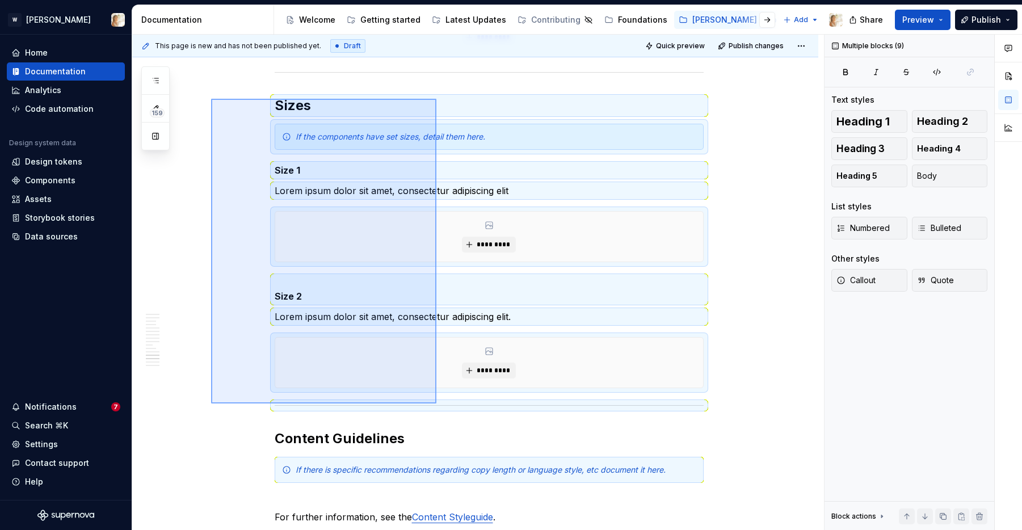
drag, startPoint x: 211, startPoint y: 367, endPoint x: 436, endPoint y: 99, distance: 350.5
click at [436, 99] on div "**********" at bounding box center [478, 283] width 692 height 496
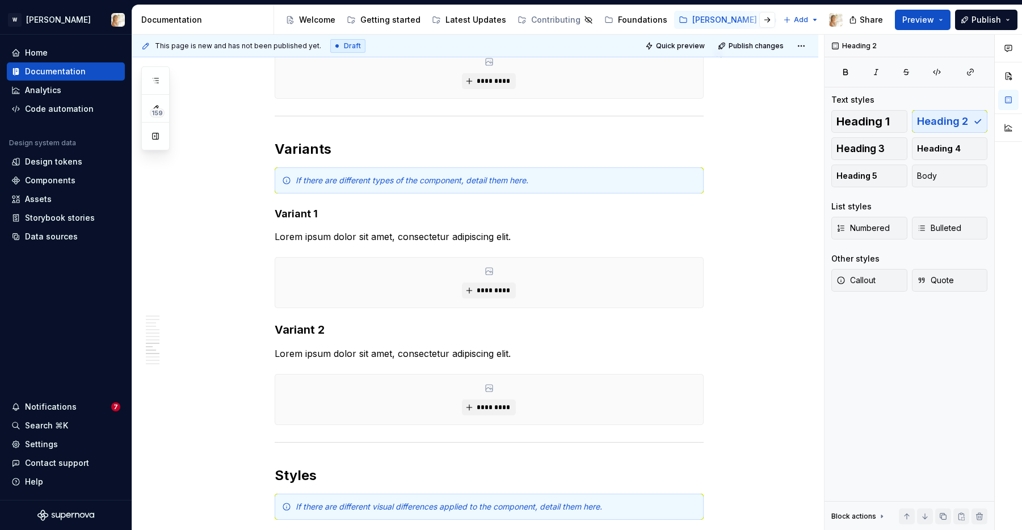
scroll to position [1959, 0]
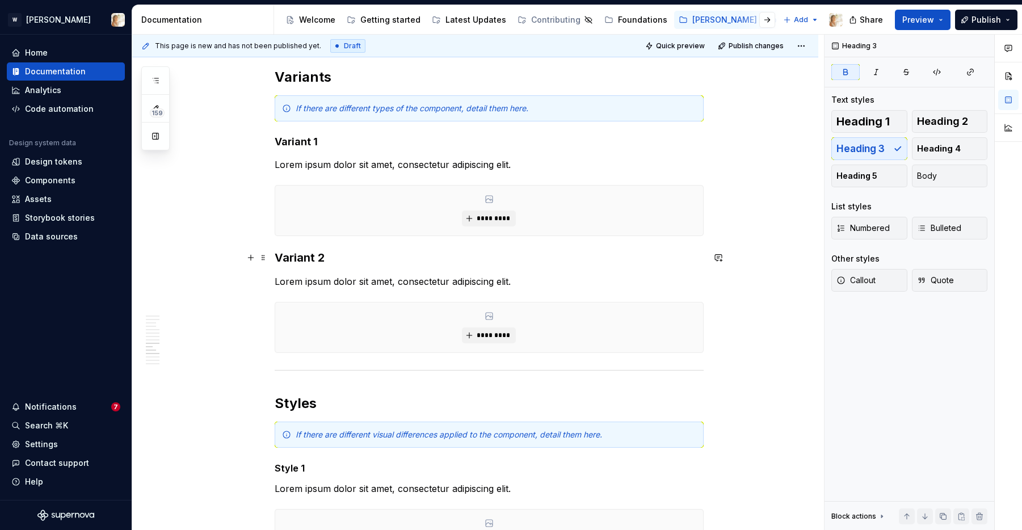
click at [298, 258] on strong "Variant 2" at bounding box center [300, 258] width 50 height 14
click at [316, 142] on strong "Variant 1" at bounding box center [296, 142] width 43 height 12
click at [292, 469] on strong "Style 1" at bounding box center [290, 468] width 30 height 11
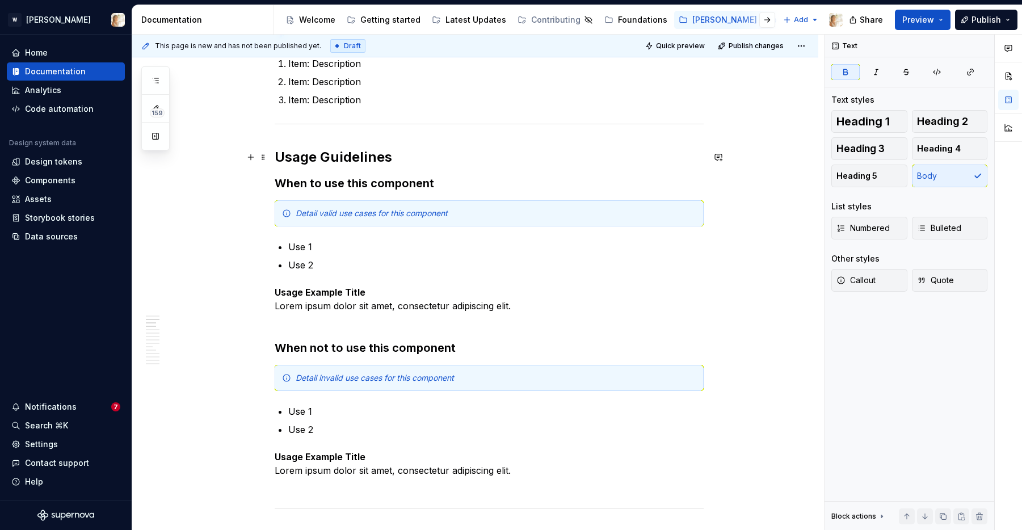
scroll to position [727, 0]
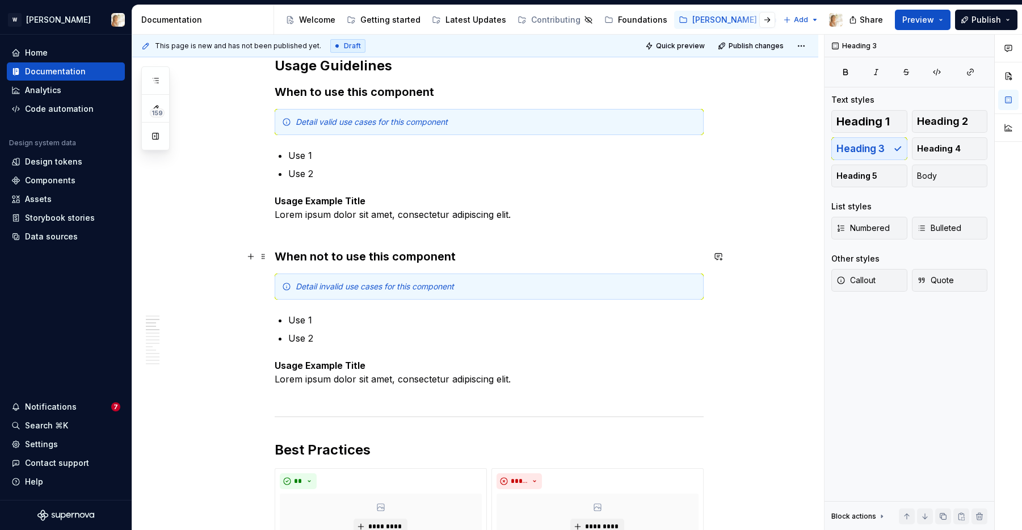
click at [315, 252] on h3 "When not to use this component" at bounding box center [489, 257] width 429 height 16
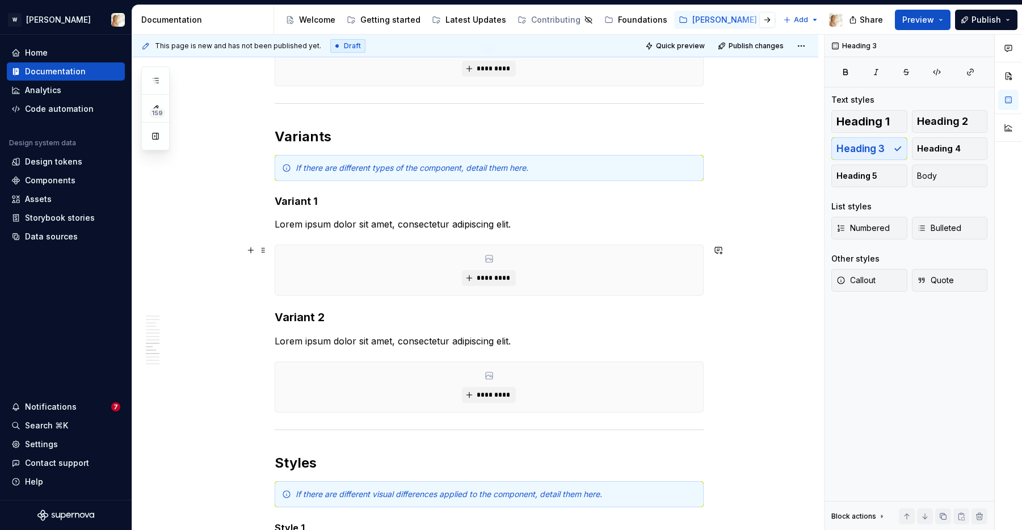
scroll to position [1930, 0]
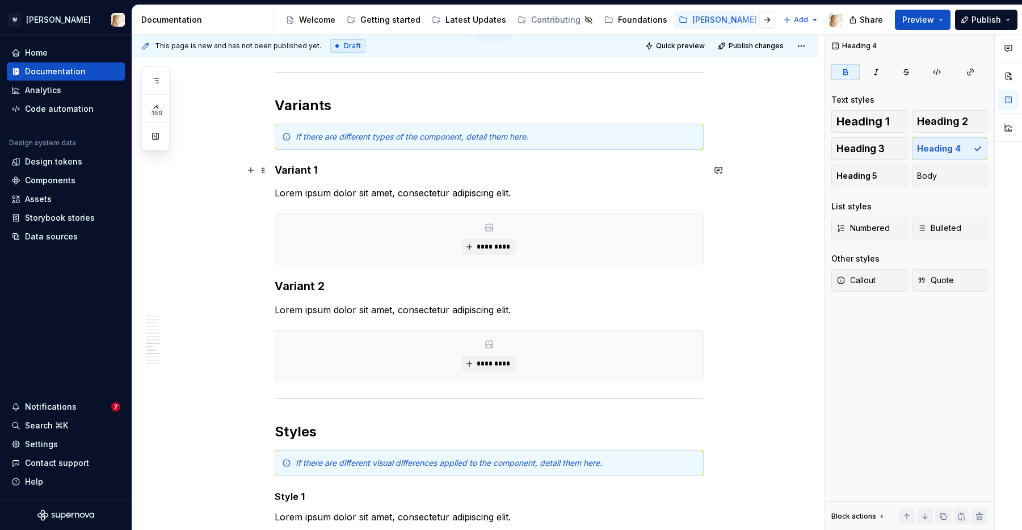
click at [310, 173] on strong "Variant 1" at bounding box center [296, 170] width 43 height 12
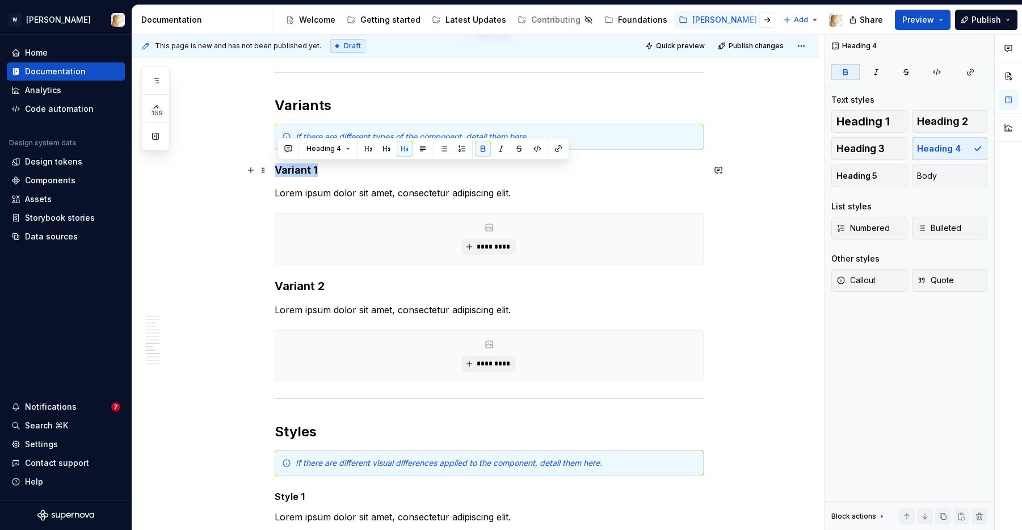
click at [310, 173] on strong "Variant 1" at bounding box center [296, 170] width 43 height 12
click at [889, 152] on button "Heading 3" at bounding box center [870, 148] width 76 height 23
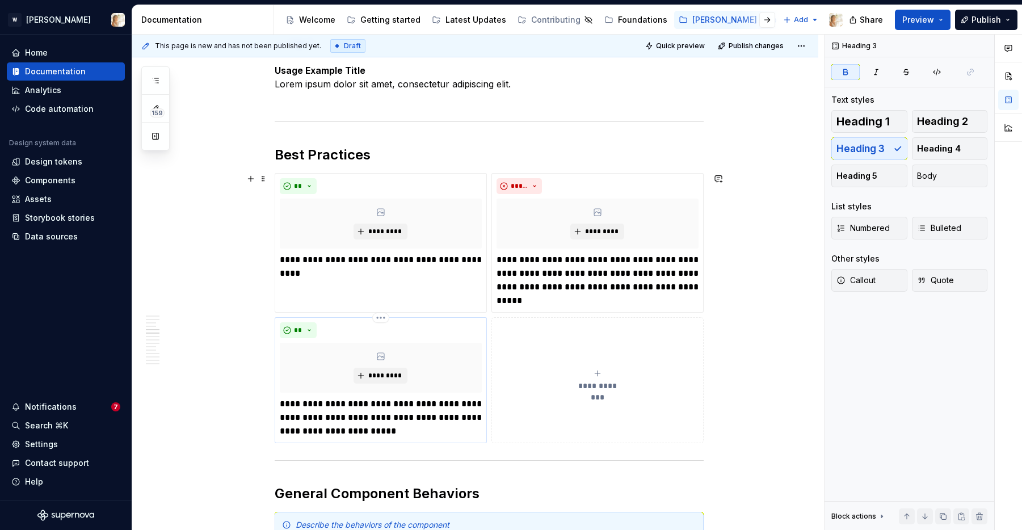
scroll to position [1074, 0]
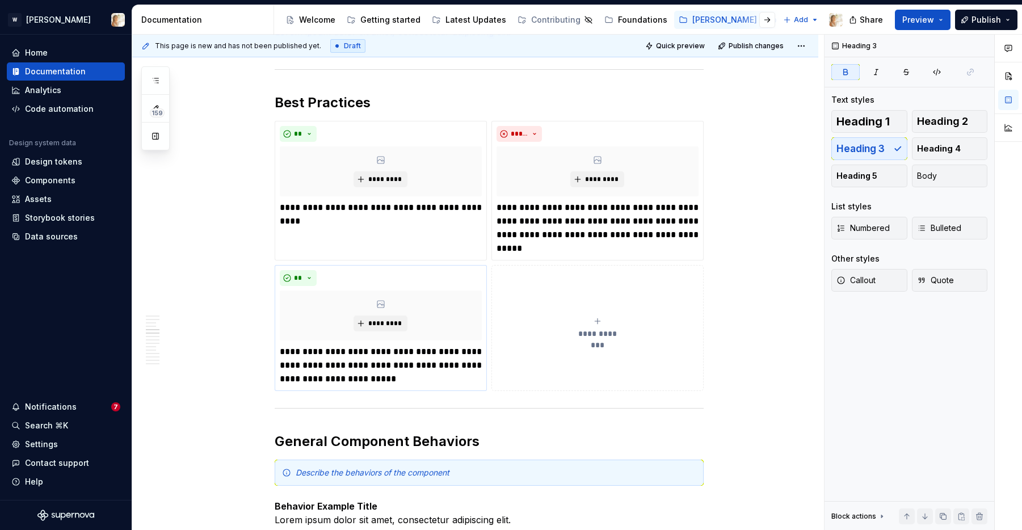
type textarea "*"
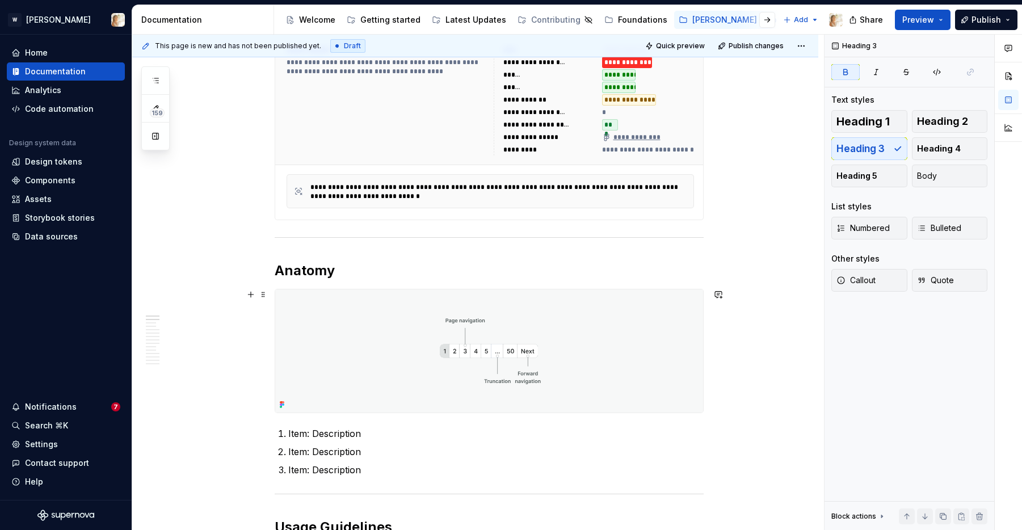
scroll to position [361, 0]
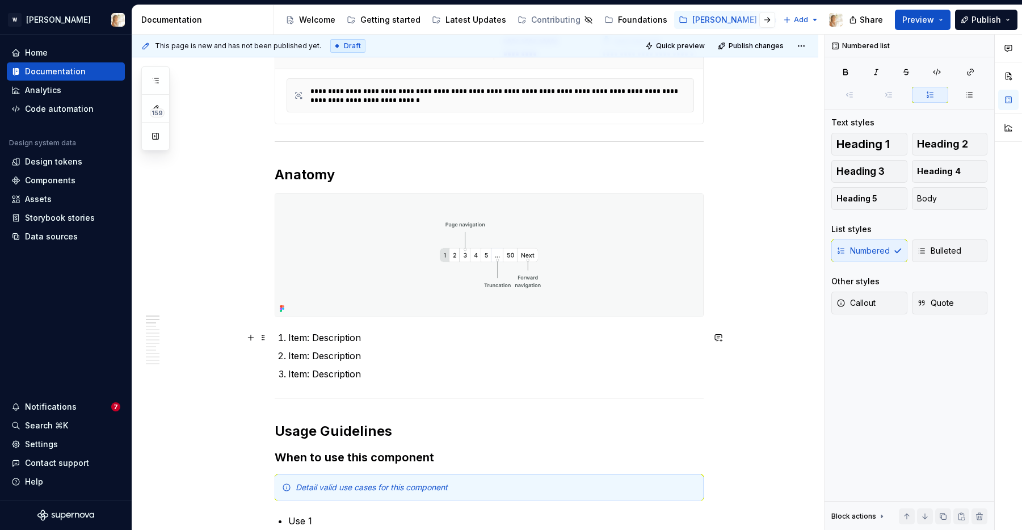
click at [312, 338] on p "Item: Description" at bounding box center [495, 338] width 415 height 14
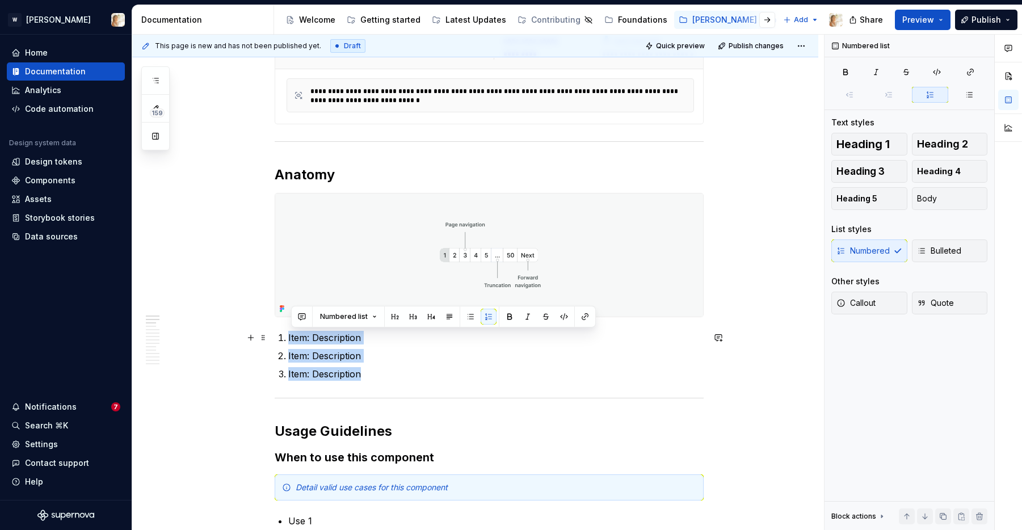
drag, startPoint x: 368, startPoint y: 375, endPoint x: 291, endPoint y: 341, distance: 84.6
click at [291, 341] on ol "Item: Description Item: Description Item: Description" at bounding box center [495, 356] width 415 height 50
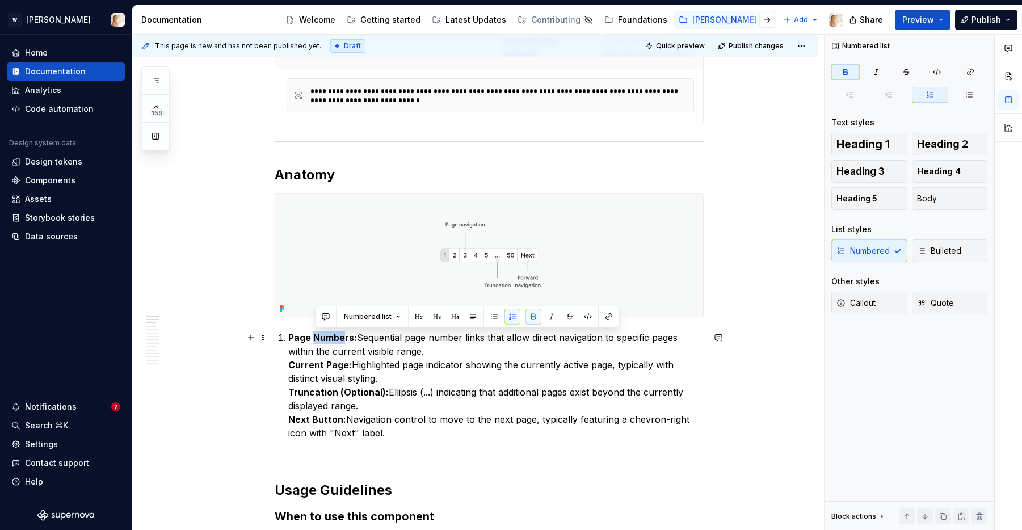
drag, startPoint x: 317, startPoint y: 338, endPoint x: 348, endPoint y: 338, distance: 31.8
click at [348, 338] on strong "Page Numbers:" at bounding box center [322, 337] width 69 height 11
click at [292, 367] on strong "Current Page:" at bounding box center [320, 364] width 64 height 11
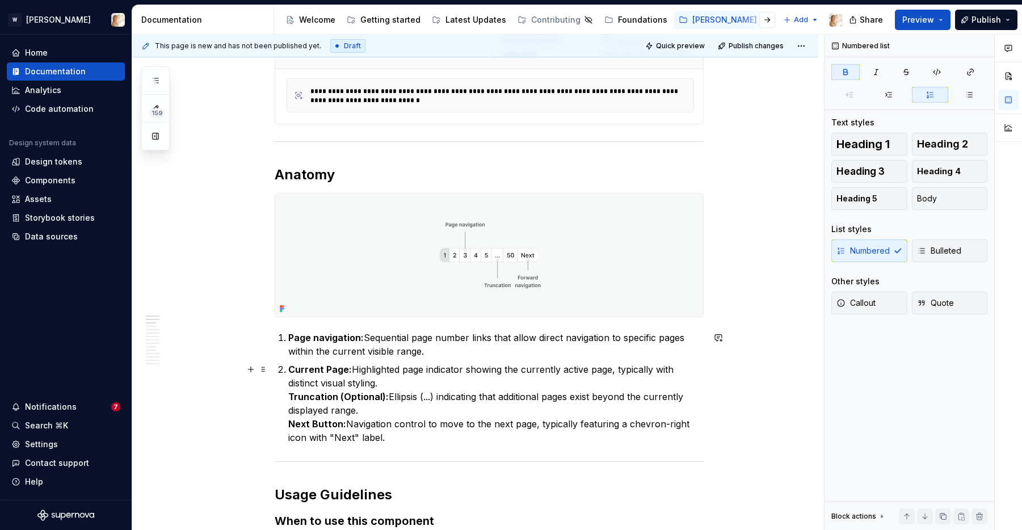
click at [293, 399] on strong "Truncation (Optional):" at bounding box center [338, 396] width 100 height 11
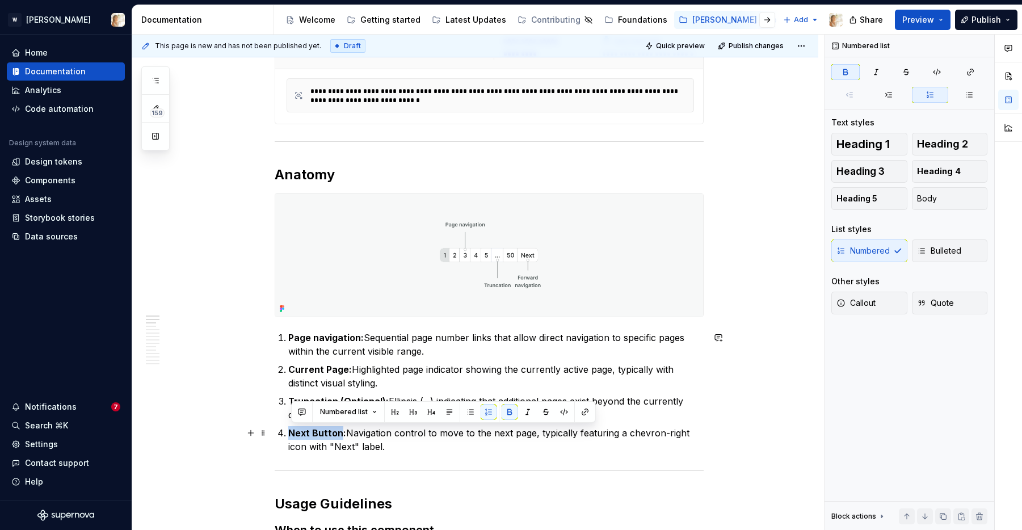
drag, startPoint x: 342, startPoint y: 434, endPoint x: 292, endPoint y: 435, distance: 50.0
click at [292, 435] on strong "Next Button:" at bounding box center [317, 432] width 58 height 11
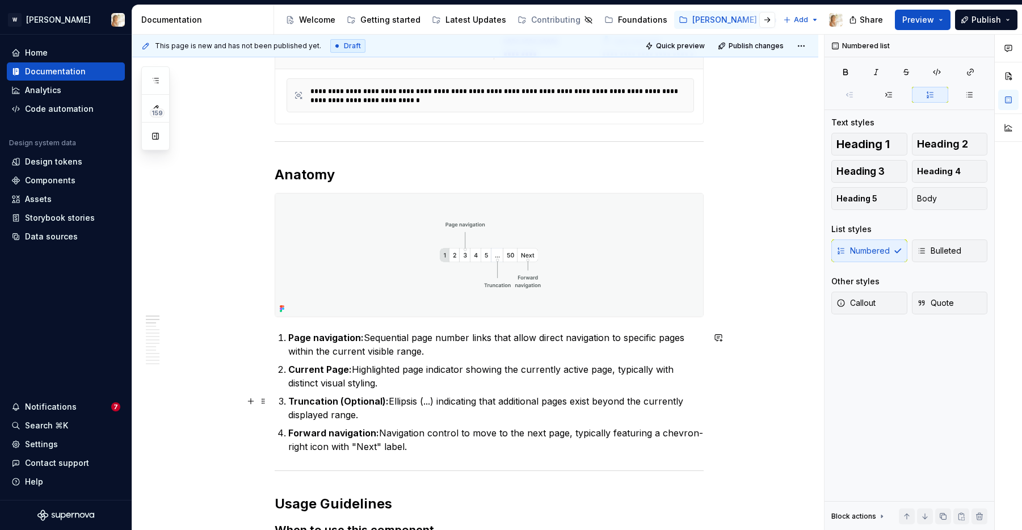
click at [392, 400] on p "Truncation (Optional): Ellipsis (...) indicating that additional pages exist be…" at bounding box center [495, 407] width 415 height 27
click at [384, 403] on strong "Truncation (Optional):" at bounding box center [338, 401] width 100 height 11
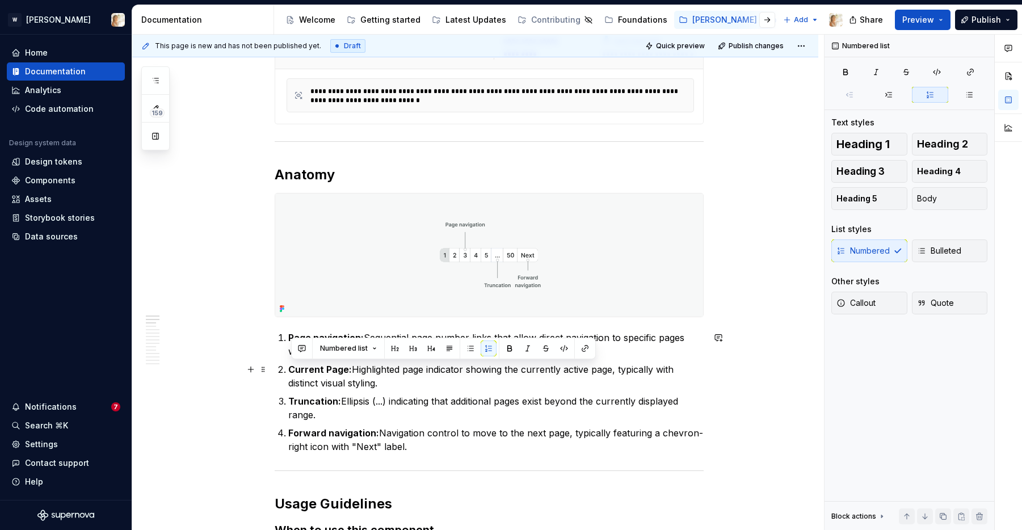
drag, startPoint x: 387, startPoint y: 385, endPoint x: 292, endPoint y: 372, distance: 96.2
click at [292, 372] on p "Current Page: Highlighted page indicator showing the currently active page, typ…" at bounding box center [495, 376] width 415 height 27
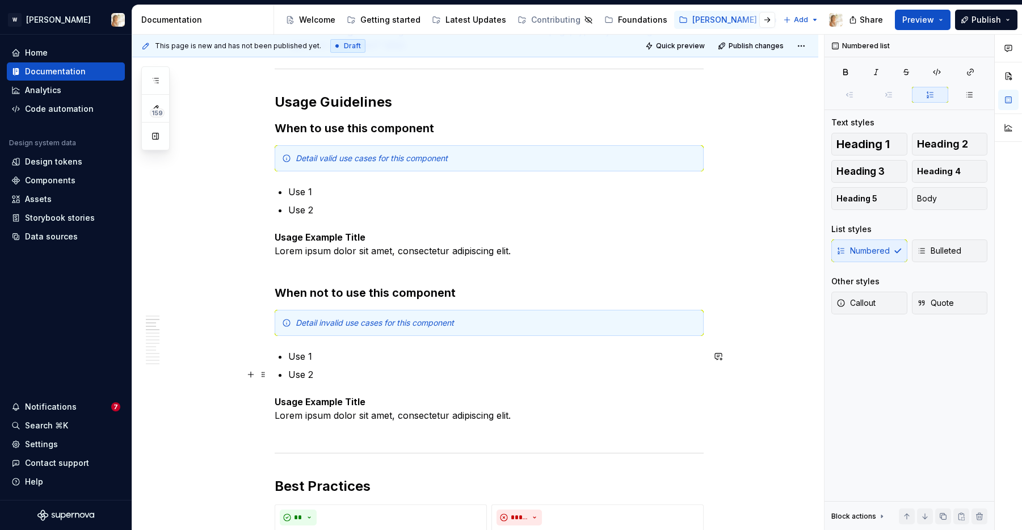
scroll to position [748, 0]
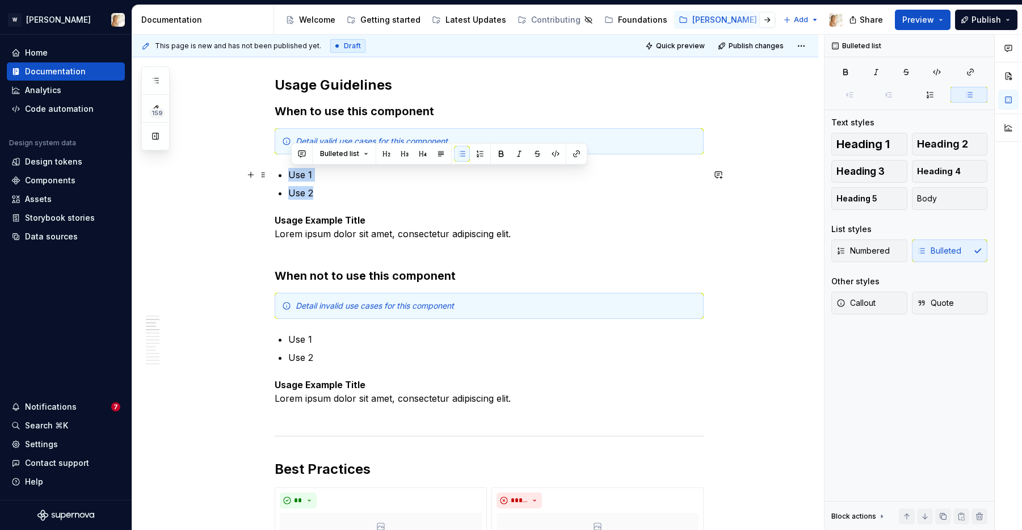
drag, startPoint x: 316, startPoint y: 194, endPoint x: 293, endPoint y: 179, distance: 26.8
click at [293, 179] on ul "Use 1 Use 2" at bounding box center [495, 184] width 415 height 32
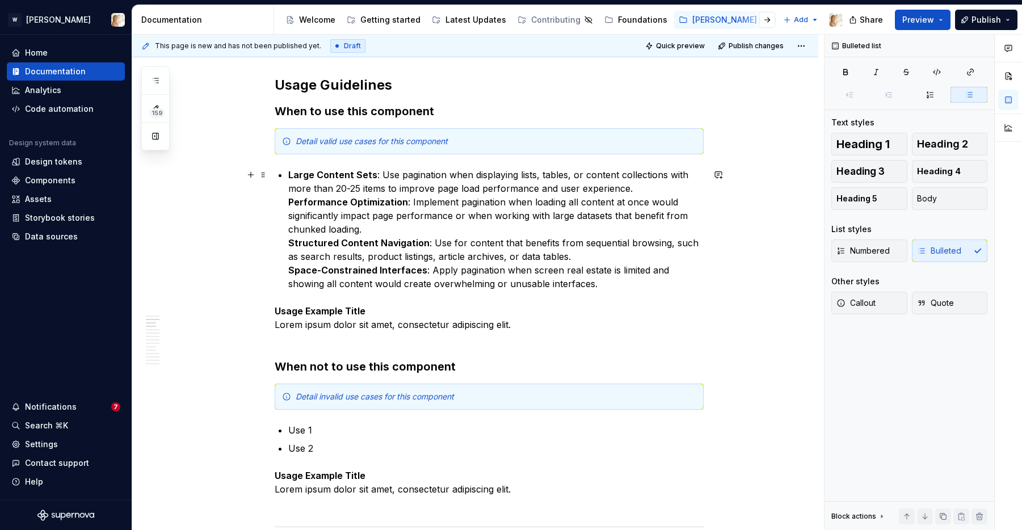
click at [292, 204] on strong "Performance Optimization" at bounding box center [348, 201] width 120 height 11
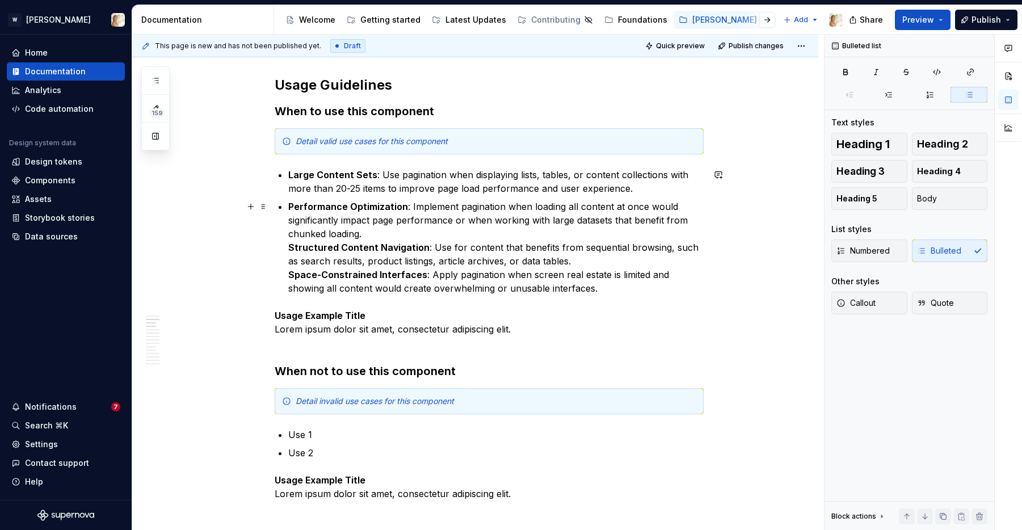
click at [291, 244] on strong "Structured Content Navigation" at bounding box center [358, 247] width 141 height 11
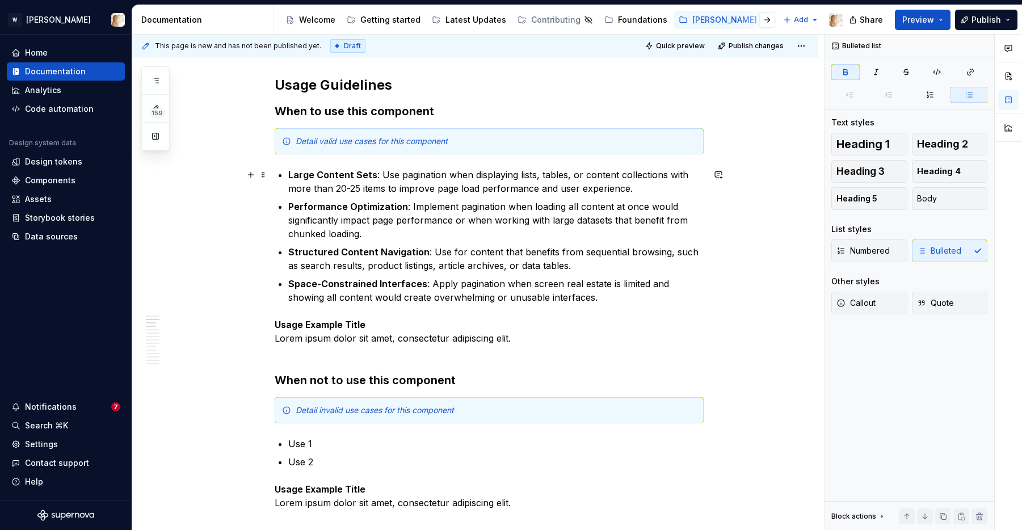
click at [322, 174] on strong "Large Content Sets" at bounding box center [332, 174] width 89 height 11
click at [360, 173] on strong "Large content Sets" at bounding box center [332, 174] width 88 height 11
click at [352, 189] on p "Large content sets : Use pagination when displaying lists, tables, or content c…" at bounding box center [495, 181] width 415 height 27
click at [358, 204] on strong "Performance Optimization" at bounding box center [348, 206] width 120 height 11
click at [347, 251] on strong "Structured Content Navigation" at bounding box center [358, 251] width 141 height 11
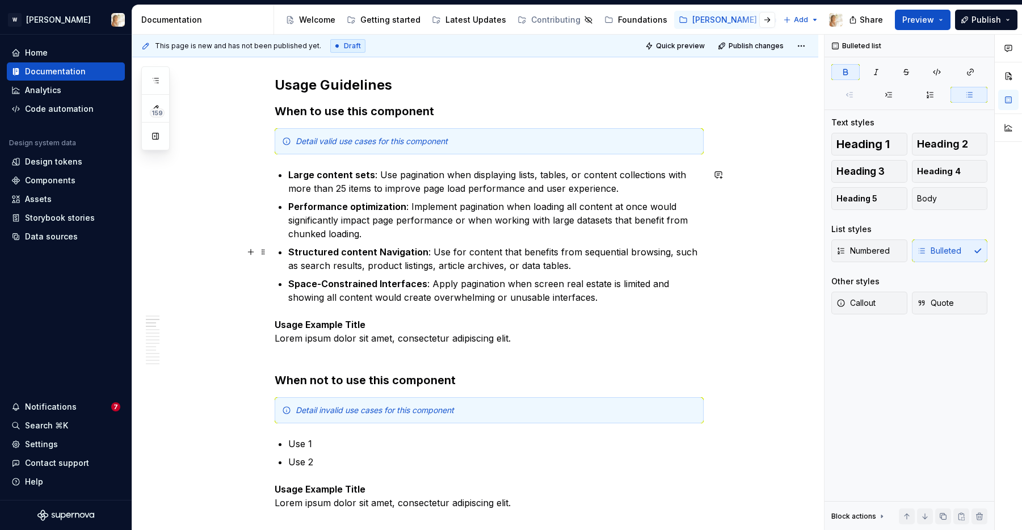
click at [382, 248] on strong "Structured content Navigation" at bounding box center [358, 251] width 140 height 11
click at [327, 285] on strong "Space-Constrained Interfaces" at bounding box center [357, 283] width 139 height 11
click at [381, 284] on strong "Space-constrained Interfaces" at bounding box center [357, 283] width 138 height 11
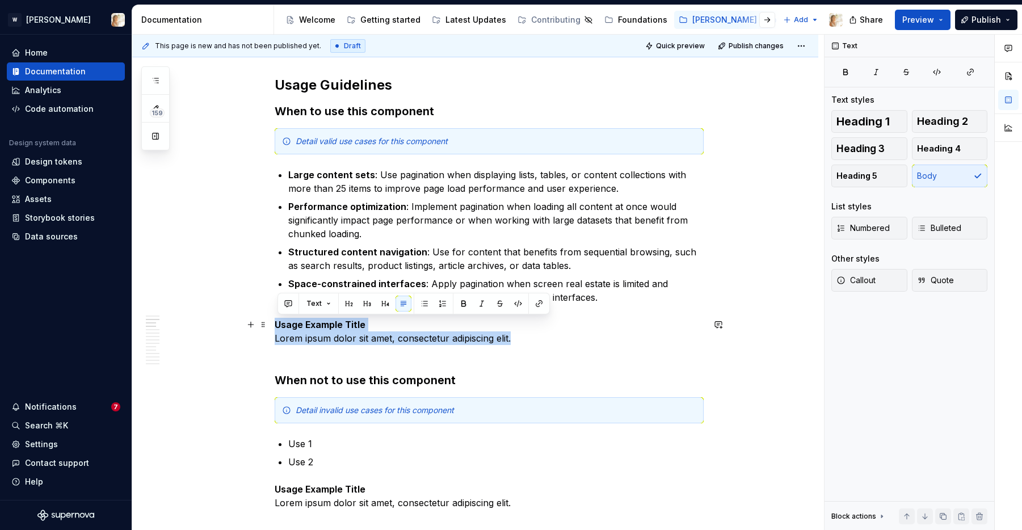
drag, startPoint x: 521, startPoint y: 341, endPoint x: 275, endPoint y: 331, distance: 246.0
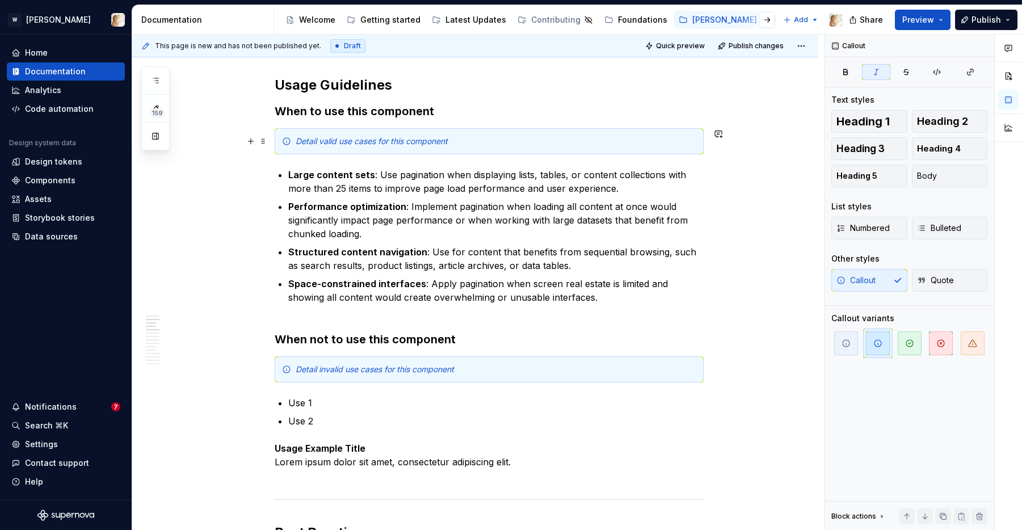
click at [330, 137] on em "Detail valid use cases for this component" at bounding box center [372, 141] width 152 height 10
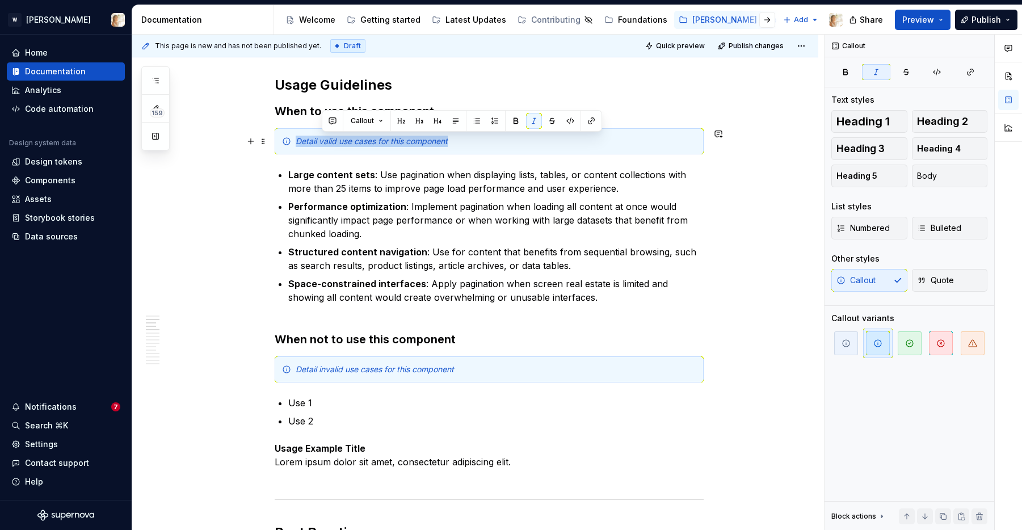
click at [330, 137] on em "Detail valid use cases for this component" at bounding box center [372, 141] width 152 height 10
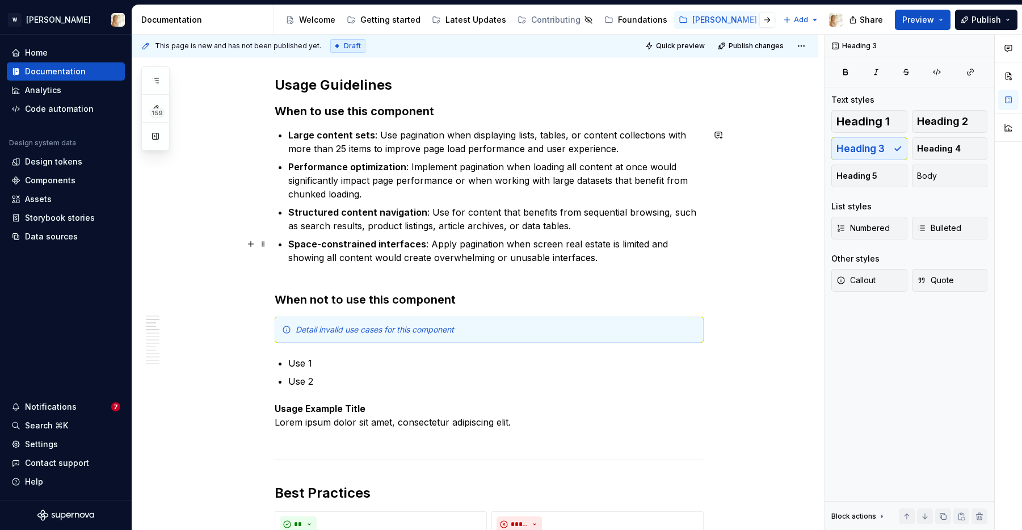
click at [570, 257] on p "Space-constrained interfaces : Apply pagination when screen real estate is limi…" at bounding box center [495, 257] width 415 height 41
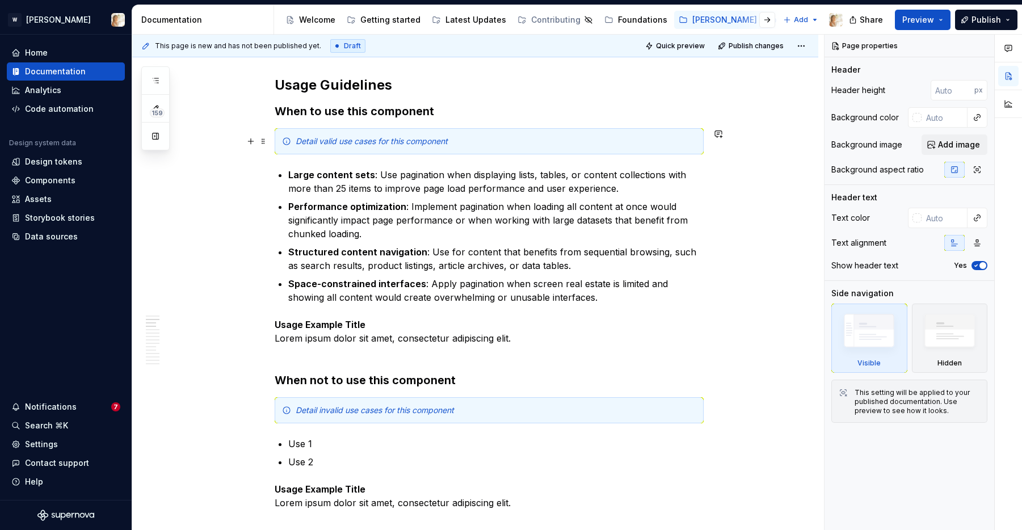
click at [334, 141] on em "Detail valid use cases for this component" at bounding box center [372, 141] width 152 height 10
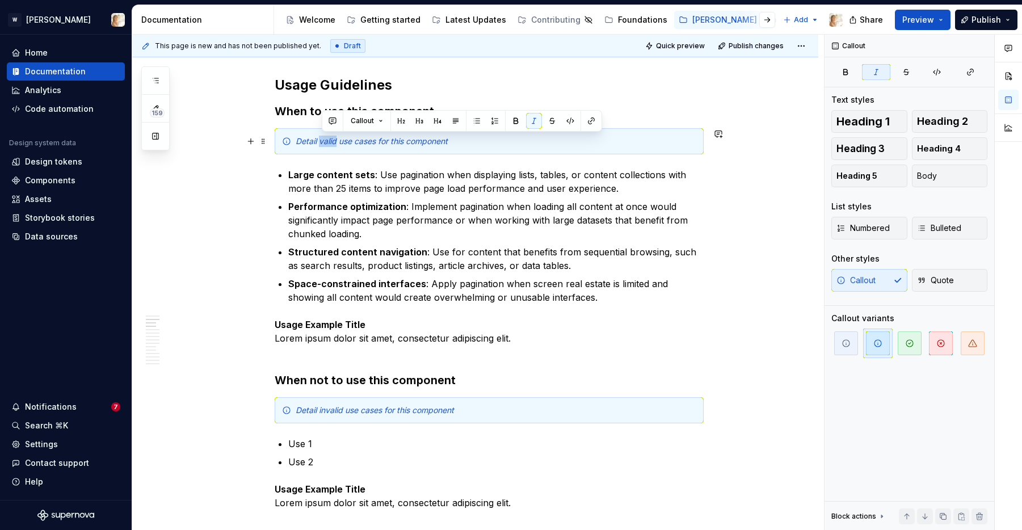
click at [334, 141] on em "Detail valid use cases for this component" at bounding box center [372, 141] width 152 height 10
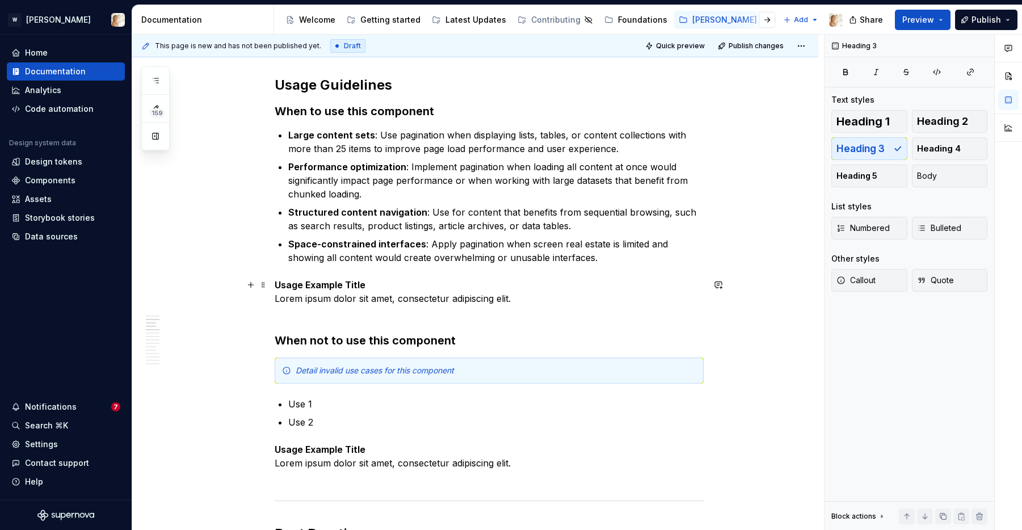
click at [277, 288] on strong "Usage Example Title" at bounding box center [320, 284] width 91 height 11
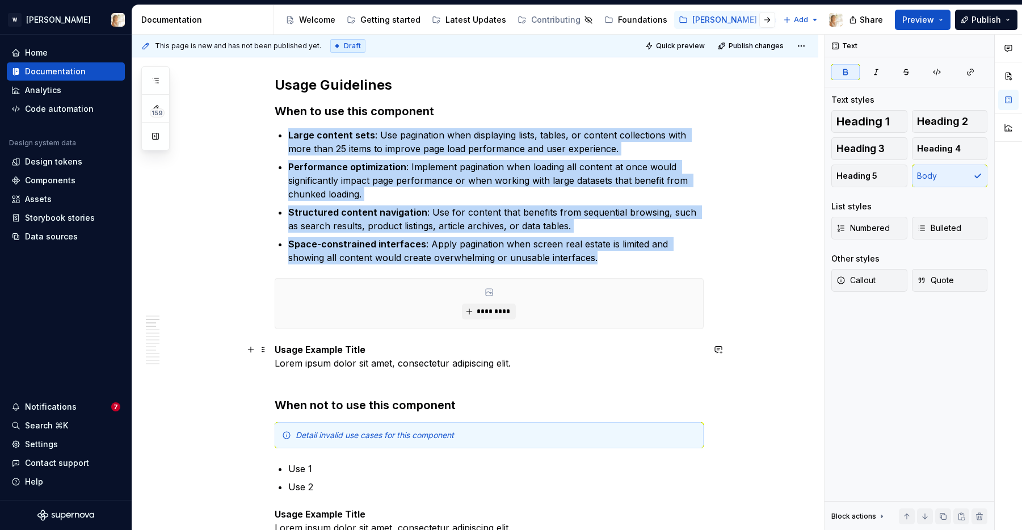
click at [317, 345] on strong "Usage Example Title" at bounding box center [320, 349] width 91 height 11
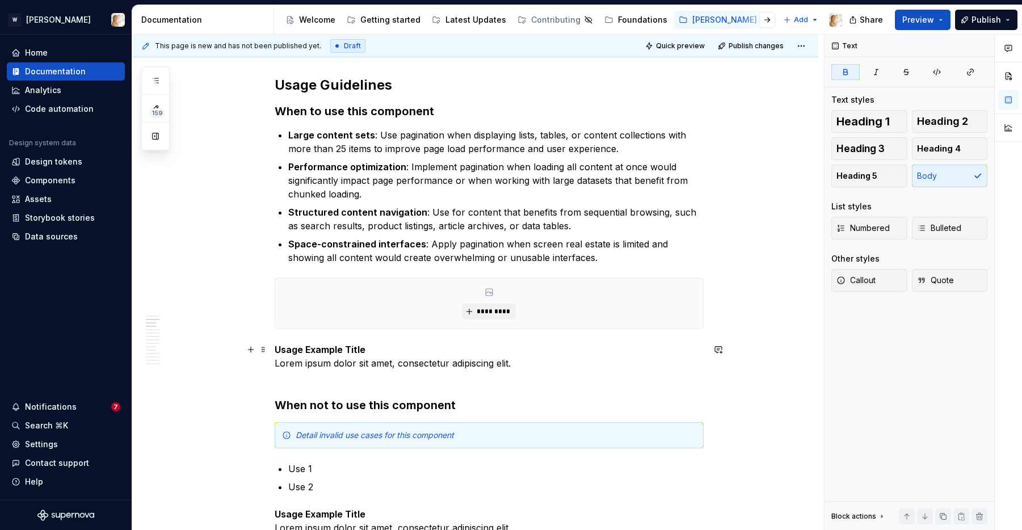
click at [317, 346] on strong "Usage Example Title" at bounding box center [320, 349] width 91 height 11
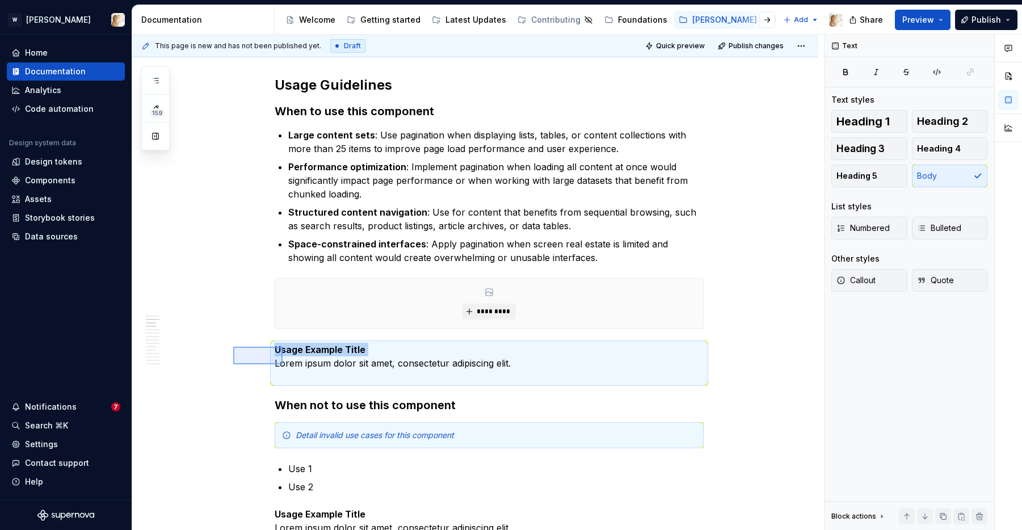
drag, startPoint x: 233, startPoint y: 347, endPoint x: 285, endPoint y: 365, distance: 54.8
click at [285, 365] on div "**********" at bounding box center [478, 283] width 692 height 496
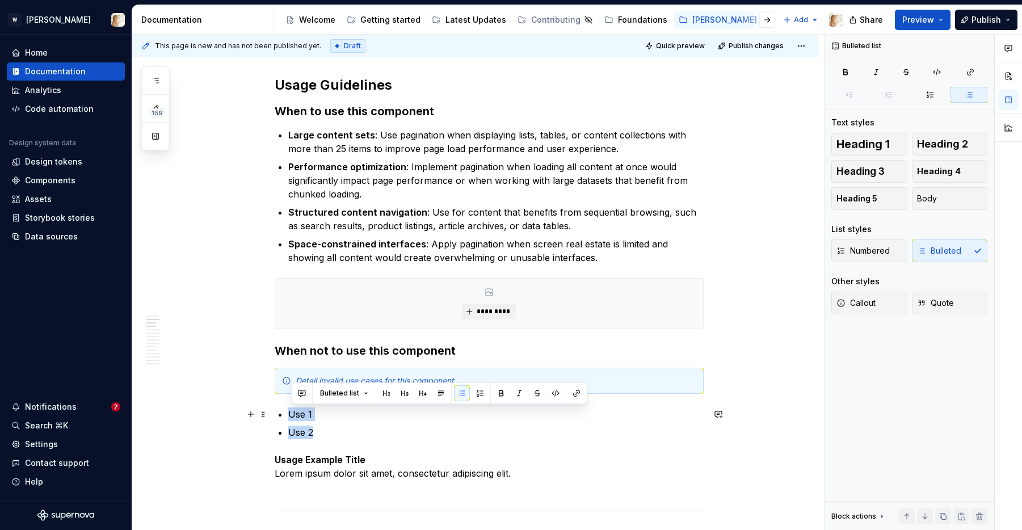
drag, startPoint x: 316, startPoint y: 430, endPoint x: 291, endPoint y: 417, distance: 27.4
click at [291, 417] on ul "Use 1 Use 2" at bounding box center [495, 424] width 415 height 32
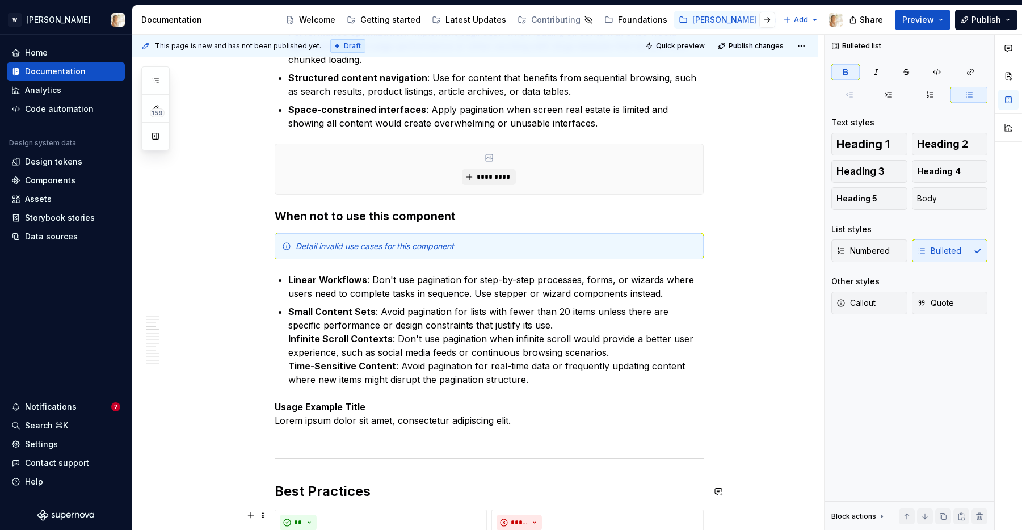
scroll to position [974, 0]
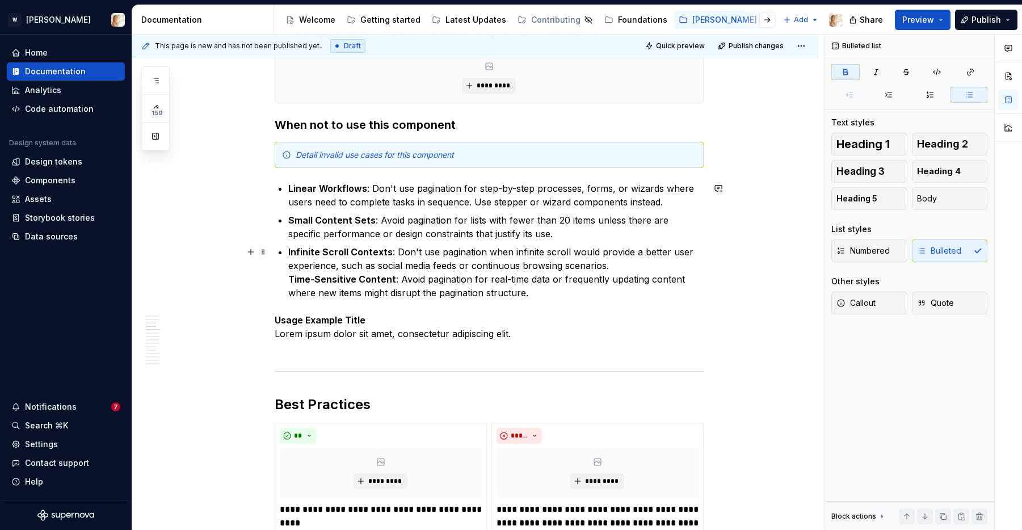
click at [290, 282] on strong "Time-Sensitive Content" at bounding box center [342, 279] width 108 height 11
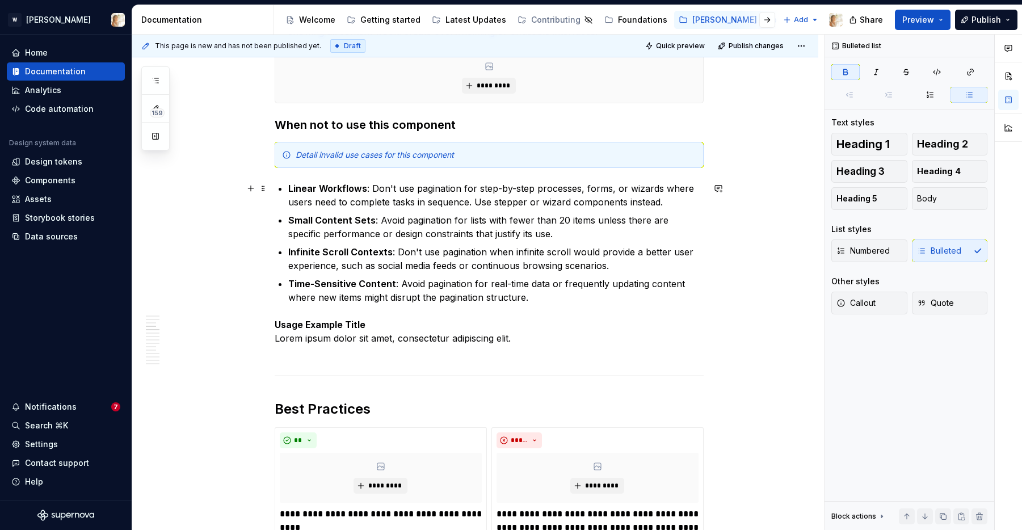
click at [329, 189] on strong "Linear Workflows" at bounding box center [327, 188] width 79 height 11
click at [527, 204] on p "Linear workflows : Don't use pagination for step-by-step processes, forms, or w…" at bounding box center [495, 195] width 415 height 27
drag, startPoint x: 530, startPoint y: 202, endPoint x: 627, endPoint y: 203, distance: 96.5
click at [627, 203] on p "Linear workflows : Don't use pagination for step-by-step processes, forms, or w…" at bounding box center [495, 195] width 415 height 27
click at [580, 204] on p "Linear workflows : Don't use pagination for step-by-step processes, forms, or w…" at bounding box center [495, 195] width 415 height 27
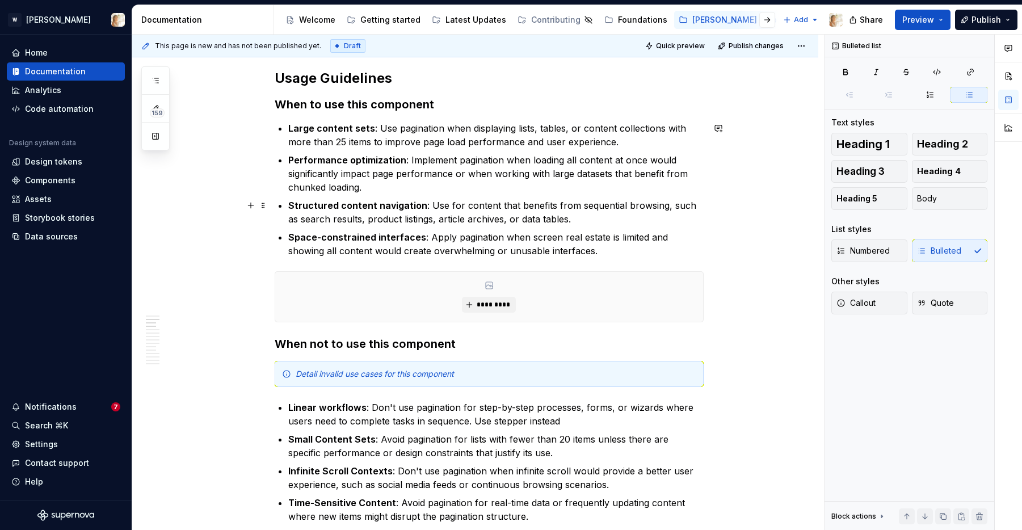
scroll to position [714, 0]
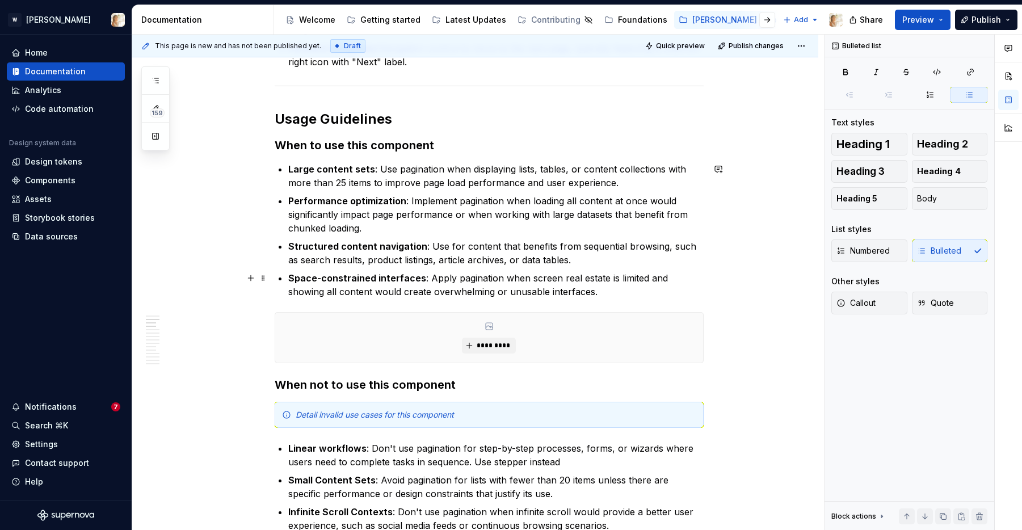
click at [566, 294] on p "Space-constrained interfaces : Apply pagination when screen real estate is limi…" at bounding box center [495, 284] width 415 height 27
click at [565, 270] on ul "Large content sets : Use pagination when displaying lists, tables, or content c…" at bounding box center [495, 230] width 415 height 136
click at [565, 257] on p "Structured content navigation : Use for content that benefits from sequential b…" at bounding box center [495, 253] width 415 height 27
click at [431, 231] on p "Performance optimization : Implement pagination when loading all content at onc…" at bounding box center [495, 214] width 415 height 41
click at [618, 184] on p "Large content sets : Use pagination when displaying lists, tables, or content c…" at bounding box center [495, 175] width 415 height 27
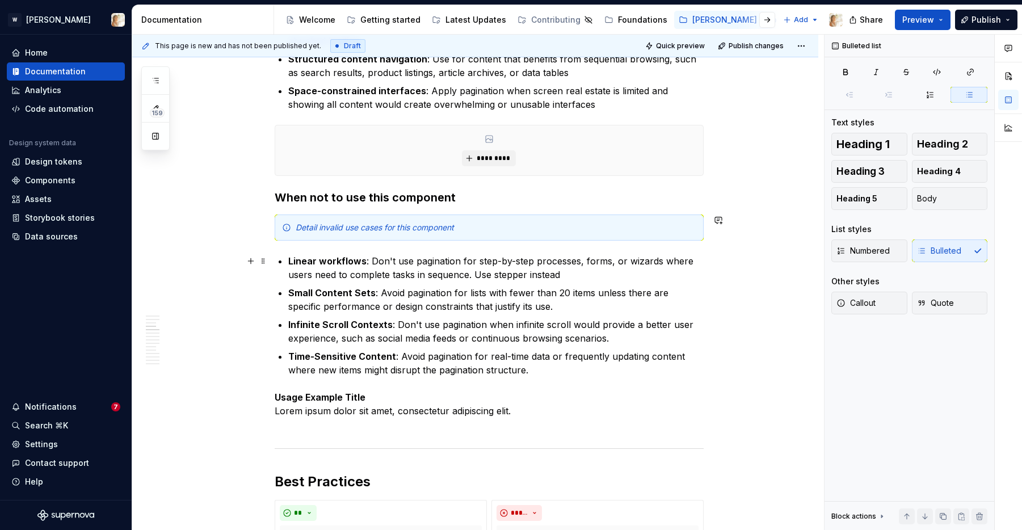
scroll to position [1010, 0]
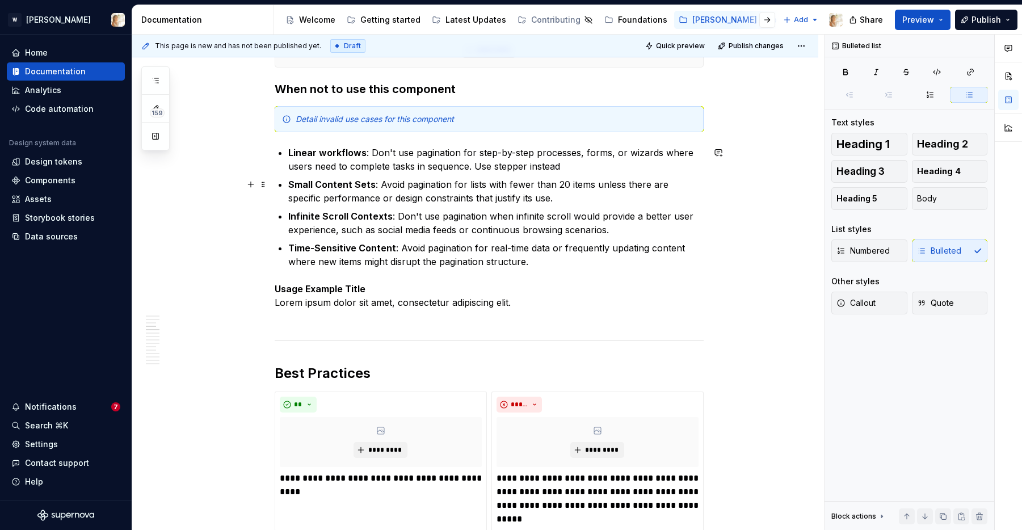
click at [551, 199] on p "Small Content Sets : Avoid pagination for lists with fewer than 20 items unless…" at bounding box center [495, 191] width 415 height 27
click at [320, 185] on strong "Small Content Sets" at bounding box center [331, 184] width 87 height 11
click at [322, 185] on strong "Small Content Sets" at bounding box center [331, 184] width 87 height 11
click at [360, 185] on strong "Small content Sets" at bounding box center [331, 184] width 86 height 11
click at [564, 183] on p "Small content sets : Avoid pagination for lists with fewer than 20 items unless…" at bounding box center [495, 191] width 415 height 27
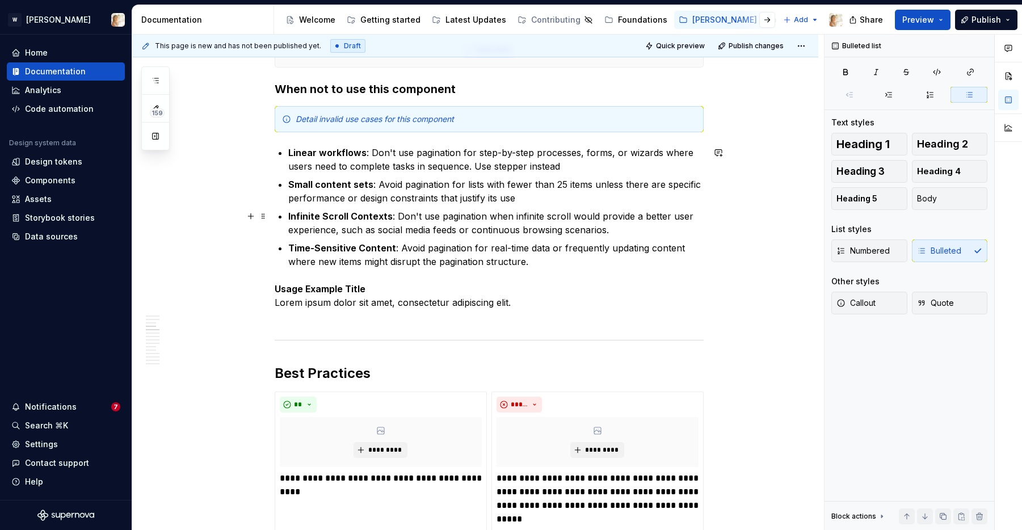
click at [329, 217] on strong "Infinite Scroll Contexts" at bounding box center [340, 216] width 104 height 11
click at [354, 216] on strong "Infinite scroll Contexts" at bounding box center [339, 216] width 103 height 11
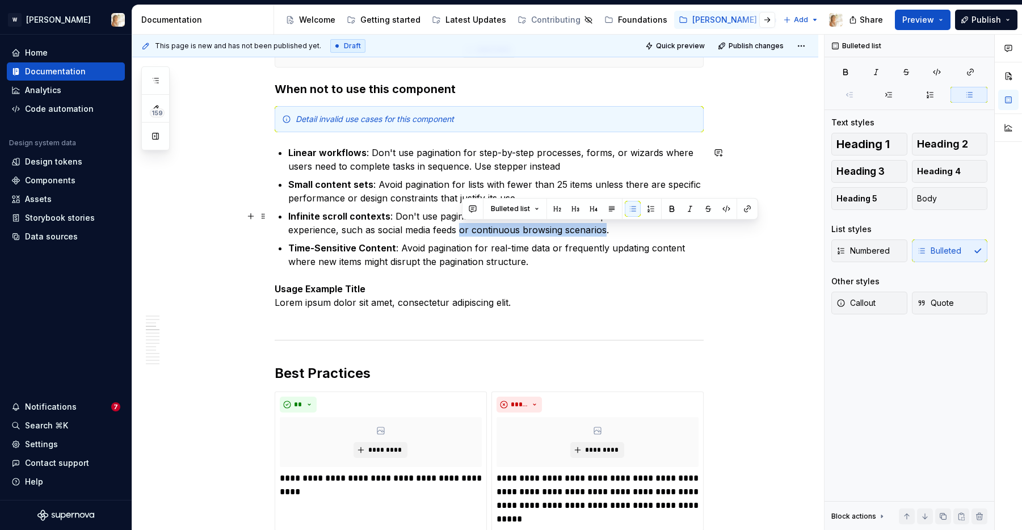
drag, startPoint x: 608, startPoint y: 232, endPoint x: 463, endPoint y: 234, distance: 144.8
click at [463, 234] on p "Infinite scroll contexts : Don't use pagination when infinite scroll would prov…" at bounding box center [495, 222] width 415 height 27
click at [467, 234] on p "Infinite scroll contexts : Don't use pagination when infinite scroll would prov…" at bounding box center [495, 222] width 415 height 27
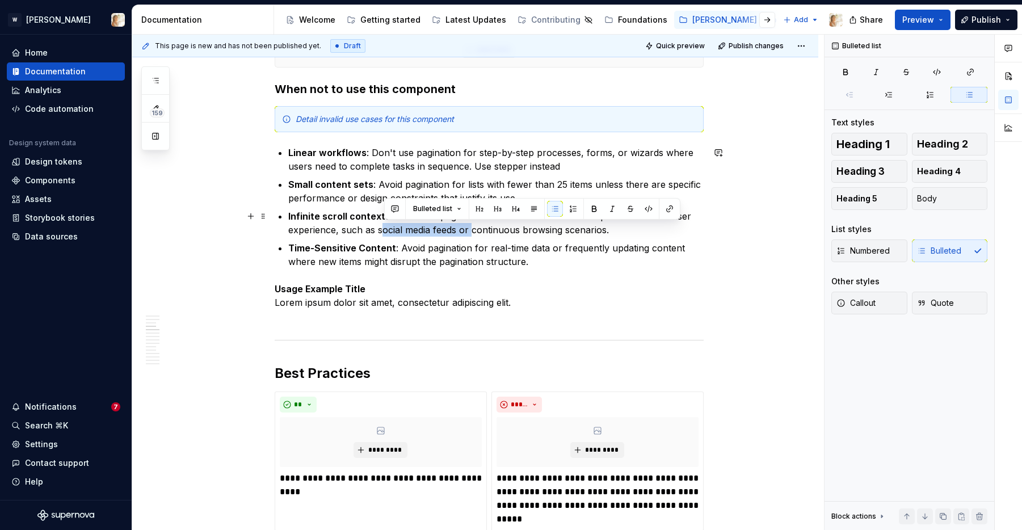
drag, startPoint x: 474, startPoint y: 231, endPoint x: 382, endPoint y: 230, distance: 92.0
click at [382, 230] on p "Infinite scroll contexts : Don't use pagination when infinite scroll would prov…" at bounding box center [495, 222] width 415 height 27
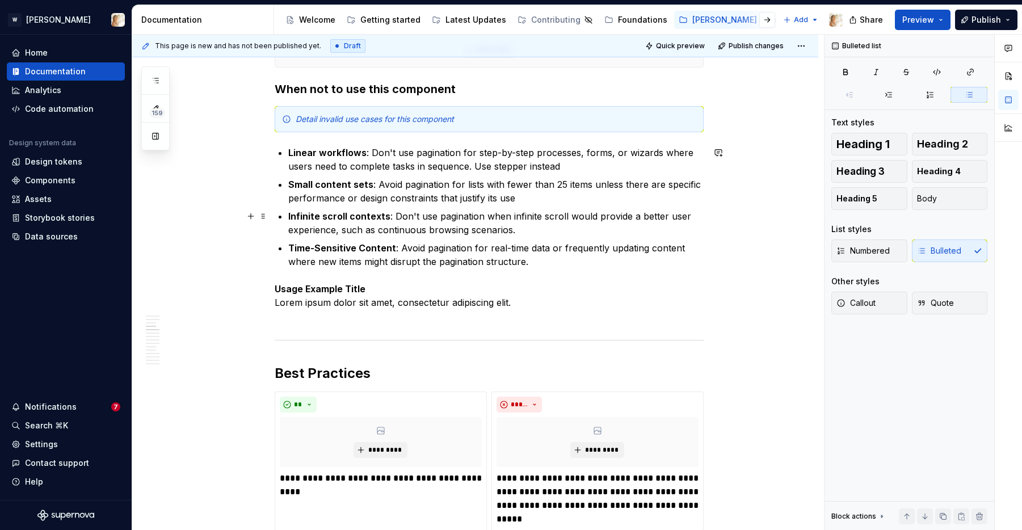
click at [518, 233] on p "Infinite scroll contexts : Don't use pagination when infinite scroll would prov…" at bounding box center [495, 222] width 415 height 27
click at [320, 246] on strong "Time-Sensitive Content" at bounding box center [342, 247] width 108 height 11
click at [366, 250] on strong "Time-sensitive Content" at bounding box center [341, 247] width 107 height 11
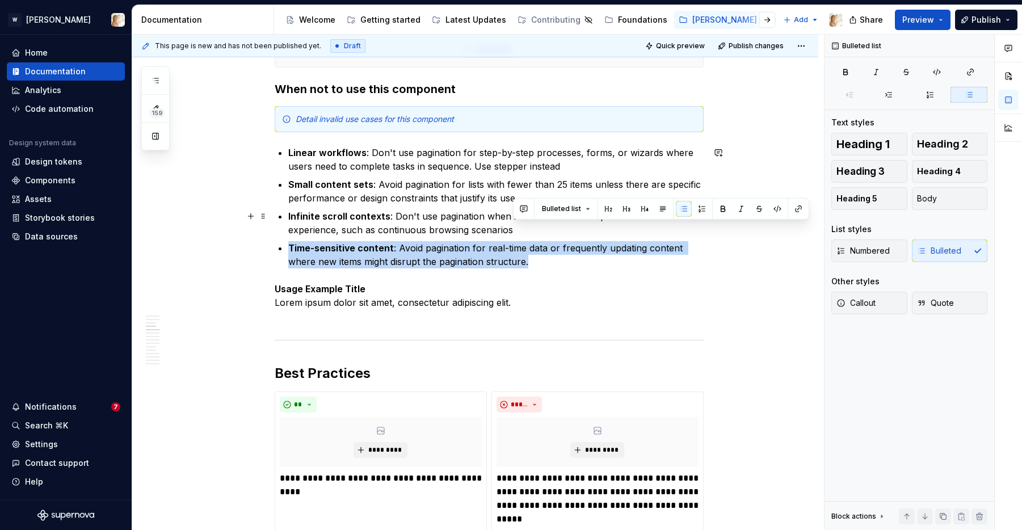
drag, startPoint x: 536, startPoint y: 263, endPoint x: 531, endPoint y: 236, distance: 27.2
click at [531, 236] on ul "Linear workflows : Don't use pagination for step-by-step processes, forms, or w…" at bounding box center [495, 207] width 415 height 123
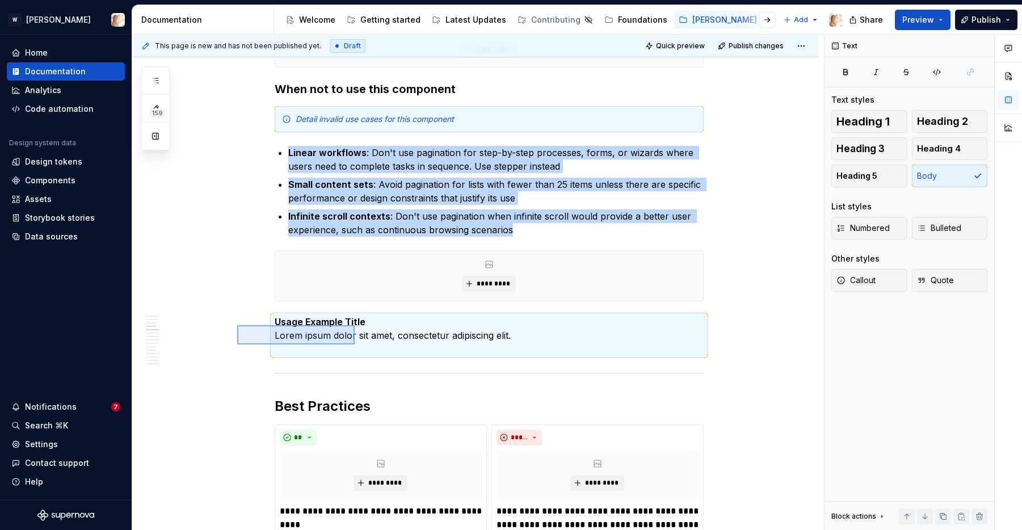
drag, startPoint x: 237, startPoint y: 325, endPoint x: 355, endPoint y: 345, distance: 119.1
click at [355, 345] on div "**********" at bounding box center [478, 283] width 692 height 496
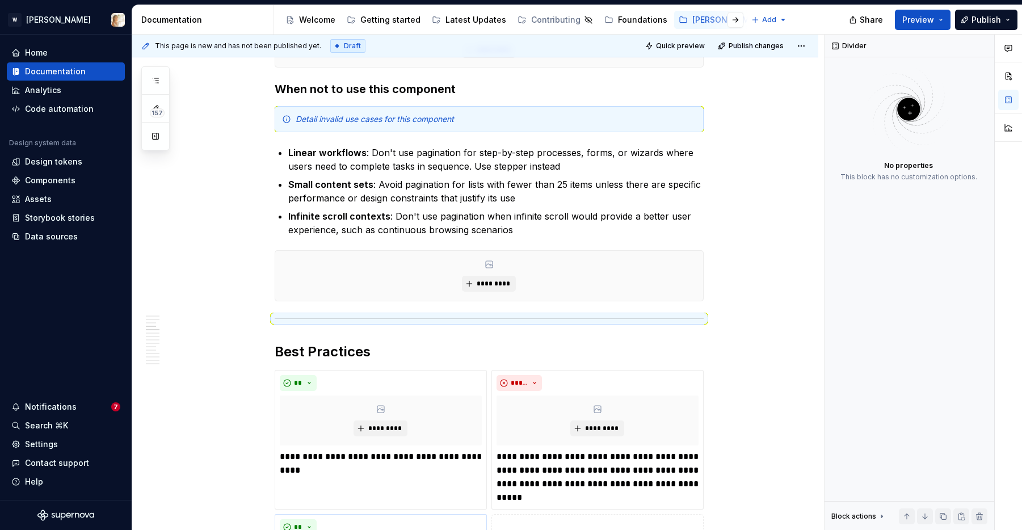
type textarea "*"
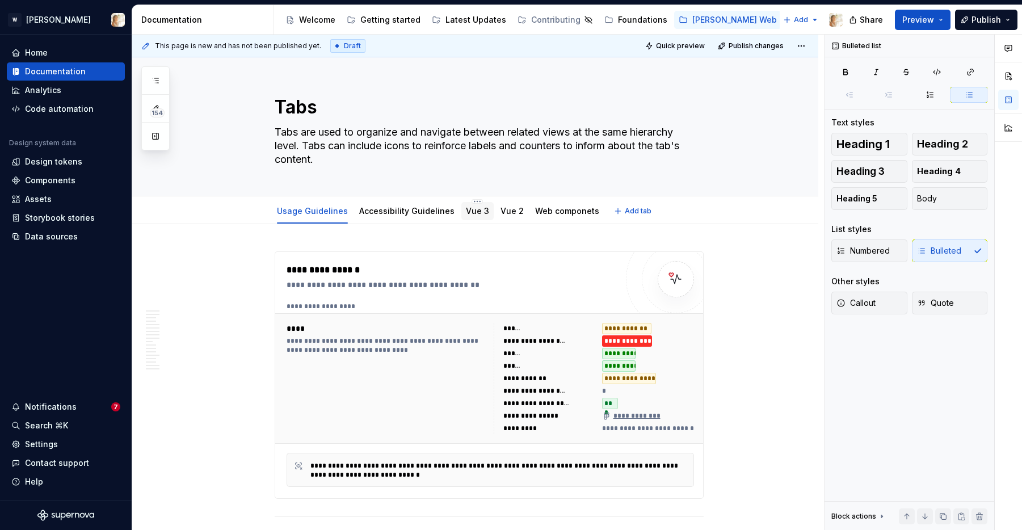
click at [467, 215] on link "Vue 3" at bounding box center [477, 211] width 23 height 10
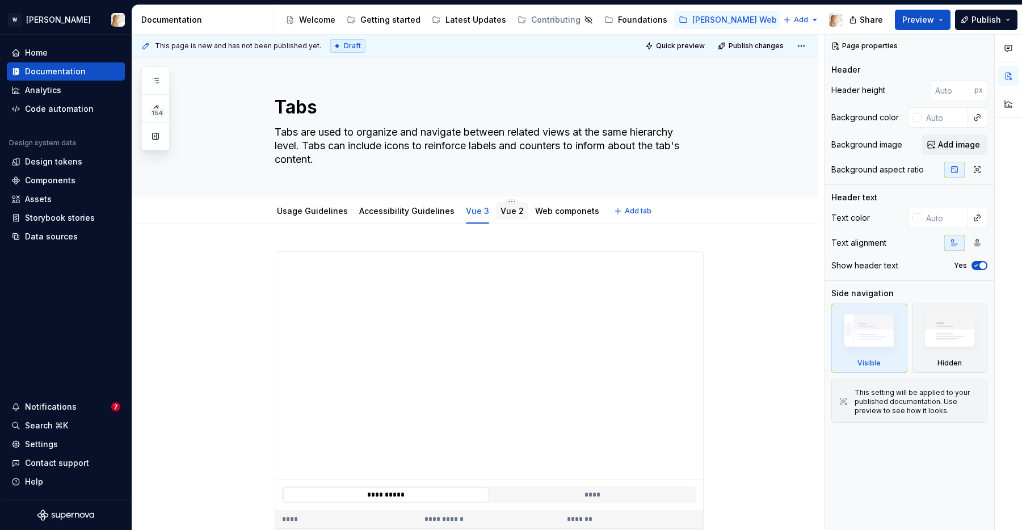
click at [505, 216] on div "Vue 2" at bounding box center [512, 210] width 23 height 11
click at [501, 211] on link "Vue 2" at bounding box center [512, 211] width 23 height 10
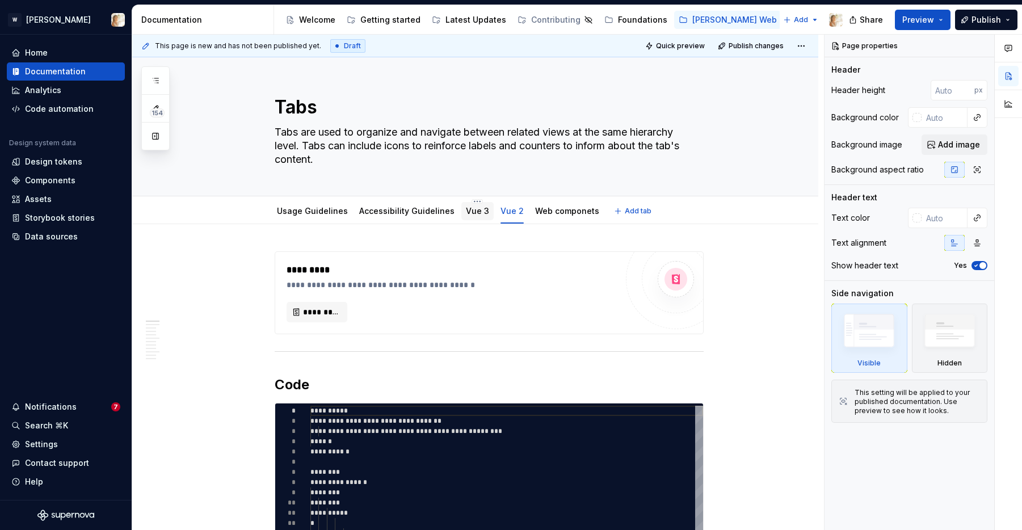
click at [468, 210] on link "Vue 3" at bounding box center [477, 211] width 23 height 10
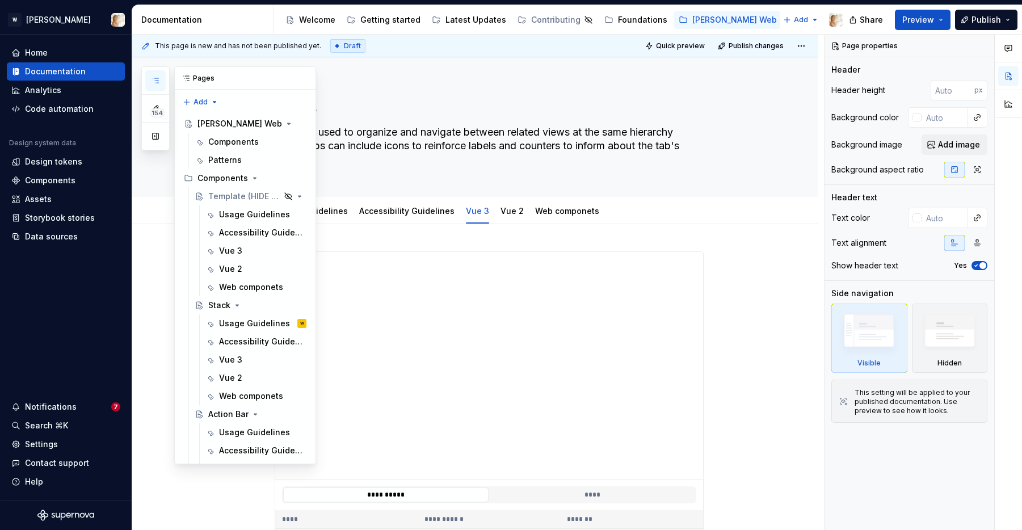
type textarea "*"
